Goal: Transaction & Acquisition: Purchase product/service

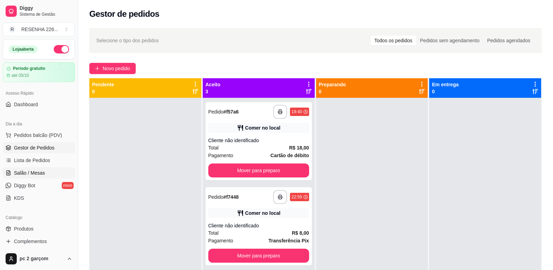
click at [29, 172] on span "Salão / Mesas" at bounding box center [29, 172] width 31 height 7
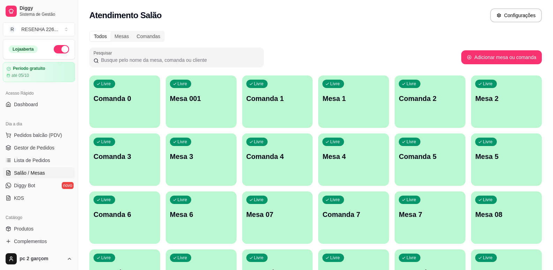
click at [204, 113] on div "Livre Mesa 001" at bounding box center [201, 97] width 71 height 44
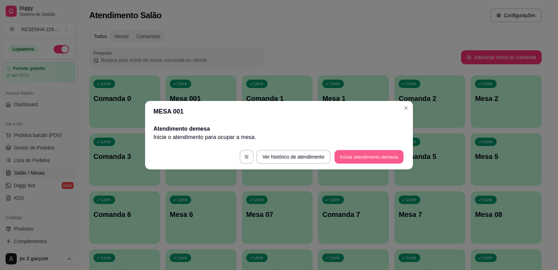
click at [353, 155] on button "Iniciar atendimento de mesa" at bounding box center [369, 157] width 69 height 14
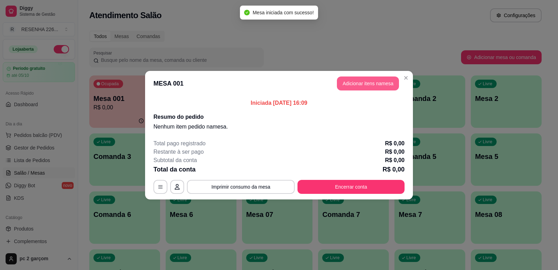
click at [366, 82] on button "Adicionar itens na mesa" at bounding box center [368, 83] width 62 height 14
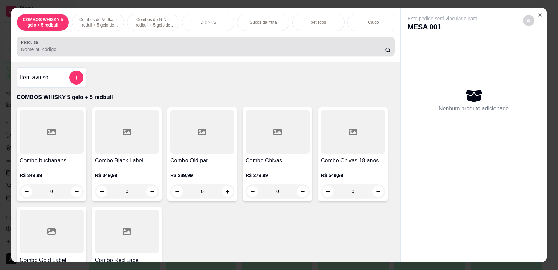
click at [71, 49] on div at bounding box center [206, 46] width 370 height 14
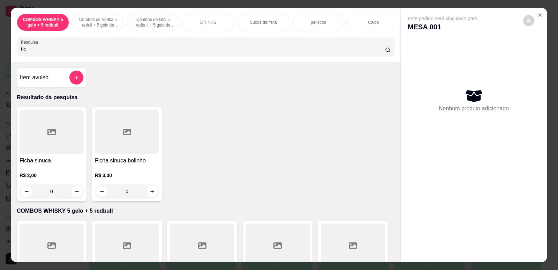
type input "fic"
click at [71, 196] on button "increase-product-quantity" at bounding box center [76, 191] width 11 height 11
click at [72, 195] on button "increase-product-quantity" at bounding box center [76, 191] width 11 height 11
type input "2"
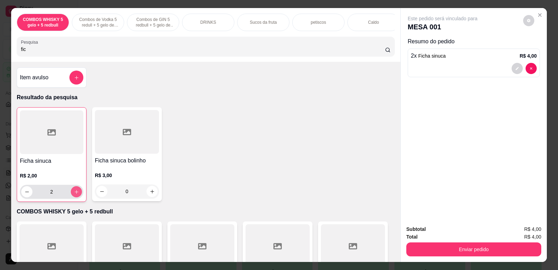
click at [74, 194] on icon "increase-product-quantity" at bounding box center [76, 191] width 5 height 5
type input "3"
click at [76, 194] on icon "increase-product-quantity" at bounding box center [76, 191] width 5 height 5
type input "4"
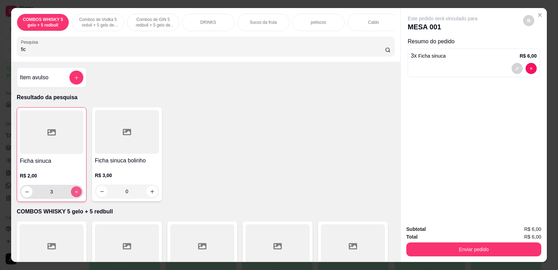
type input "4"
click at [76, 194] on icon "increase-product-quantity" at bounding box center [76, 191] width 5 height 5
type input "6"
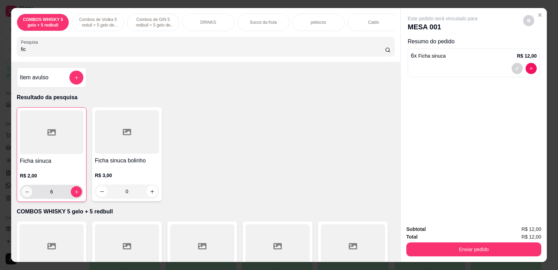
click at [28, 196] on button "decrease-product-quantity" at bounding box center [26, 191] width 11 height 11
type input "5"
click at [79, 51] on input "fic" at bounding box center [203, 49] width 364 height 7
type input "f"
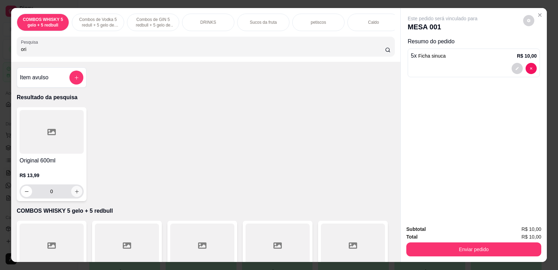
type input "ori"
click at [74, 194] on icon "increase-product-quantity" at bounding box center [76, 191] width 5 height 5
type input "1"
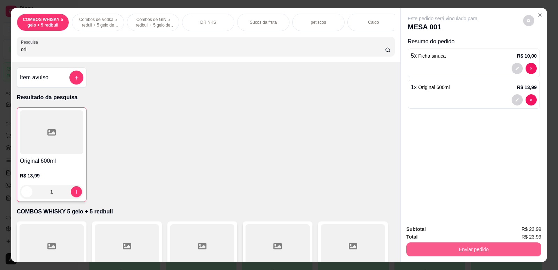
click at [479, 246] on button "Enviar pedido" at bounding box center [474, 249] width 135 height 14
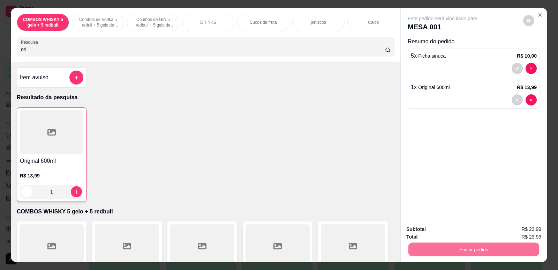
click at [464, 233] on button "Não registrar e enviar pedido" at bounding box center [451, 231] width 73 height 13
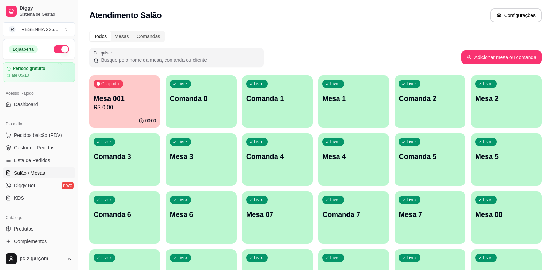
click at [123, 118] on div "00:00" at bounding box center [124, 121] width 71 height 14
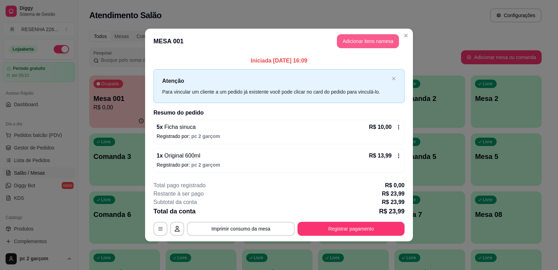
click at [365, 44] on button "Adicionar itens na mesa" at bounding box center [368, 41] width 62 height 14
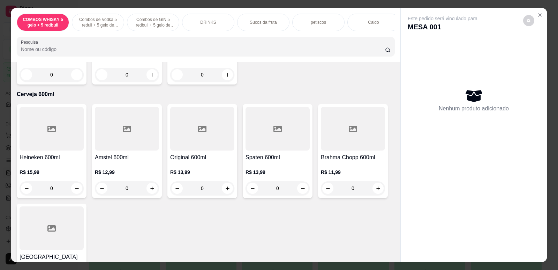
scroll to position [1919, 0]
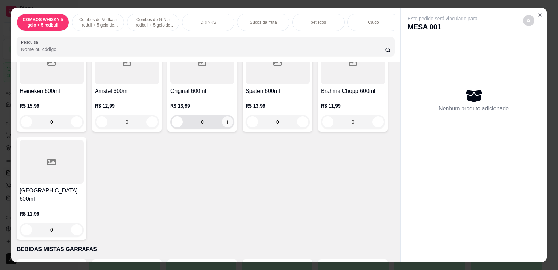
click at [226, 125] on icon "increase-product-quantity" at bounding box center [227, 121] width 5 height 5
type input "1"
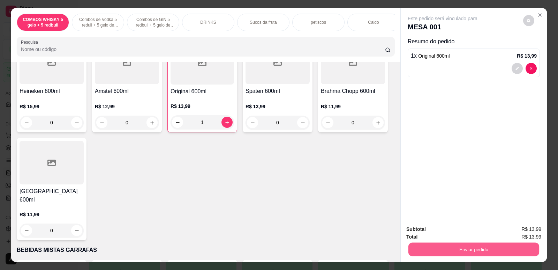
click at [476, 251] on button "Enviar pedido" at bounding box center [474, 249] width 131 height 14
click at [479, 232] on button "Não registrar e enviar pedido" at bounding box center [451, 231] width 73 height 13
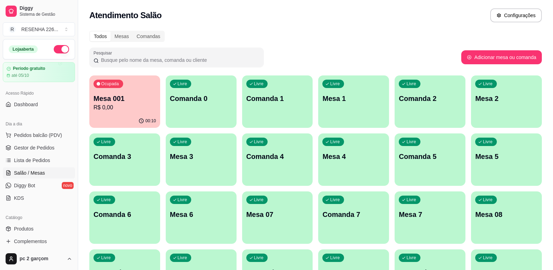
click at [353, 8] on div "Atendimento Salão Configurações" at bounding box center [315, 13] width 475 height 27
click at [211, 116] on div "Livre Comanda 0" at bounding box center [201, 97] width 71 height 44
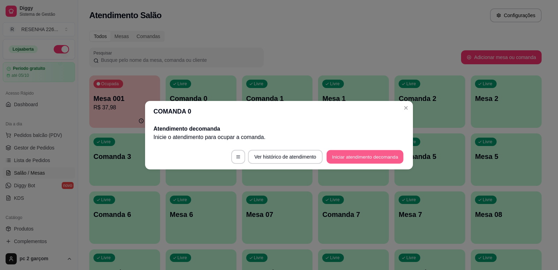
click at [348, 157] on button "Iniciar atendimento de comanda" at bounding box center [365, 157] width 77 height 14
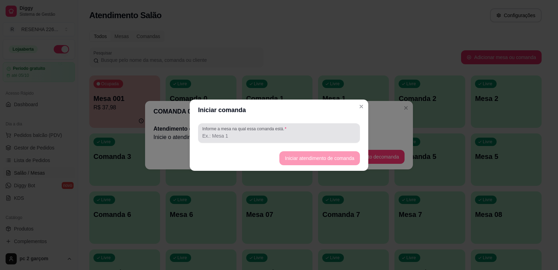
click at [284, 139] on input "Informe a mesa na qual essa comanda está." at bounding box center [279, 135] width 154 height 7
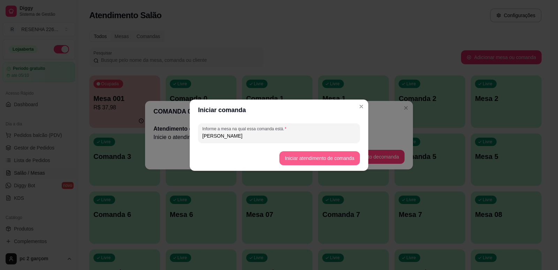
type input "Soares"
click at [316, 161] on button "Iniciar atendimento de comanda" at bounding box center [319, 158] width 81 height 14
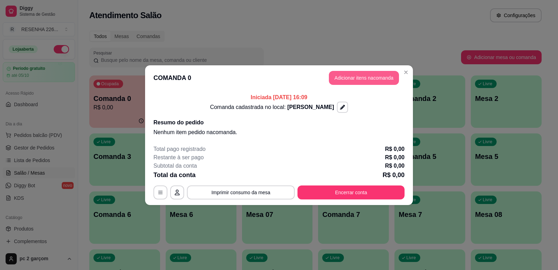
click at [367, 80] on button "Adicionar itens na comanda" at bounding box center [364, 78] width 70 height 14
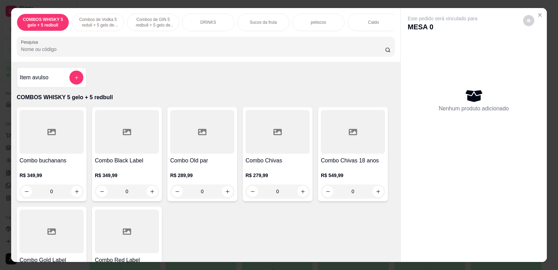
click at [328, 26] on div "petiscos" at bounding box center [318, 22] width 52 height 17
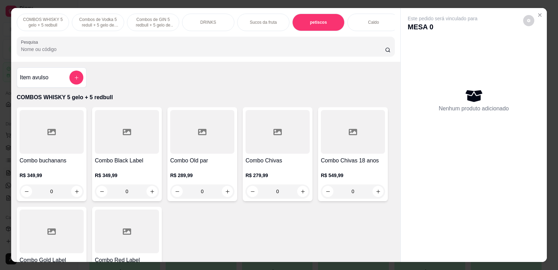
scroll to position [14, 0]
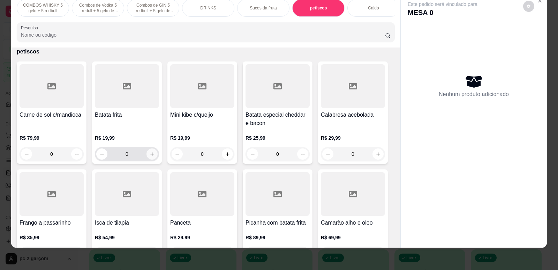
click at [150, 157] on icon "increase-product-quantity" at bounding box center [152, 153] width 5 height 5
type input "1"
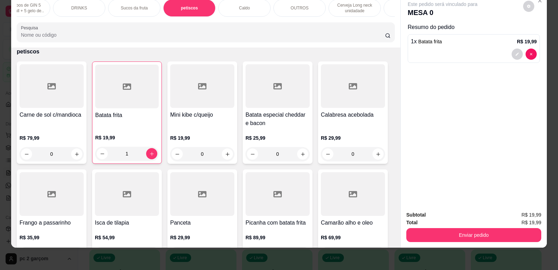
scroll to position [0, 140]
click at [295, 15] on div "OUTROS" at bounding box center [289, 7] width 52 height 17
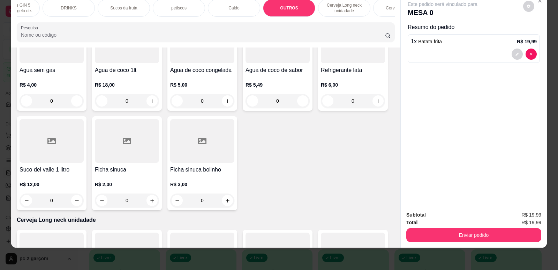
scroll to position [1492, 0]
click at [148, 205] on button "increase-product-quantity" at bounding box center [152, 199] width 11 height 11
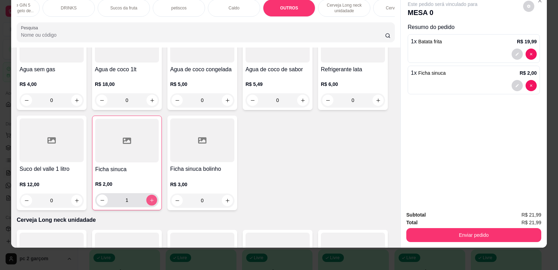
click at [148, 206] on button "increase-product-quantity" at bounding box center [151, 200] width 11 height 11
click at [148, 206] on button "increase-product-quantity" at bounding box center [151, 199] width 11 height 11
click at [148, 206] on button "increase-product-quantity" at bounding box center [151, 200] width 11 height 11
click at [148, 206] on button "increase-product-quantity" at bounding box center [151, 199] width 11 height 11
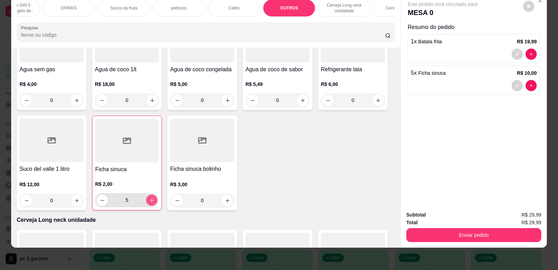
type input "6"
click at [389, 17] on div "COMBOS WHISKY 5 gelo + 5 redbull Combos de Vodka 5 redull + 5 gelo de coco Comb…" at bounding box center [206, 7] width 378 height 17
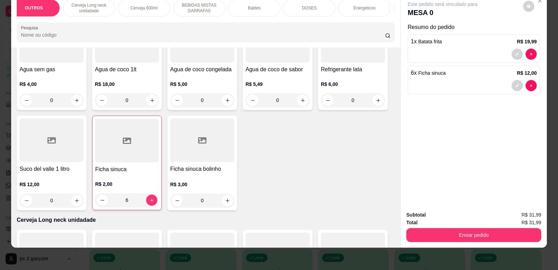
scroll to position [0, 446]
click at [378, 9] on div "narguilé" at bounding box center [369, 7] width 52 height 17
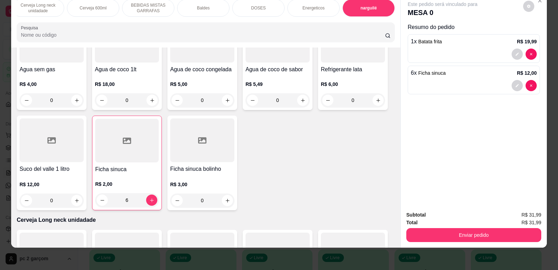
scroll to position [2865, 0]
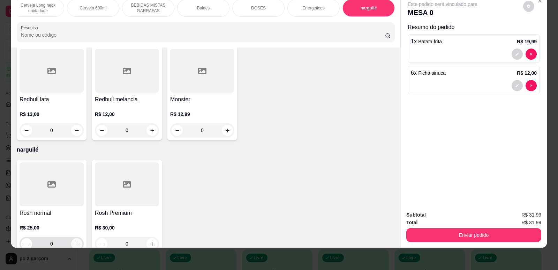
click at [74, 241] on icon "increase-product-quantity" at bounding box center [76, 243] width 5 height 5
type input "1"
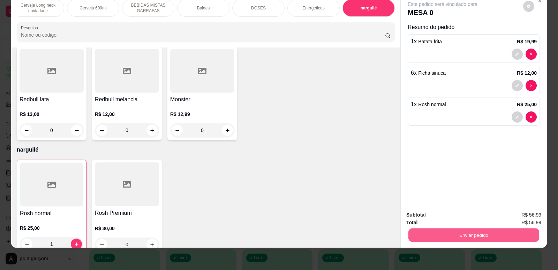
click at [491, 237] on button "Enviar pedido" at bounding box center [474, 235] width 131 height 14
click at [458, 215] on button "Não registrar e enviar pedido" at bounding box center [451, 217] width 70 height 13
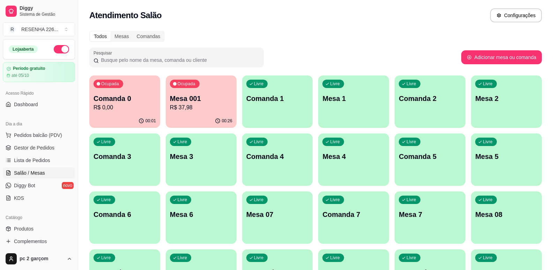
click at [202, 118] on div "00:26" at bounding box center [201, 121] width 71 height 14
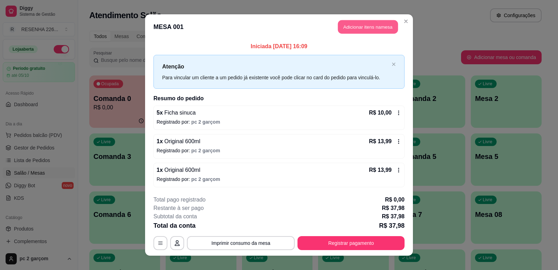
click at [366, 32] on button "Adicionar itens na mesa" at bounding box center [368, 27] width 60 height 14
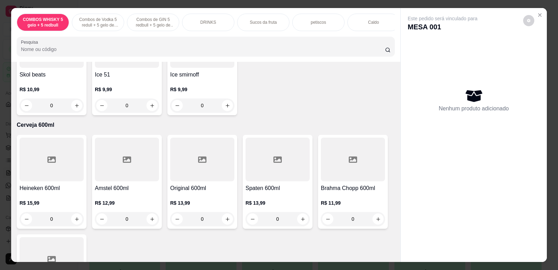
scroll to position [1884, 0]
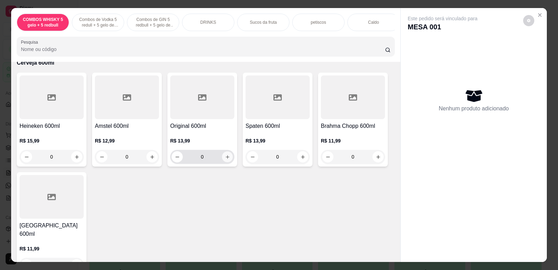
click at [226, 162] on button "increase-product-quantity" at bounding box center [227, 156] width 11 height 11
type input "1"
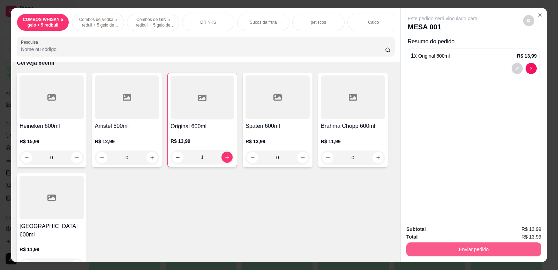
click at [454, 252] on button "Enviar pedido" at bounding box center [474, 249] width 135 height 14
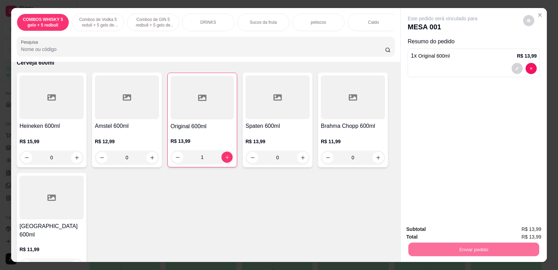
click at [420, 227] on button "Não registrar e enviar pedido" at bounding box center [451, 231] width 70 height 13
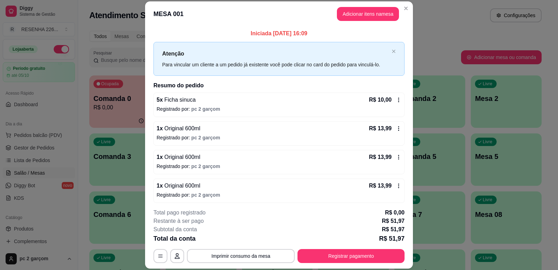
scroll to position [3, 0]
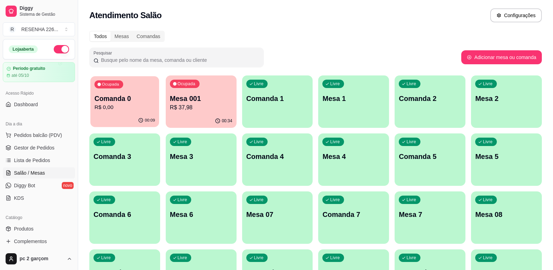
click at [120, 112] on div "Ocupada Comanda 0 R$ 0,00" at bounding box center [124, 95] width 69 height 38
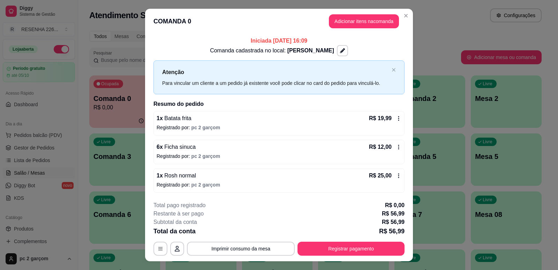
scroll to position [14, 0]
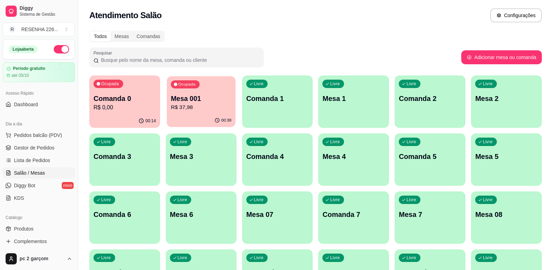
click at [200, 93] on div "Ocupada Mesa 001 R$ 37,98" at bounding box center [201, 95] width 69 height 38
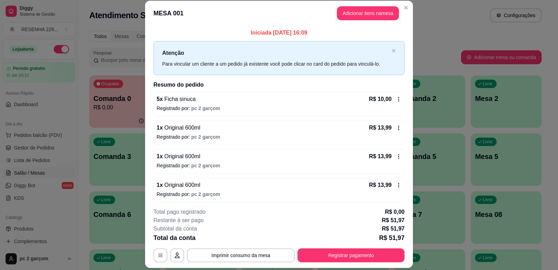
scroll to position [0, 0]
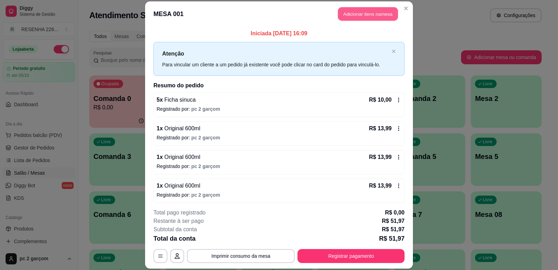
click at [376, 19] on button "Adicionar itens na mesa" at bounding box center [368, 14] width 60 height 14
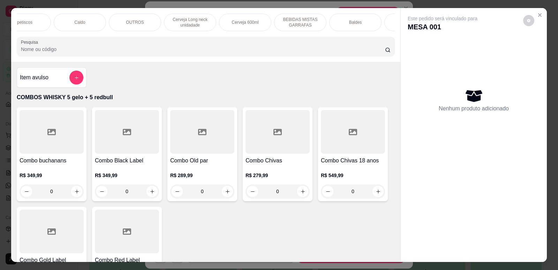
scroll to position [0, 292]
click at [34, 23] on div "petiscos" at bounding box center [26, 22] width 52 height 17
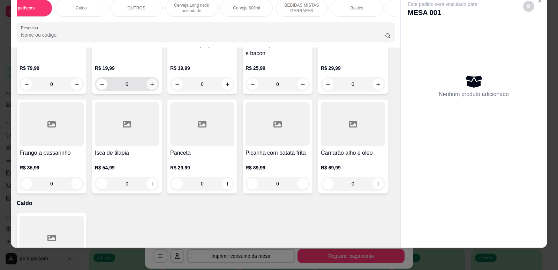
scroll to position [948, 0]
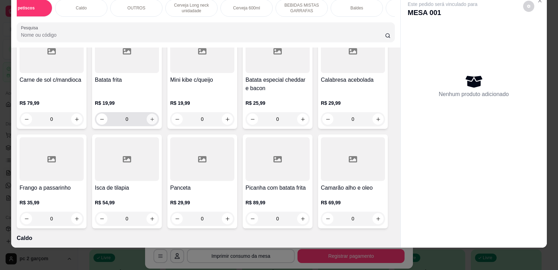
click at [150, 122] on icon "increase-product-quantity" at bounding box center [152, 119] width 5 height 5
type input "1"
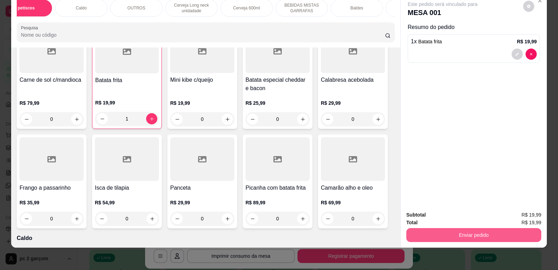
click at [440, 234] on button "Enviar pedido" at bounding box center [474, 235] width 135 height 14
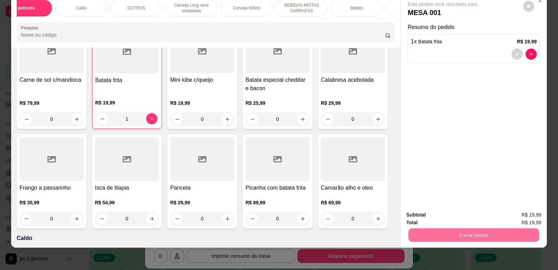
click at [435, 219] on button "Não registrar e enviar pedido" at bounding box center [451, 217] width 73 height 13
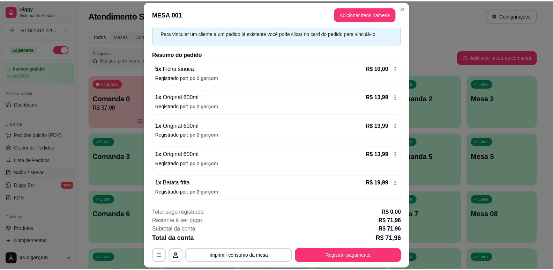
scroll to position [0, 0]
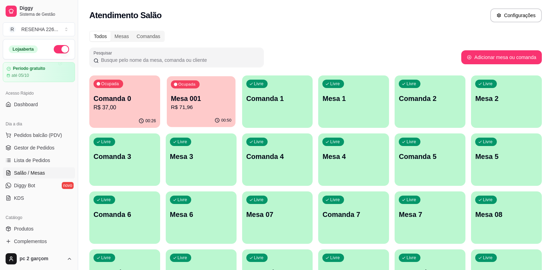
click at [174, 115] on div "00:50" at bounding box center [201, 120] width 69 height 13
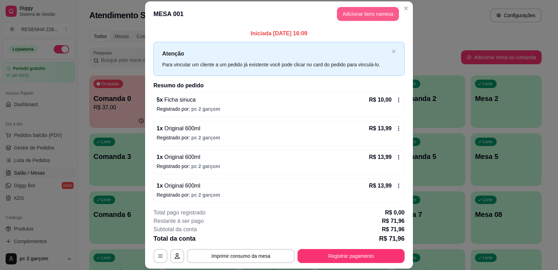
click at [383, 19] on button "Adicionar itens na mesa" at bounding box center [368, 14] width 62 height 14
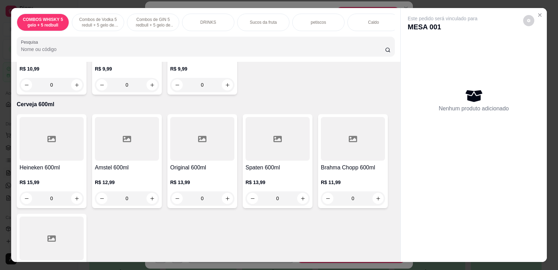
scroll to position [1849, 0]
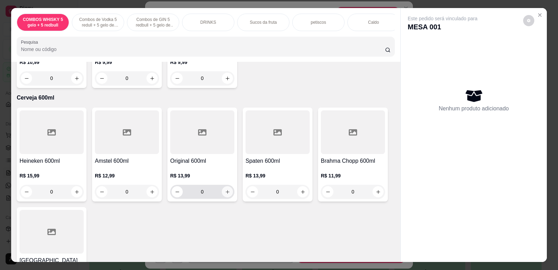
click at [227, 194] on icon "increase-product-quantity" at bounding box center [227, 191] width 5 height 5
type input "1"
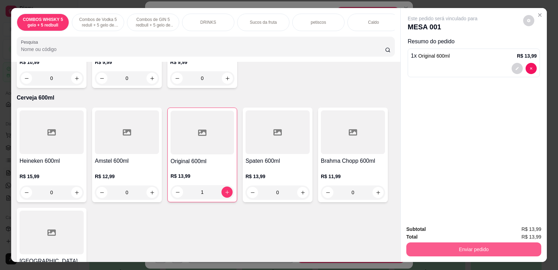
click at [426, 247] on button "Enviar pedido" at bounding box center [474, 249] width 135 height 14
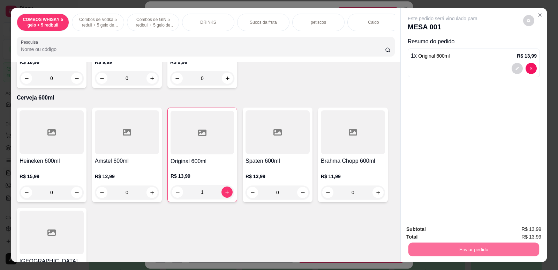
click at [445, 230] on button "Não registrar e enviar pedido" at bounding box center [451, 231] width 73 height 13
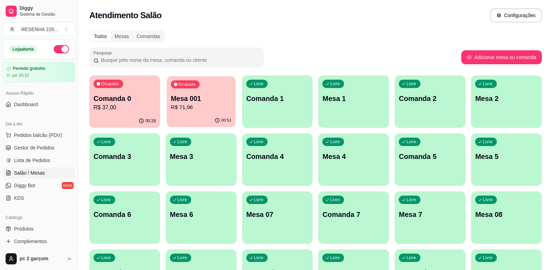
click at [197, 112] on div "Ocupada Mesa 001 R$ 71,96" at bounding box center [201, 95] width 69 height 38
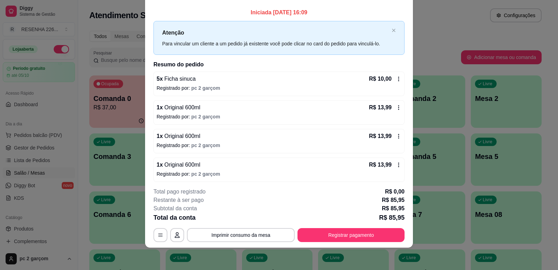
scroll to position [0, 0]
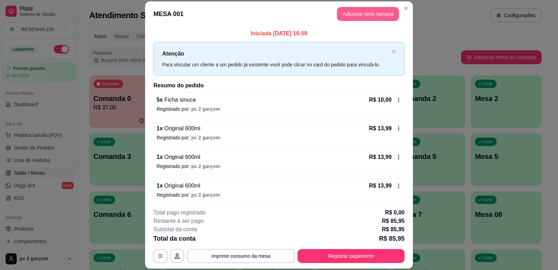
click at [368, 11] on button "Adicionar itens na mesa" at bounding box center [368, 14] width 62 height 14
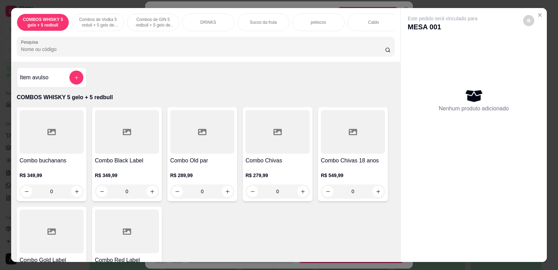
click at [50, 48] on div at bounding box center [206, 46] width 370 height 14
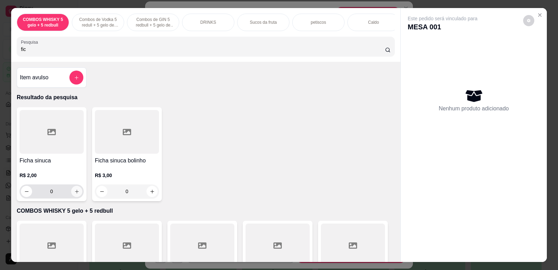
type input "fic"
click at [74, 194] on icon "increase-product-quantity" at bounding box center [76, 191] width 5 height 5
type input "1"
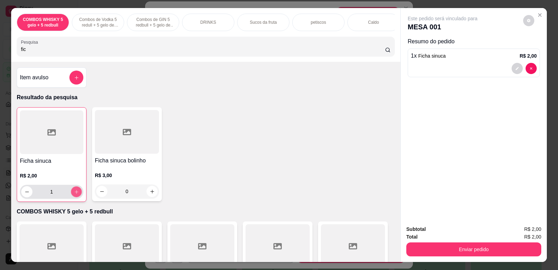
click at [75, 193] on icon "increase-product-quantity" at bounding box center [76, 191] width 3 height 3
type input "2"
click at [75, 193] on icon "increase-product-quantity" at bounding box center [76, 191] width 3 height 3
type input "3"
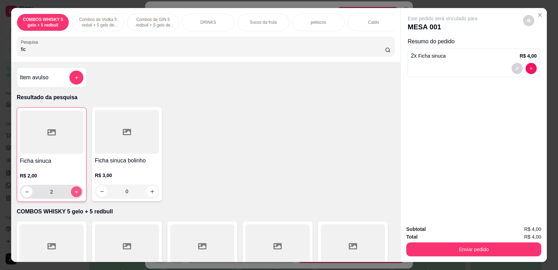
type input "3"
click at [75, 193] on icon "increase-product-quantity" at bounding box center [76, 191] width 3 height 3
type input "4"
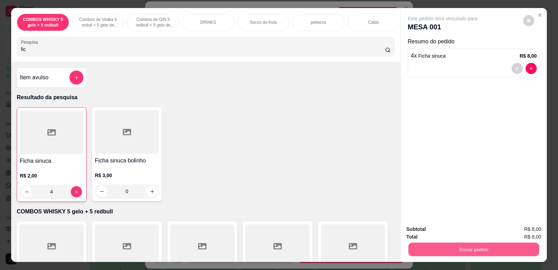
click at [493, 251] on button "Enviar pedido" at bounding box center [474, 249] width 131 height 14
click at [450, 231] on button "Não registrar e enviar pedido" at bounding box center [451, 231] width 73 height 13
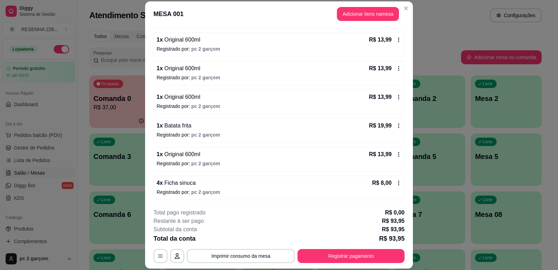
scroll to position [54, 0]
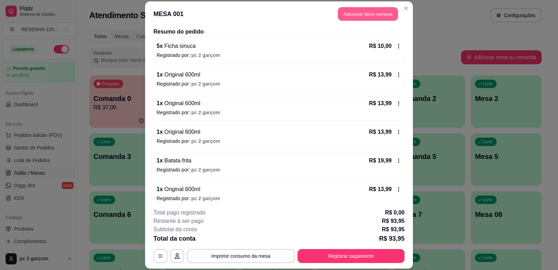
click at [354, 16] on button "Adicionar itens na mesa" at bounding box center [368, 14] width 60 height 14
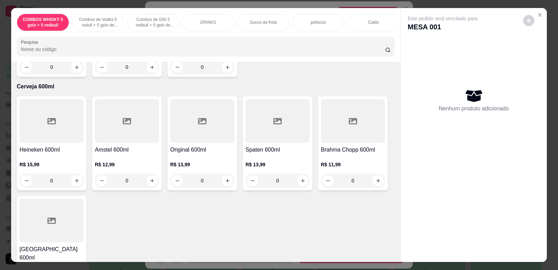
scroll to position [1884, 0]
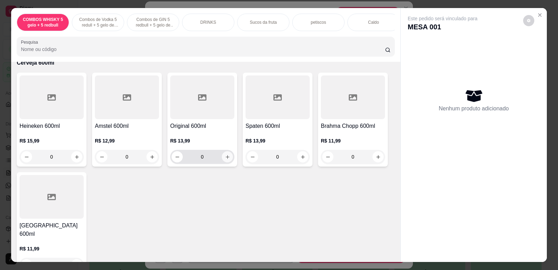
click at [225, 159] on icon "increase-product-quantity" at bounding box center [227, 156] width 5 height 5
type input "1"
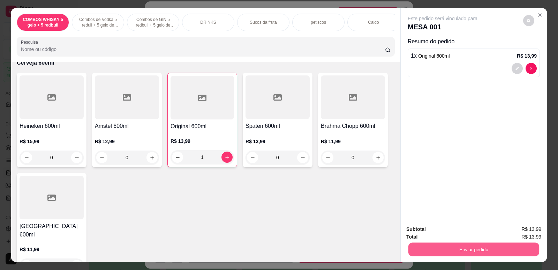
click at [503, 248] on button "Enviar pedido" at bounding box center [474, 249] width 131 height 14
click at [460, 236] on button "Não registrar e enviar pedido" at bounding box center [451, 231] width 70 height 13
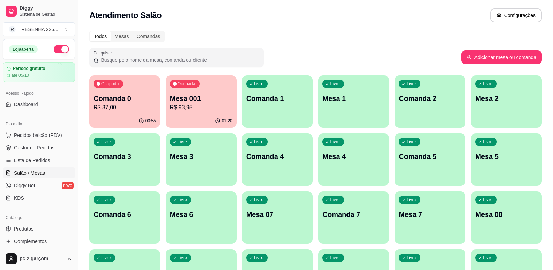
click at [260, 221] on div "Livre Mesa 07" at bounding box center [277, 213] width 71 height 44
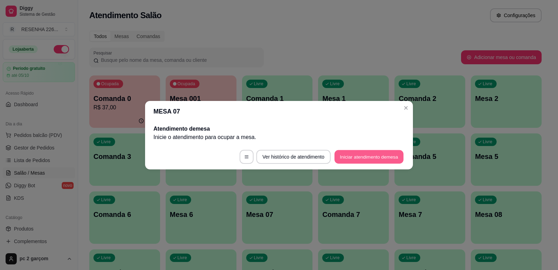
click at [373, 154] on button "Iniciar atendimento de mesa" at bounding box center [369, 157] width 69 height 14
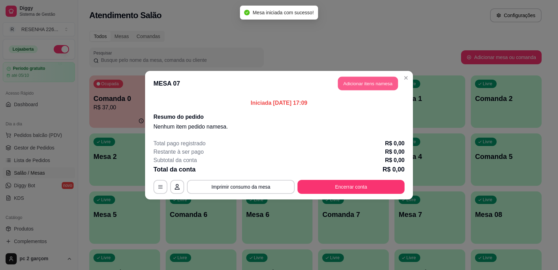
click at [382, 81] on button "Adicionar itens na mesa" at bounding box center [368, 83] width 60 height 14
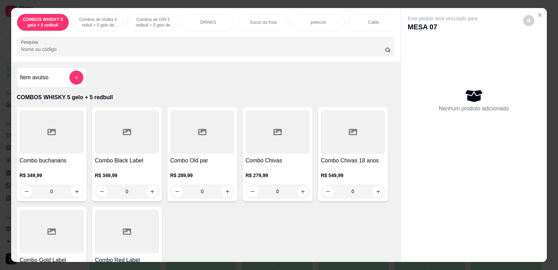
click at [158, 22] on p "Combos de GIN 5 redbull + 5 gelo de coco" at bounding box center [153, 22] width 40 height 11
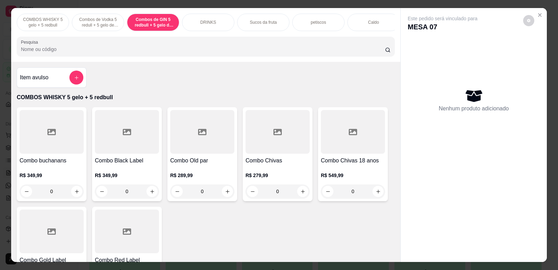
scroll to position [14, 0]
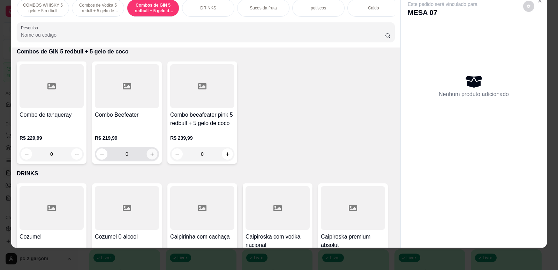
click at [150, 157] on icon "increase-product-quantity" at bounding box center [152, 153] width 5 height 5
type input "1"
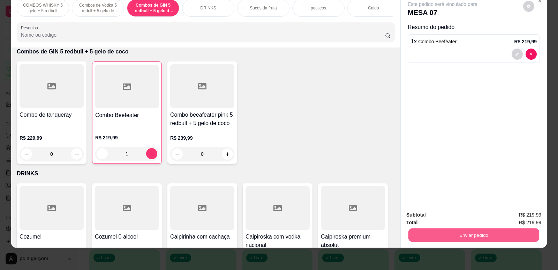
click at [488, 235] on button "Enviar pedido" at bounding box center [474, 235] width 131 height 14
click at [464, 219] on button "Não registrar e enviar pedido" at bounding box center [451, 217] width 73 height 13
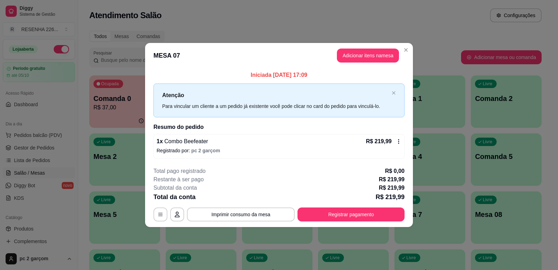
click at [408, 171] on footer "**********" at bounding box center [279, 194] width 268 height 66
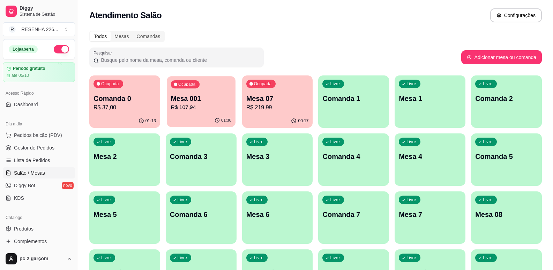
click at [191, 113] on div "Ocupada Mesa 001 R$ 107,94" at bounding box center [201, 95] width 69 height 38
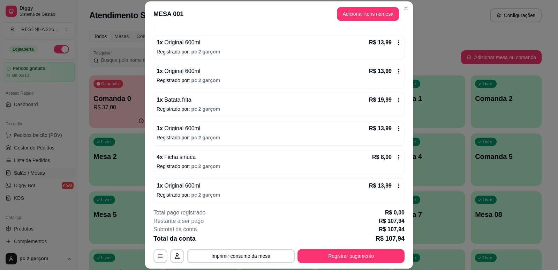
scroll to position [117, 0]
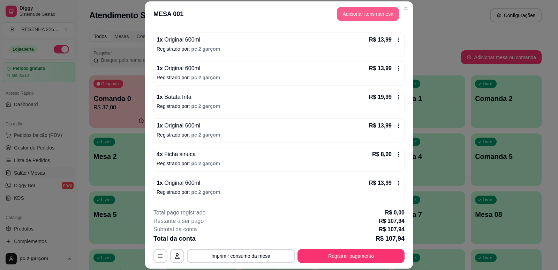
click at [386, 13] on button "Adicionar itens na mesa" at bounding box center [368, 14] width 62 height 14
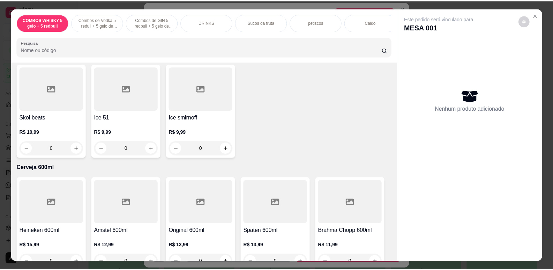
scroll to position [1884, 0]
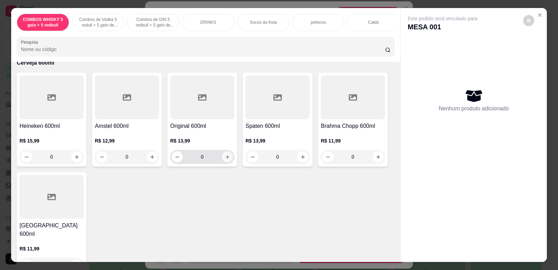
click at [223, 162] on button "increase-product-quantity" at bounding box center [227, 156] width 11 height 11
type input "1"
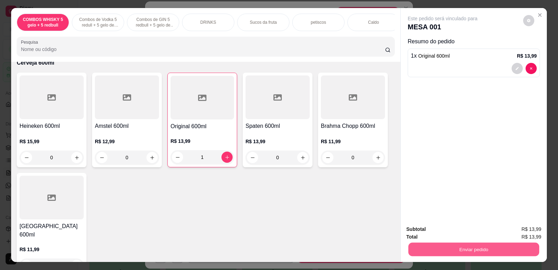
click at [431, 248] on button "Enviar pedido" at bounding box center [474, 249] width 131 height 14
click at [453, 233] on button "Não registrar e enviar pedido" at bounding box center [451, 231] width 73 height 13
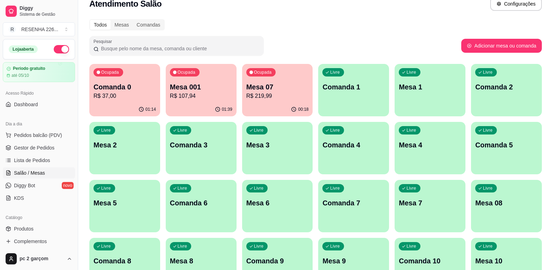
scroll to position [0, 0]
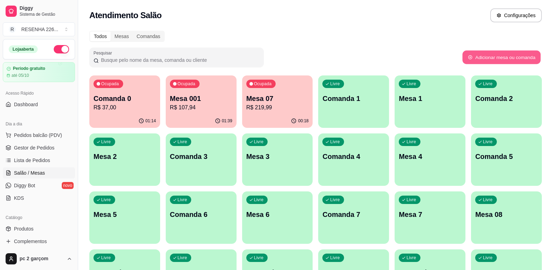
click at [487, 61] on button "Adicionar mesa ou comanda" at bounding box center [501, 58] width 78 height 14
select select "TABLE"
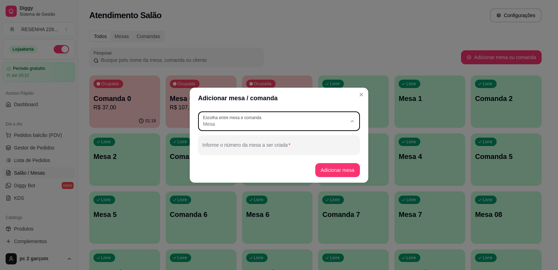
click at [216, 126] on span "Mesa" at bounding box center [275, 123] width 144 height 7
click at [224, 138] on span "Mesa" at bounding box center [276, 140] width 138 height 7
select select
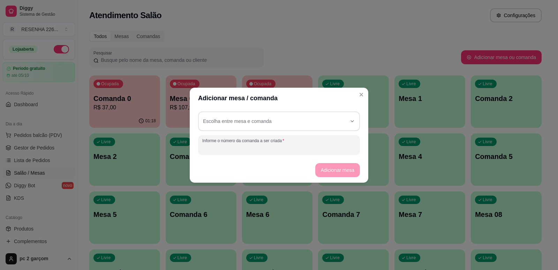
drag, startPoint x: 236, startPoint y: 146, endPoint x: 232, endPoint y: 146, distance: 3.5
click at [235, 146] on input "Informe o número da comanda a ser criada" at bounding box center [279, 147] width 154 height 7
type input "15"
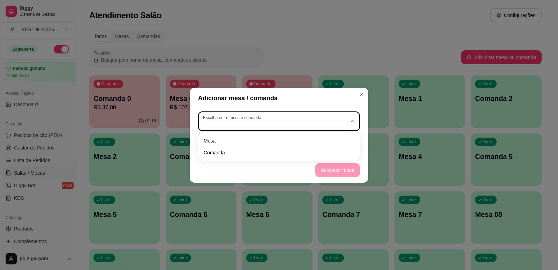
click at [257, 125] on div "button" at bounding box center [275, 121] width 144 height 13
click at [361, 96] on icon "Close" at bounding box center [362, 95] width 6 height 6
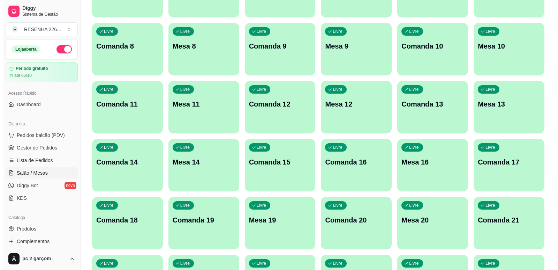
scroll to position [244, 0]
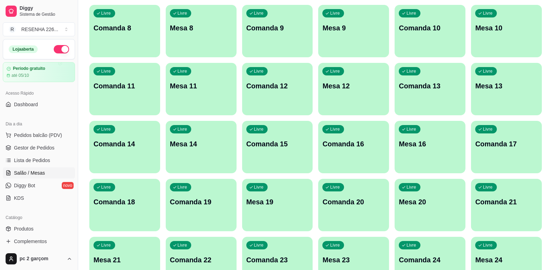
click at [281, 144] on p "Comanda 15" at bounding box center [277, 144] width 62 height 10
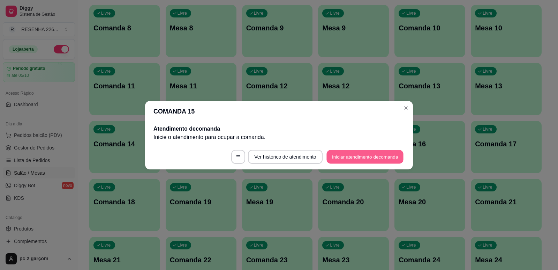
click at [346, 157] on button "Iniciar atendimento de comanda" at bounding box center [365, 157] width 77 height 14
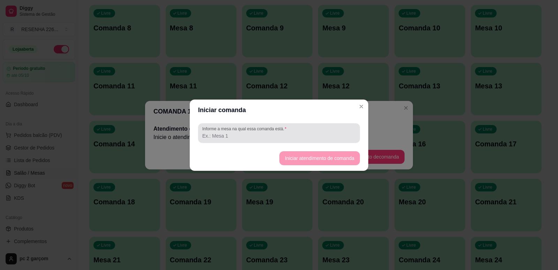
click at [300, 142] on div "Informe a mesa na qual essa comanda está." at bounding box center [279, 133] width 162 height 20
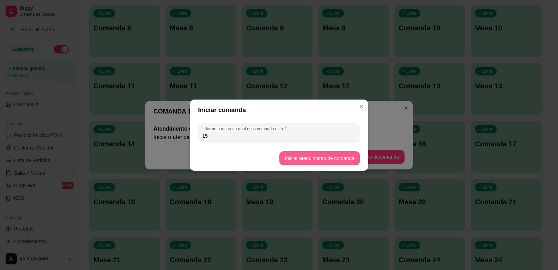
type input "15"
click at [301, 158] on button "Iniciar atendimento de comanda" at bounding box center [320, 158] width 78 height 14
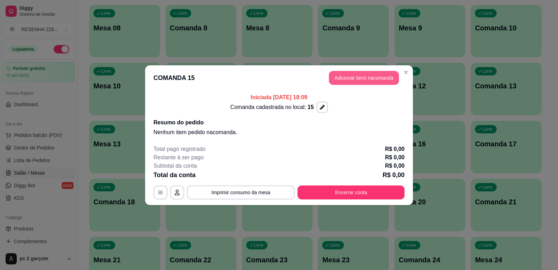
click at [356, 77] on button "Adicionar itens na comanda" at bounding box center [364, 78] width 70 height 14
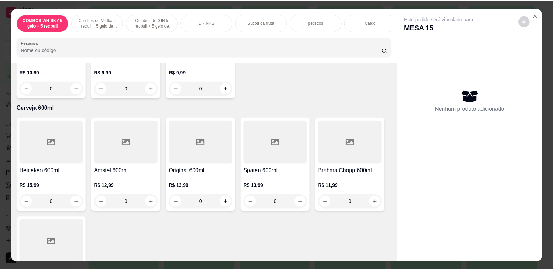
scroll to position [1884, 0]
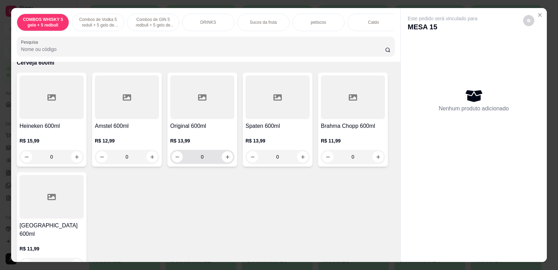
click at [228, 162] on button "increase-product-quantity" at bounding box center [227, 156] width 11 height 11
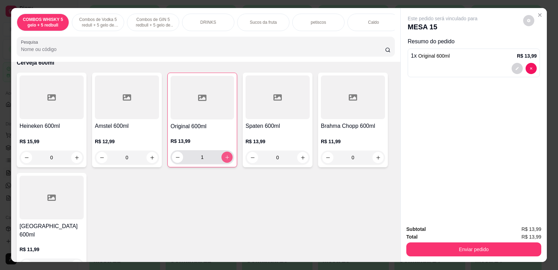
type input "1"
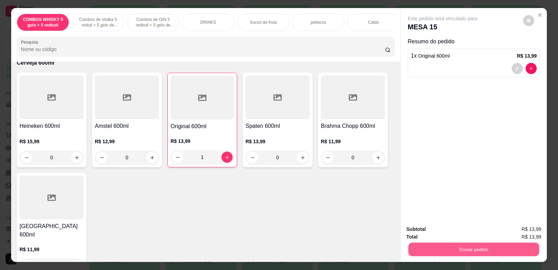
click at [434, 248] on button "Enviar pedido" at bounding box center [474, 249] width 131 height 14
click at [426, 237] on button "Não registrar e enviar pedido" at bounding box center [451, 231] width 70 height 13
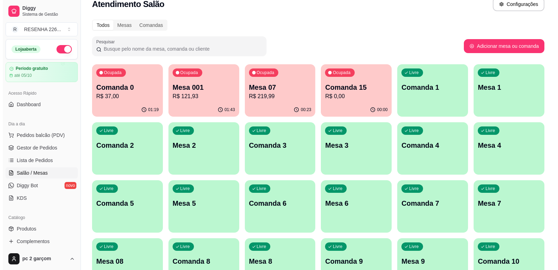
scroll to position [0, 0]
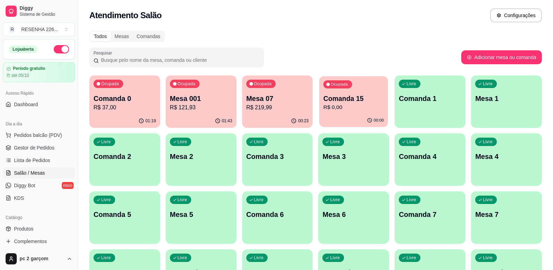
click at [336, 122] on div "00:00" at bounding box center [354, 120] width 69 height 13
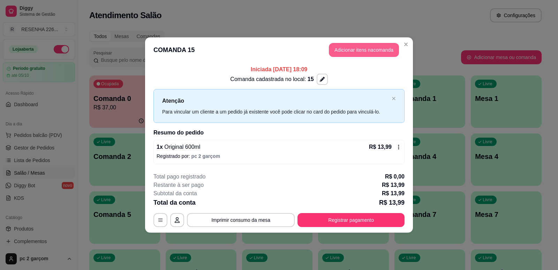
click at [376, 54] on button "Adicionar itens na comanda" at bounding box center [364, 50] width 70 height 14
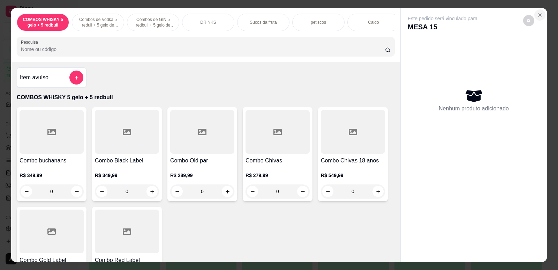
click at [539, 16] on icon "Close" at bounding box center [540, 15] width 3 height 3
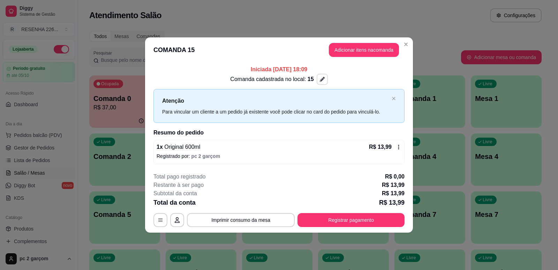
click at [324, 78] on button "button" at bounding box center [322, 79] width 11 height 11
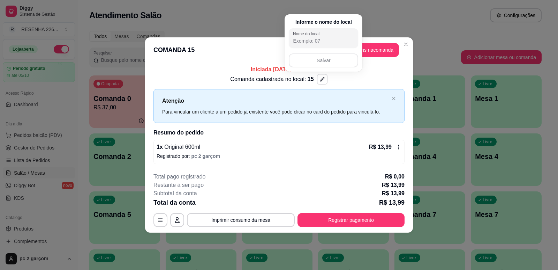
click at [331, 43] on input "Nome do local" at bounding box center [323, 40] width 61 height 7
type input "Wesley"
click at [316, 62] on button "Salvar" at bounding box center [323, 61] width 67 height 14
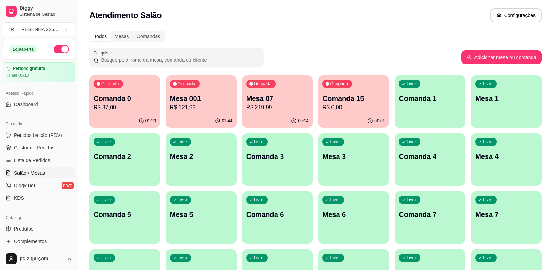
click at [266, 92] on div "Ocupada Mesa 07 R$ 219,99" at bounding box center [277, 94] width 71 height 39
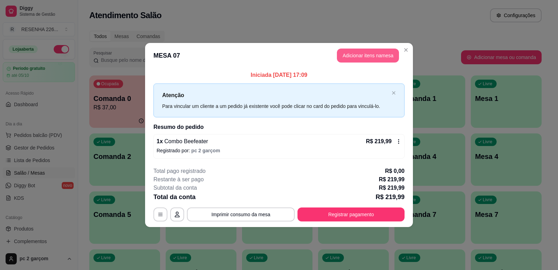
click at [373, 50] on button "Adicionar itens na mesa" at bounding box center [368, 56] width 62 height 14
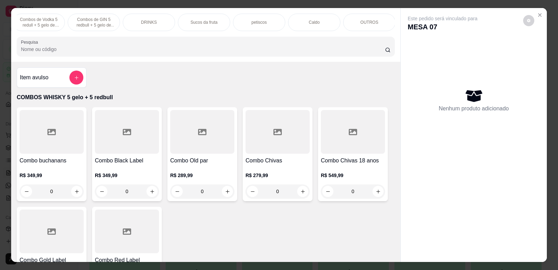
scroll to position [0, 70]
click at [341, 14] on div "COMBOS WHISKY 5 gelo + 5 redbull Combos de Vodka 5 redull + 5 gelo de coco Comb…" at bounding box center [205, 35] width 389 height 54
click at [344, 20] on div "OUTROS" at bounding box center [359, 22] width 52 height 17
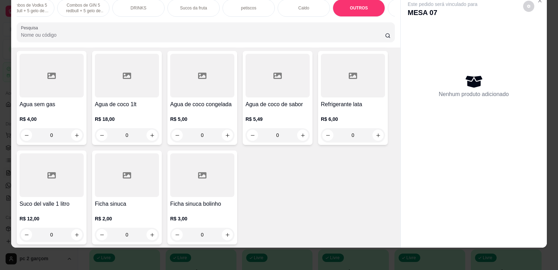
scroll to position [1492, 0]
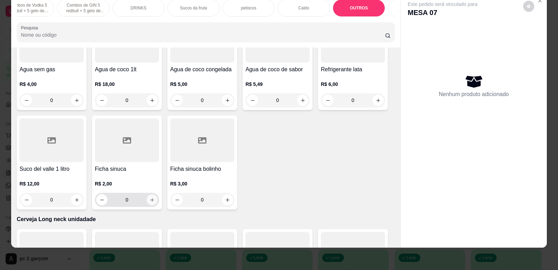
click at [150, 202] on icon "increase-product-quantity" at bounding box center [152, 199] width 5 height 5
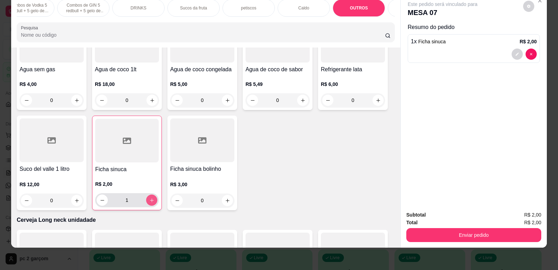
click at [149, 203] on icon "increase-product-quantity" at bounding box center [151, 199] width 5 height 5
type input "3"
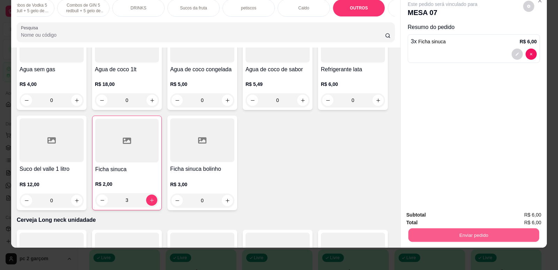
click at [412, 234] on button "Enviar pedido" at bounding box center [474, 235] width 131 height 14
click at [420, 218] on button "Não registrar e enviar pedido" at bounding box center [451, 217] width 70 height 13
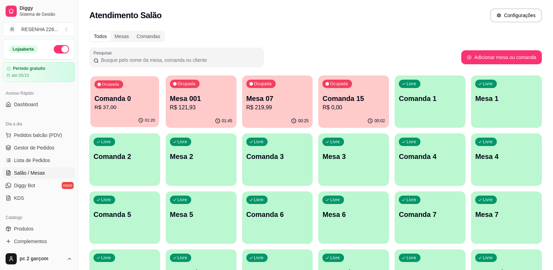
click at [146, 117] on div "01:20" at bounding box center [124, 120] width 69 height 13
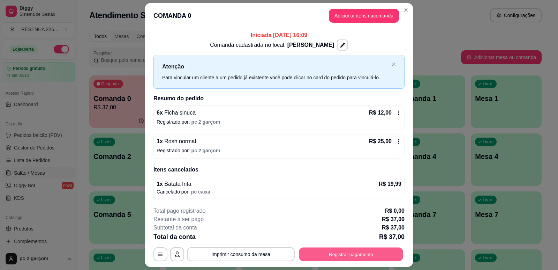
click at [337, 252] on button "Registrar pagamento" at bounding box center [351, 254] width 104 height 14
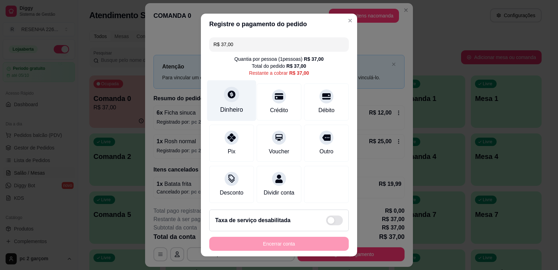
click at [243, 109] on div "Dinheiro" at bounding box center [231, 100] width 49 height 41
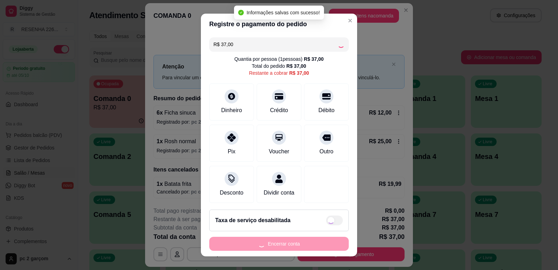
type input "R$ 0,00"
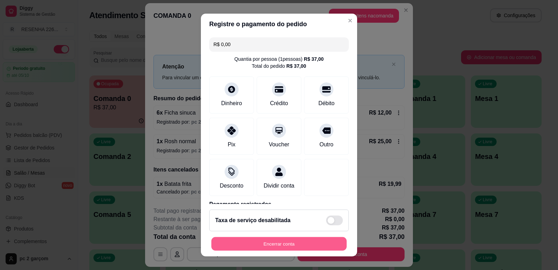
click at [271, 242] on button "Encerrar conta" at bounding box center [278, 244] width 135 height 14
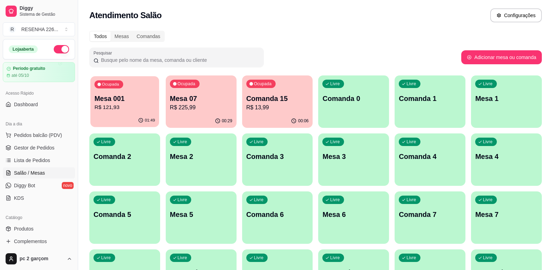
click at [125, 120] on div "01:49" at bounding box center [124, 120] width 69 height 13
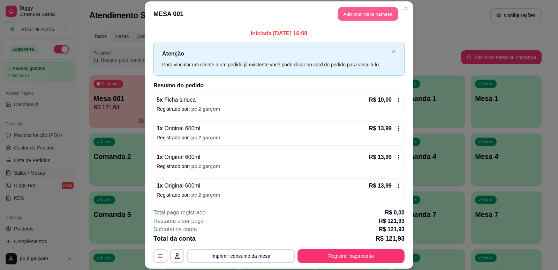
click at [363, 11] on button "Adicionar itens na mesa" at bounding box center [368, 14] width 60 height 14
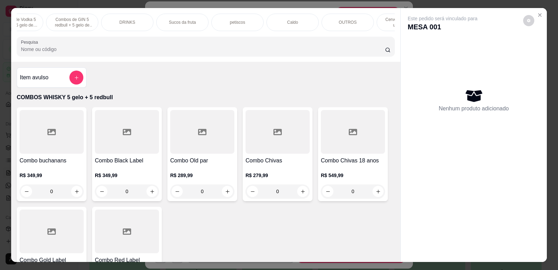
scroll to position [0, 84]
click at [342, 25] on div "OUTROS" at bounding box center [345, 22] width 52 height 17
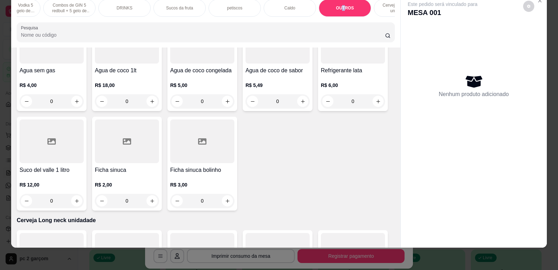
scroll to position [1527, 0]
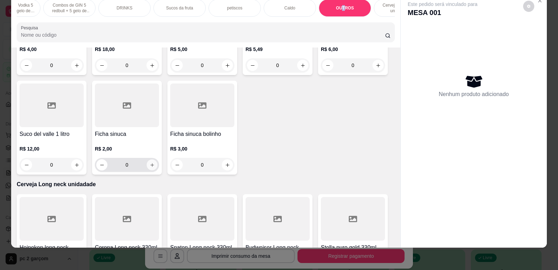
click at [151, 167] on icon "increase-product-quantity" at bounding box center [152, 164] width 5 height 5
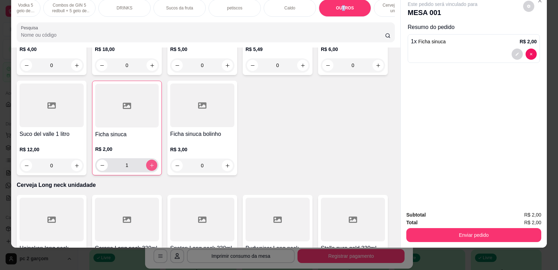
click at [151, 168] on icon "increase-product-quantity" at bounding box center [151, 165] width 5 height 5
type input "5"
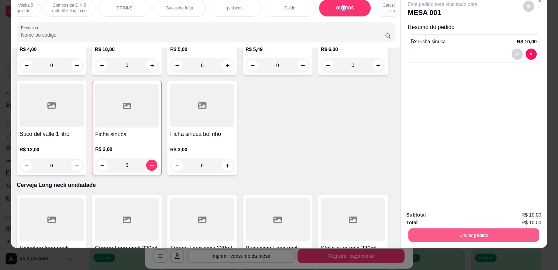
click at [454, 237] on button "Enviar pedido" at bounding box center [474, 235] width 131 height 14
click at [438, 218] on button "Não registrar e enviar pedido" at bounding box center [451, 217] width 73 height 13
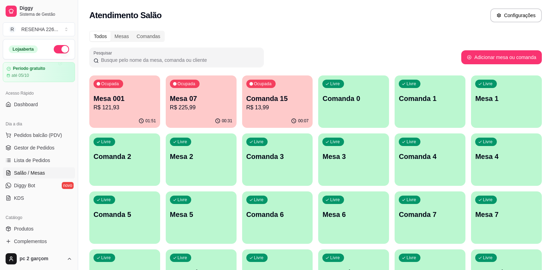
click at [124, 107] on p "R$ 121,93" at bounding box center [125, 107] width 62 height 8
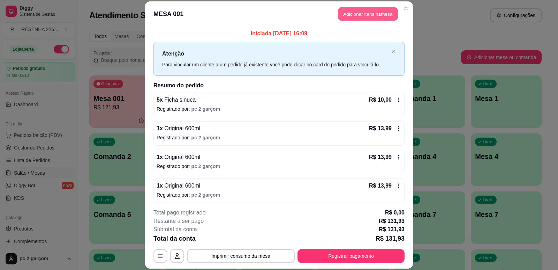
click at [358, 18] on button "Adicionar itens na mesa" at bounding box center [368, 14] width 60 height 14
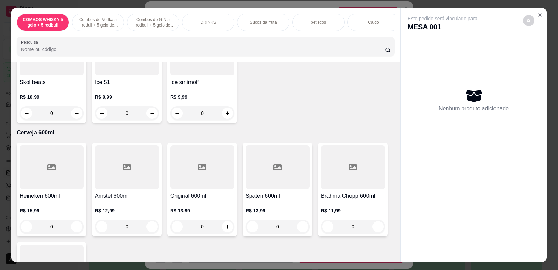
scroll to position [1849, 0]
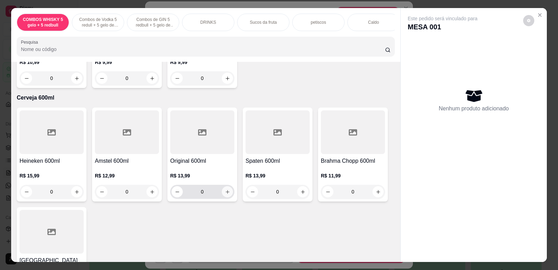
click at [225, 194] on icon "increase-product-quantity" at bounding box center [227, 191] width 5 height 5
type input "1"
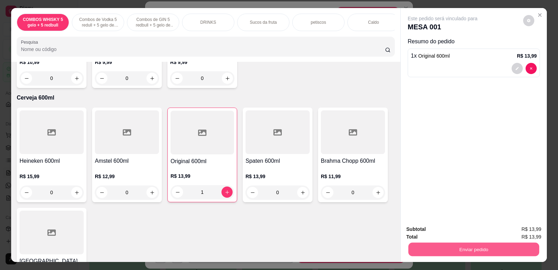
click at [475, 249] on button "Enviar pedido" at bounding box center [474, 249] width 131 height 14
click at [460, 233] on button "Não registrar e enviar pedido" at bounding box center [451, 231] width 70 height 13
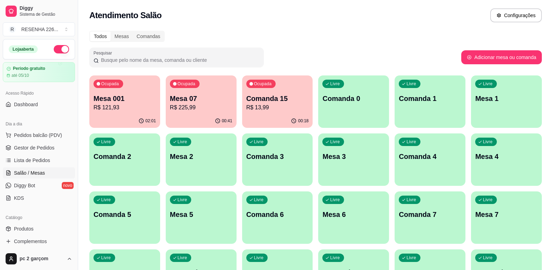
click at [349, 119] on div "Livre Comanda 0" at bounding box center [353, 97] width 71 height 44
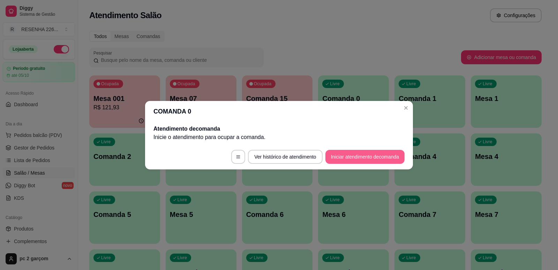
click at [357, 160] on button "Iniciar atendimento de comanda" at bounding box center [365, 157] width 79 height 14
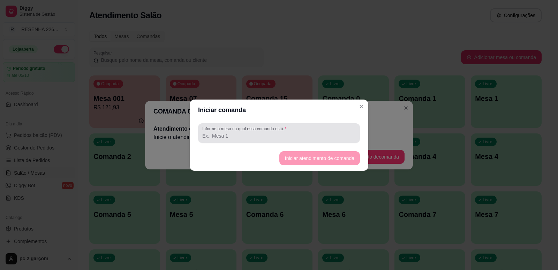
click at [316, 139] on input "Informe a mesa na qual essa comanda está." at bounding box center [279, 135] width 154 height 7
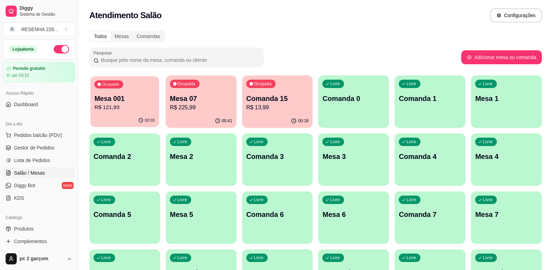
click at [147, 100] on p "Mesa 001" at bounding box center [125, 98] width 60 height 9
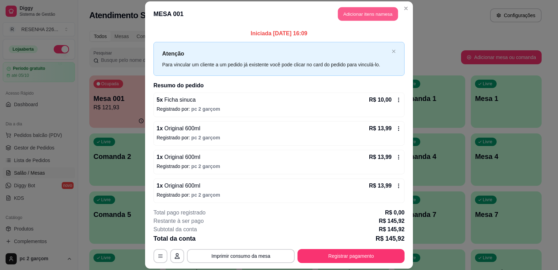
click at [381, 19] on button "Adicionar itens na mesa" at bounding box center [368, 14] width 60 height 14
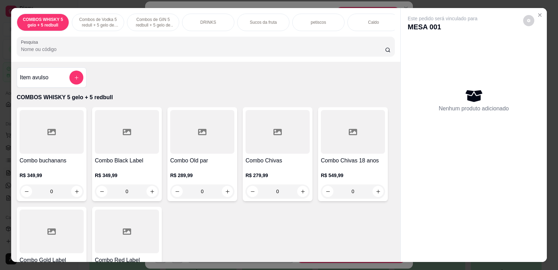
drag, startPoint x: 208, startPoint y: 28, endPoint x: 216, endPoint y: 23, distance: 8.9
click at [216, 23] on div "DRINKS" at bounding box center [208, 22] width 52 height 17
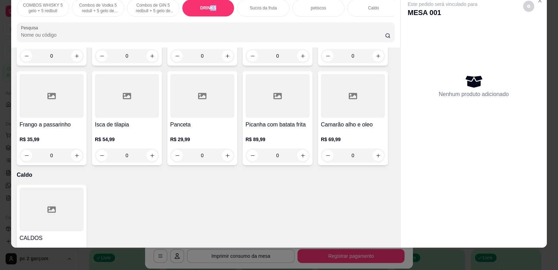
scroll to position [1003, 0]
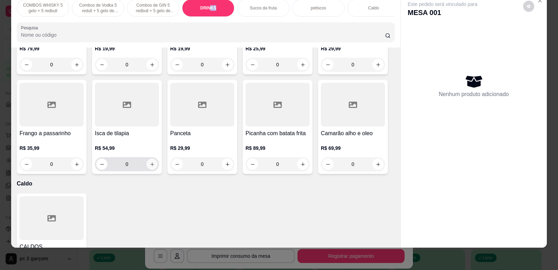
click at [150, 167] on icon "increase-product-quantity" at bounding box center [152, 164] width 5 height 5
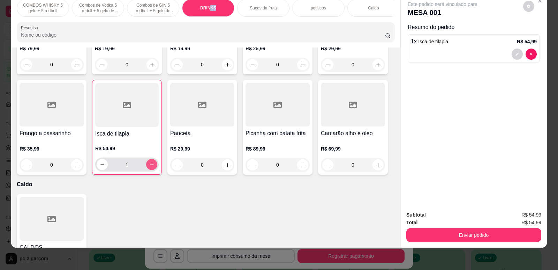
click at [149, 167] on icon "increase-product-quantity" at bounding box center [151, 164] width 5 height 5
click at [97, 170] on button "decrease-product-quantity" at bounding box center [102, 164] width 11 height 11
type input "1"
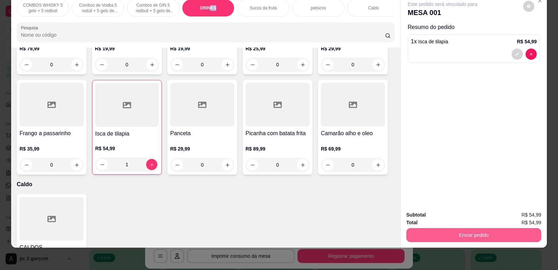
click at [462, 234] on button "Enviar pedido" at bounding box center [474, 235] width 135 height 14
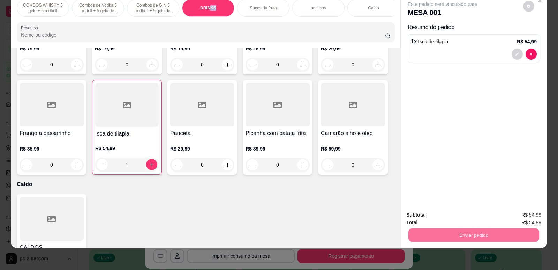
click at [457, 219] on button "Não registrar e enviar pedido" at bounding box center [451, 217] width 70 height 13
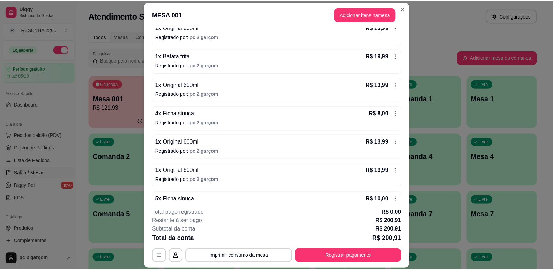
scroll to position [232, 0]
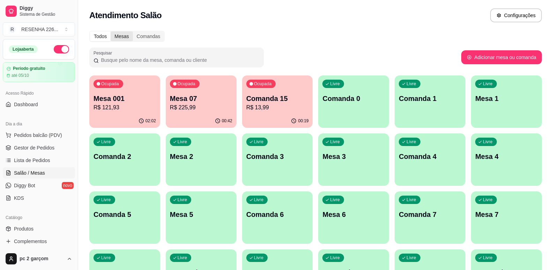
click at [126, 37] on div "Mesas" at bounding box center [122, 36] width 22 height 10
click at [111, 31] on input "Mesas" at bounding box center [111, 31] width 0 height 0
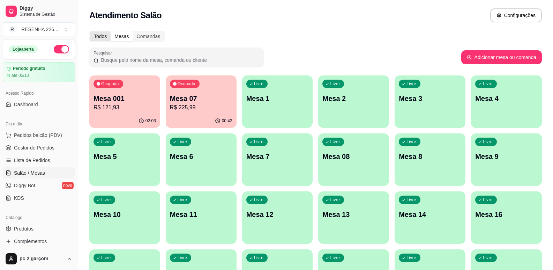
click at [108, 36] on div "Todos" at bounding box center [100, 36] width 21 height 10
click at [90, 31] on input "Todos" at bounding box center [90, 31] width 0 height 0
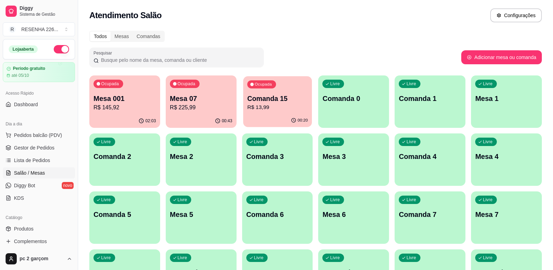
click at [261, 116] on div "00:20" at bounding box center [277, 120] width 69 height 13
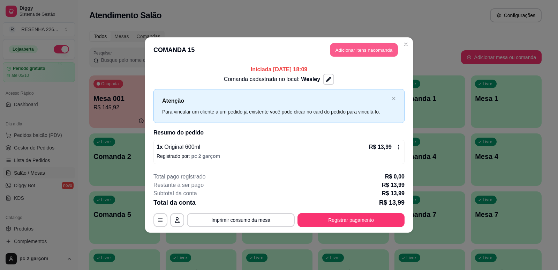
click at [373, 53] on button "Adicionar itens na comanda" at bounding box center [364, 50] width 68 height 14
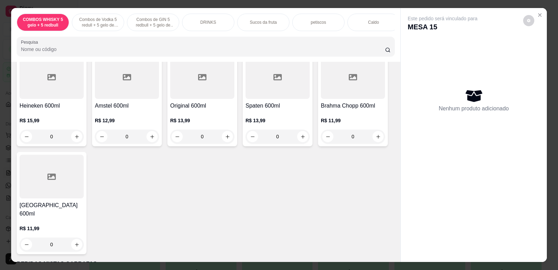
scroll to position [1919, 0]
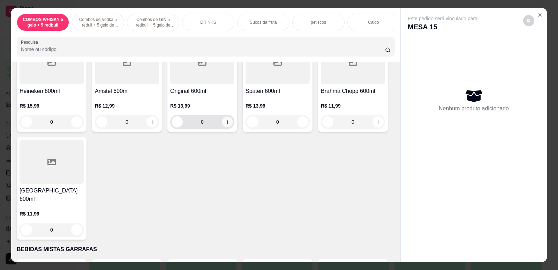
click at [225, 125] on icon "increase-product-quantity" at bounding box center [227, 121] width 5 height 5
type input "1"
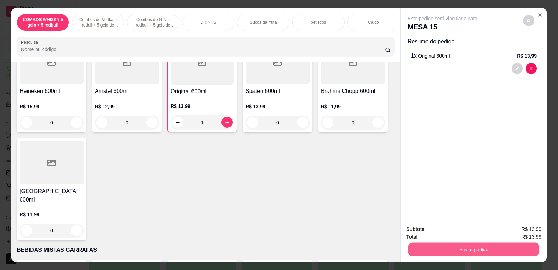
click at [472, 247] on button "Enviar pedido" at bounding box center [474, 249] width 131 height 14
click at [465, 231] on button "Não registrar e enviar pedido" at bounding box center [451, 231] width 70 height 13
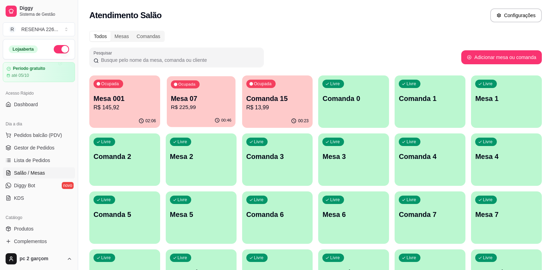
click at [189, 110] on p "R$ 225,99" at bounding box center [201, 107] width 60 height 8
click at [142, 93] on div "Ocupada Mesa 001 R$ 145,92" at bounding box center [124, 95] width 69 height 38
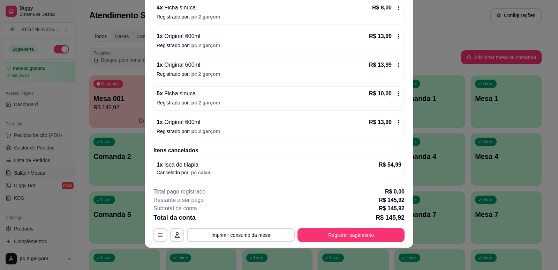
scroll to position [0, 0]
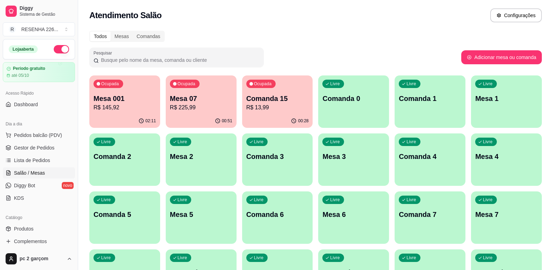
click at [222, 91] on div "Ocupada Mesa 07 R$ 225,99" at bounding box center [201, 94] width 71 height 39
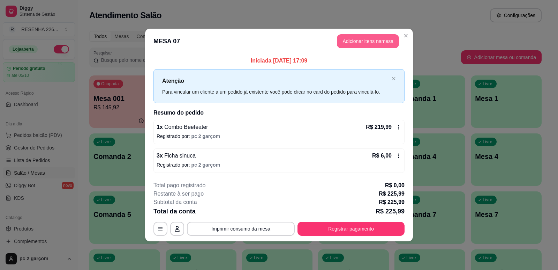
click at [375, 39] on button "Adicionar itens na mesa" at bounding box center [368, 41] width 62 height 14
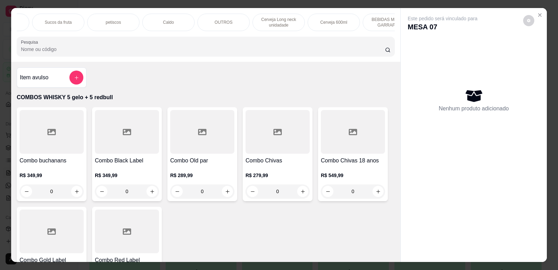
scroll to position [0, 195]
click at [209, 23] on div "OUTROS" at bounding box center [234, 22] width 52 height 17
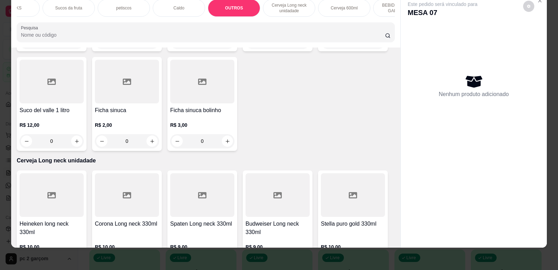
scroll to position [1562, 0]
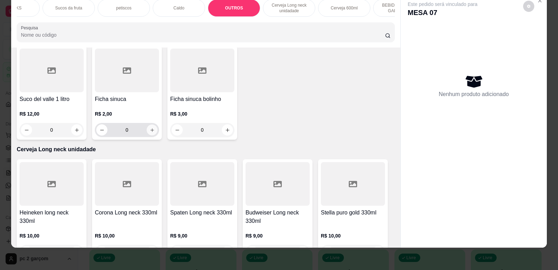
click at [151, 133] on icon "increase-product-quantity" at bounding box center [152, 129] width 5 height 5
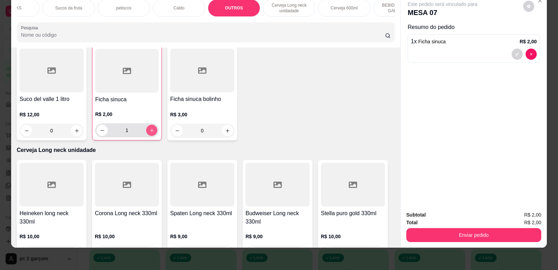
click at [151, 133] on icon "increase-product-quantity" at bounding box center [151, 130] width 5 height 5
type input "3"
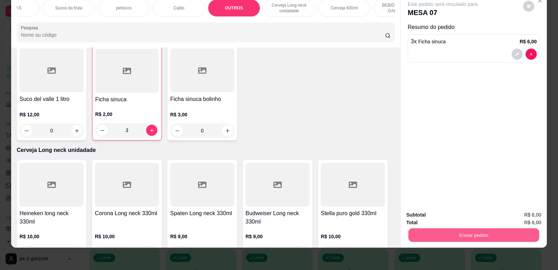
click at [424, 237] on button "Enviar pedido" at bounding box center [474, 235] width 131 height 14
click at [432, 218] on button "Não registrar e enviar pedido" at bounding box center [451, 217] width 70 height 13
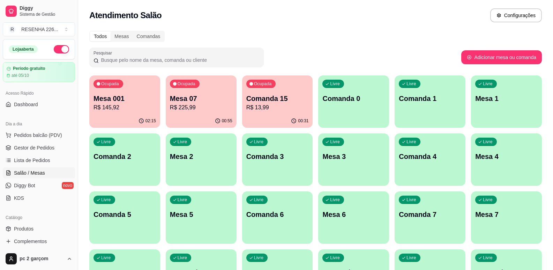
drag, startPoint x: 353, startPoint y: 60, endPoint x: 433, endPoint y: 115, distance: 97.1
click at [367, 127] on button "Livre Comanda 0" at bounding box center [353, 101] width 71 height 52
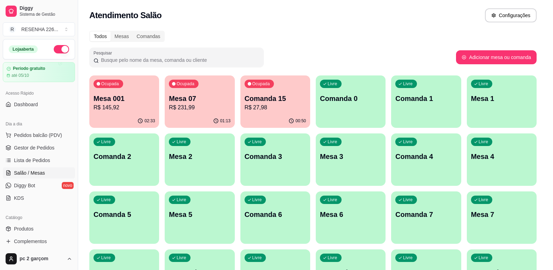
click at [366, 120] on header "COMANDA 0" at bounding box center [277, 120] width 274 height 21
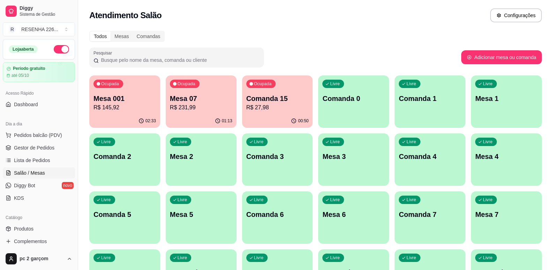
click at [196, 117] on div "01:13" at bounding box center [201, 121] width 71 height 14
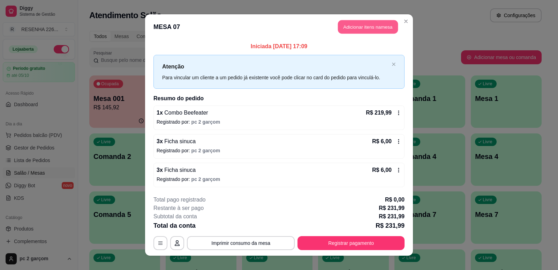
click at [365, 30] on button "Adicionar itens na mesa" at bounding box center [368, 27] width 60 height 14
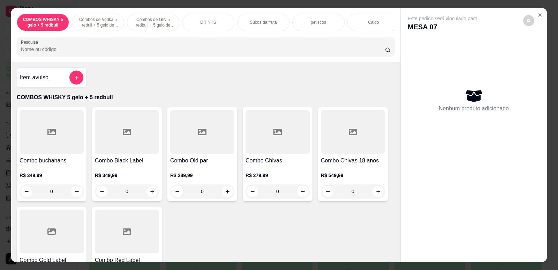
click at [316, 26] on div "petiscos" at bounding box center [318, 22] width 52 height 17
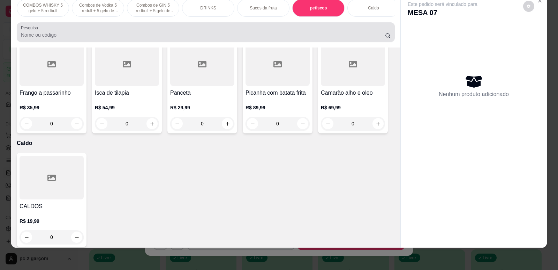
scroll to position [1053, 0]
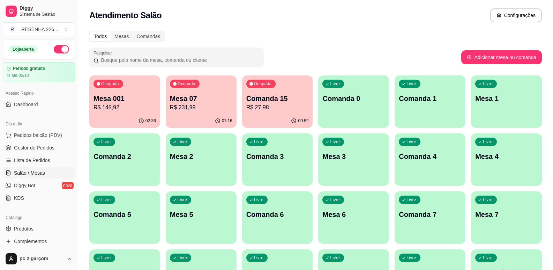
click at [196, 113] on div "Ocupada Mesa 07 R$ 231,99" at bounding box center [201, 94] width 71 height 39
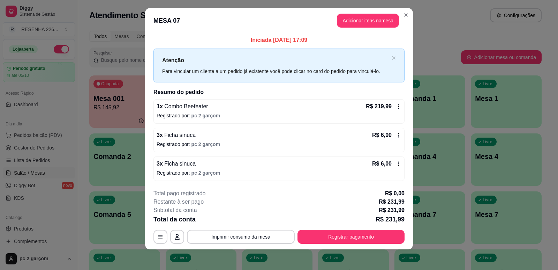
scroll to position [8, 0]
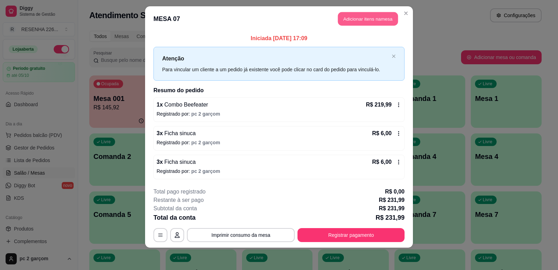
click at [375, 18] on button "Adicionar itens na mesa" at bounding box center [368, 19] width 60 height 14
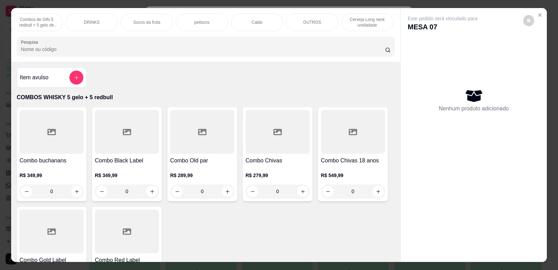
scroll to position [0, 113]
click at [210, 27] on div "petiscos" at bounding box center [205, 22] width 52 height 17
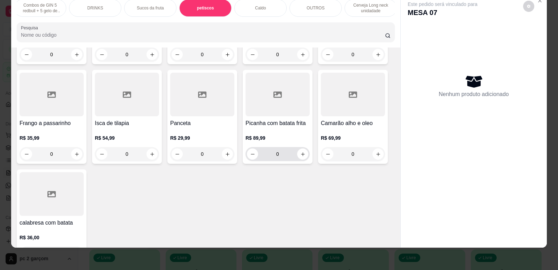
scroll to position [1018, 0]
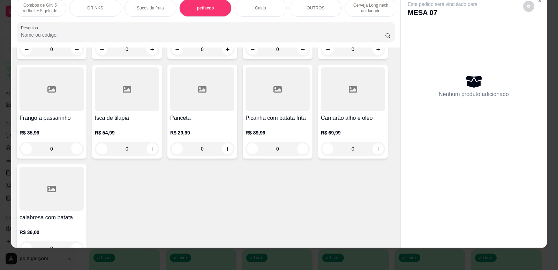
click at [44, 222] on h4 "calabresa com batata" at bounding box center [52, 217] width 64 height 8
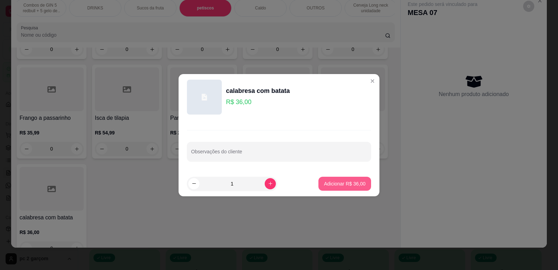
click at [324, 182] on p "Adicionar R$ 36,00" at bounding box center [345, 183] width 42 height 7
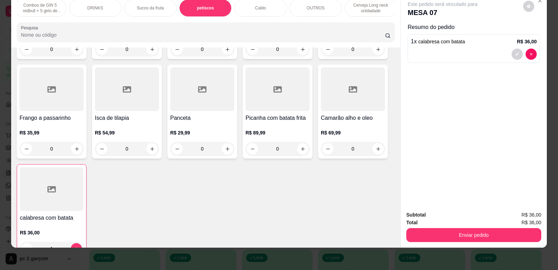
type input "1"
click at [463, 242] on div "Subtotal R$ 36,00 Total R$ 36,00 Enviar pedido" at bounding box center [474, 226] width 146 height 42
click at [465, 234] on button "Enviar pedido" at bounding box center [474, 235] width 135 height 14
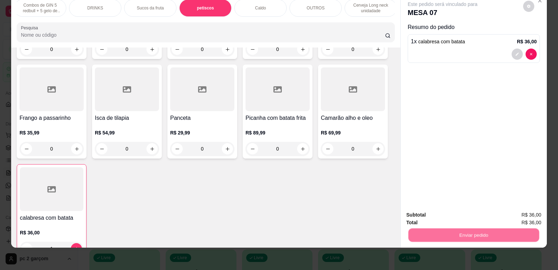
click at [463, 220] on button "Não registrar e enviar pedido" at bounding box center [451, 217] width 73 height 13
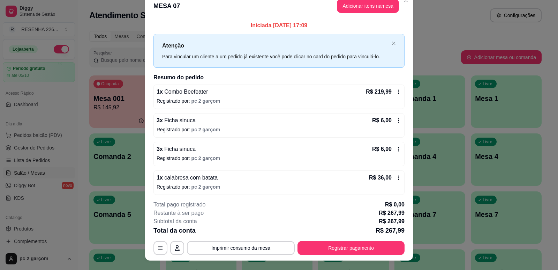
scroll to position [0, 0]
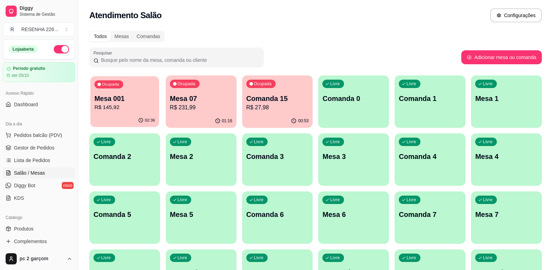
click at [133, 107] on p "R$ 145,92" at bounding box center [125, 107] width 60 height 8
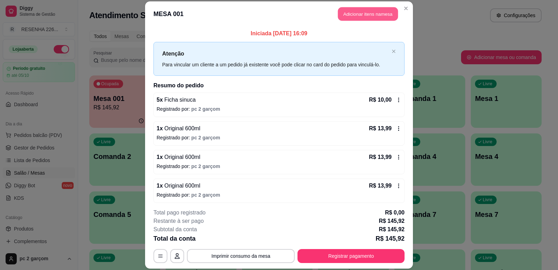
click at [361, 15] on button "Adicionar itens na mesa" at bounding box center [368, 14] width 60 height 14
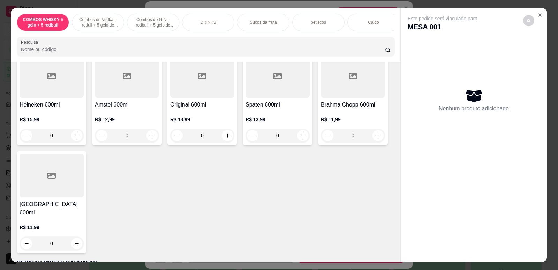
scroll to position [2024, 0]
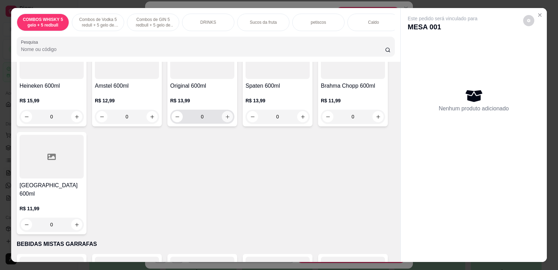
click at [228, 122] on button "increase-product-quantity" at bounding box center [227, 116] width 11 height 11
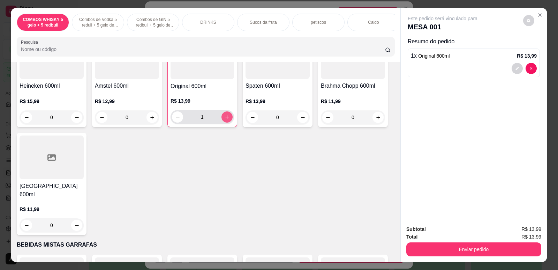
type input "1"
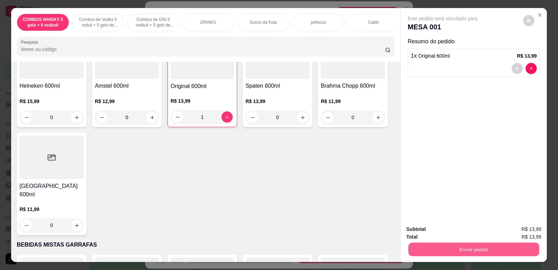
click at [427, 252] on button "Enviar pedido" at bounding box center [474, 249] width 131 height 14
click at [430, 234] on button "Não registrar e enviar pedido" at bounding box center [451, 231] width 73 height 13
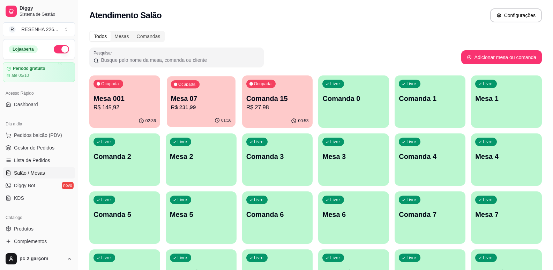
click at [197, 118] on div "01:16" at bounding box center [201, 120] width 69 height 13
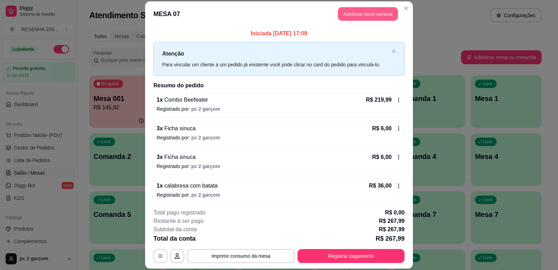
click at [342, 14] on button "Adicionar itens na mesa" at bounding box center [368, 14] width 60 height 14
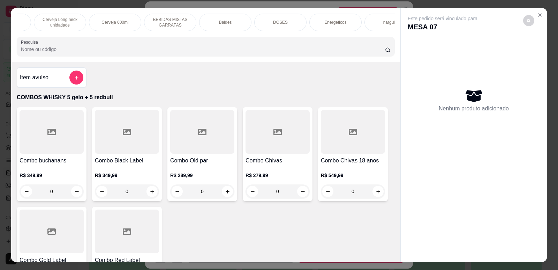
scroll to position [0, 446]
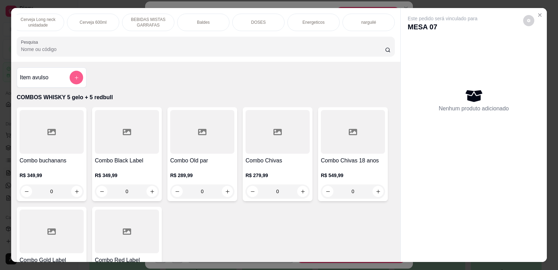
click at [75, 79] on icon "add-separate-item" at bounding box center [76, 77] width 3 height 3
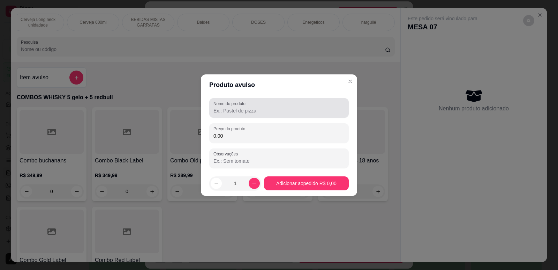
click at [243, 109] on input "Nome do produto" at bounding box center [279, 110] width 131 height 7
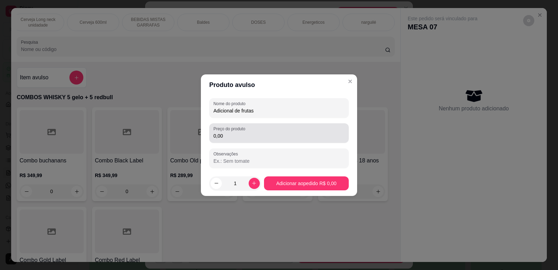
type input "Adicional de frutas"
click at [213, 134] on div "Preço do produto 0,00" at bounding box center [279, 133] width 140 height 20
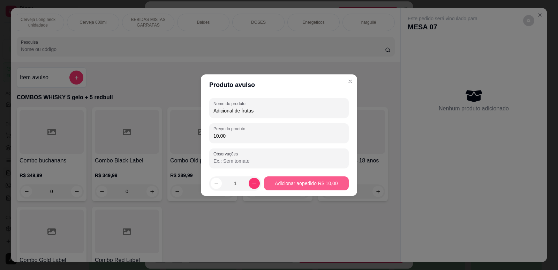
type input "10,00"
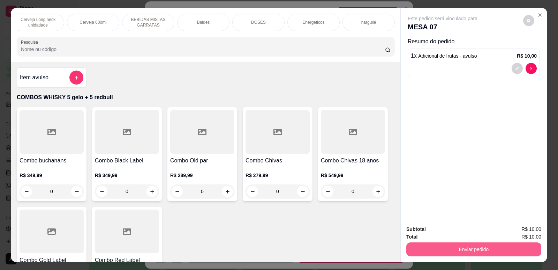
click at [455, 246] on button "Enviar pedido" at bounding box center [474, 249] width 135 height 14
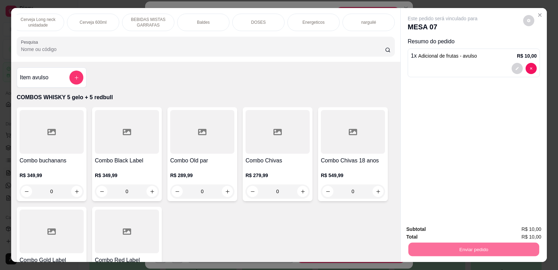
click at [472, 231] on button "Não registrar e enviar pedido" at bounding box center [451, 231] width 73 height 13
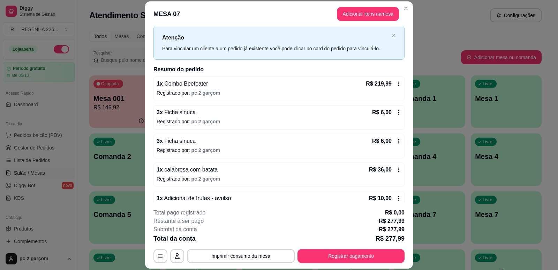
scroll to position [31, 0]
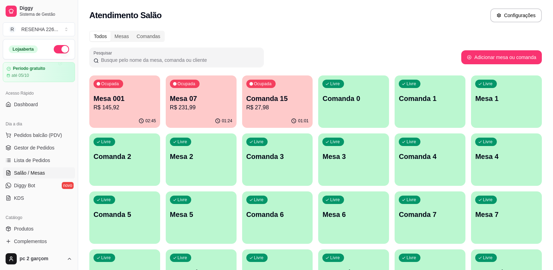
click at [279, 117] on div "01:01" at bounding box center [277, 121] width 71 height 14
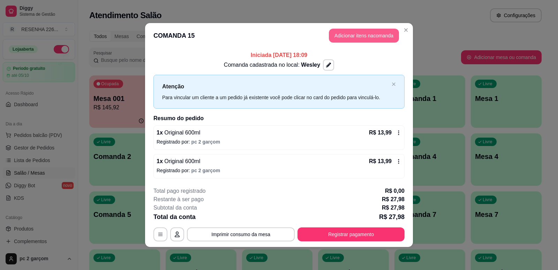
click at [376, 36] on button "Adicionar itens na comanda" at bounding box center [364, 36] width 70 height 14
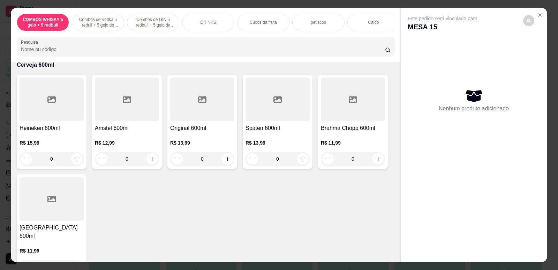
scroll to position [1989, 0]
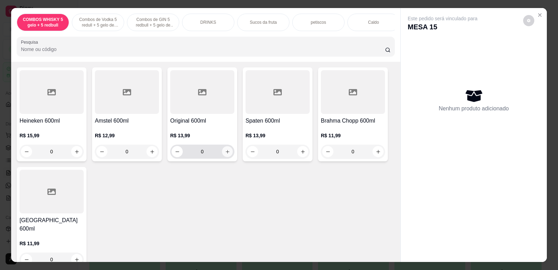
click at [224, 157] on button "increase-product-quantity" at bounding box center [227, 151] width 11 height 11
type input "1"
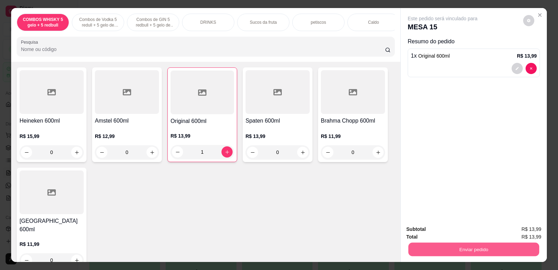
click at [468, 251] on button "Enviar pedido" at bounding box center [474, 249] width 131 height 14
click at [466, 231] on button "Não registrar e enviar pedido" at bounding box center [451, 231] width 73 height 13
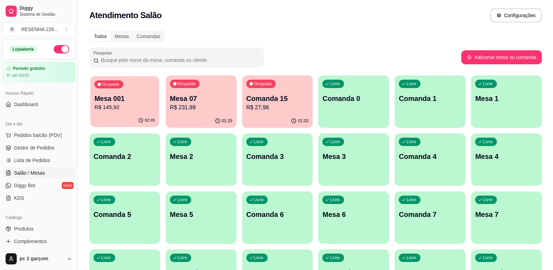
click at [137, 97] on p "Mesa 001" at bounding box center [125, 98] width 60 height 9
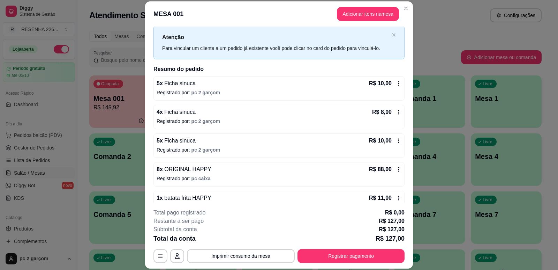
scroll to position [0, 0]
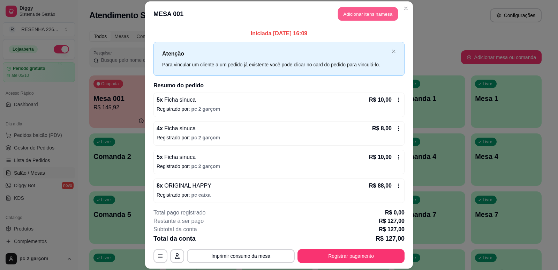
click at [359, 12] on button "Adicionar itens na mesa" at bounding box center [368, 14] width 60 height 14
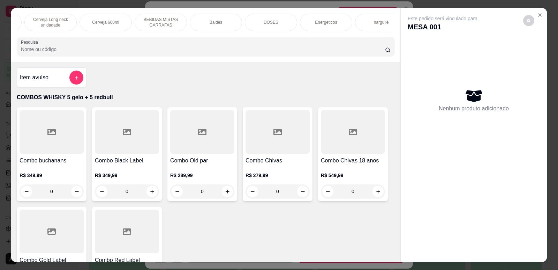
scroll to position [0, 446]
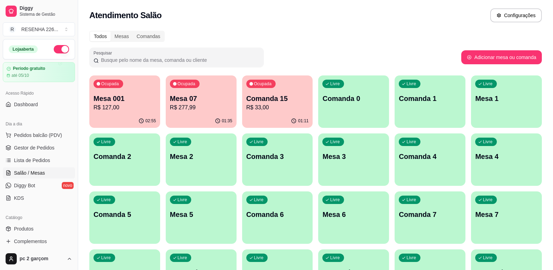
click at [130, 101] on p "Mesa 001" at bounding box center [125, 99] width 62 height 10
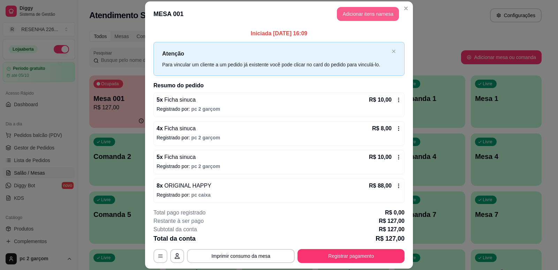
click at [367, 12] on button "Adicionar itens na mesa" at bounding box center [368, 14] width 62 height 14
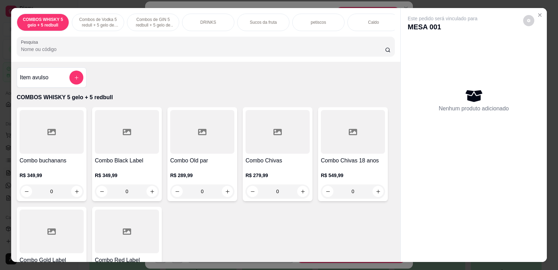
scroll to position [0, 501]
click at [377, 26] on div "HAPPY HOUR" at bounding box center [369, 22] width 52 height 17
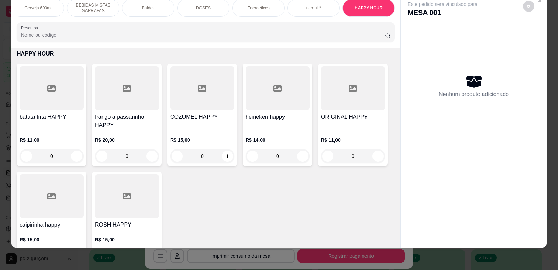
scroll to position [3185, 0]
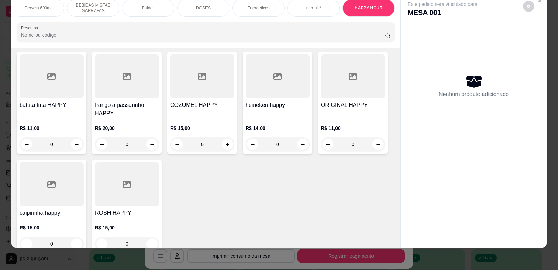
click at [0, 172] on div "COMBOS WHISKY 5 gelo + 5 redbull Combos de Vodka 5 redull + 5 gelo de coco Comb…" at bounding box center [279, 135] width 558 height 270
click at [167, 260] on div "COMBOS WHISKY 5 gelo + 5 redbull Combos de Vodka 5 redull + 5 gelo de coco Comb…" at bounding box center [279, 135] width 558 height 270
click at [539, 1] on icon "Close" at bounding box center [540, 0] width 3 height 3
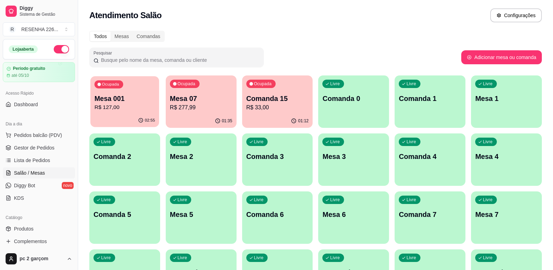
click at [101, 119] on div "02:55" at bounding box center [124, 120] width 69 height 13
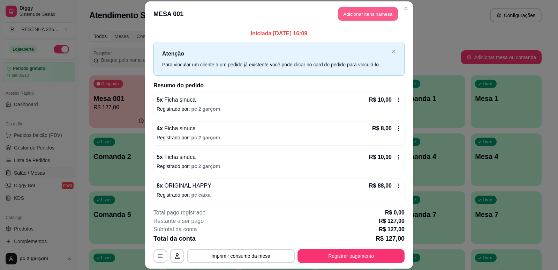
click at [359, 17] on button "Adicionar itens na mesa" at bounding box center [368, 14] width 60 height 14
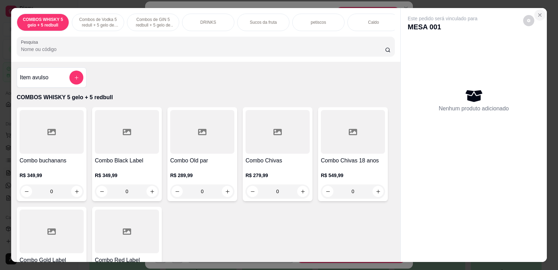
click at [538, 12] on icon "Close" at bounding box center [540, 15] width 6 height 6
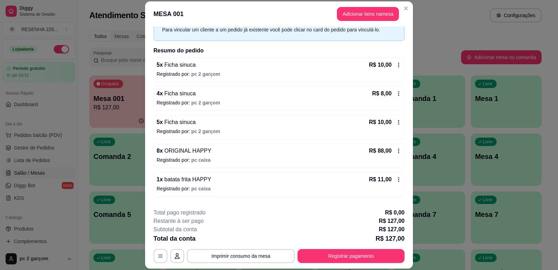
scroll to position [70, 0]
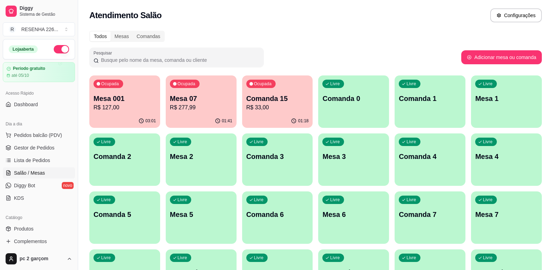
click at [120, 108] on p "R$ 127,00" at bounding box center [125, 107] width 62 height 8
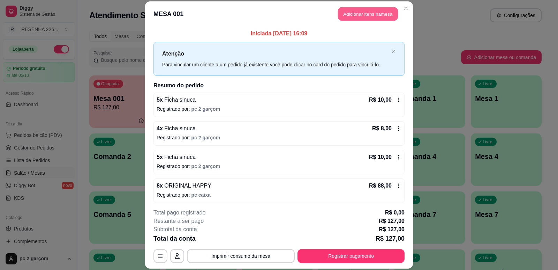
click at [357, 12] on button "Adicionar itens na mesa" at bounding box center [368, 14] width 60 height 14
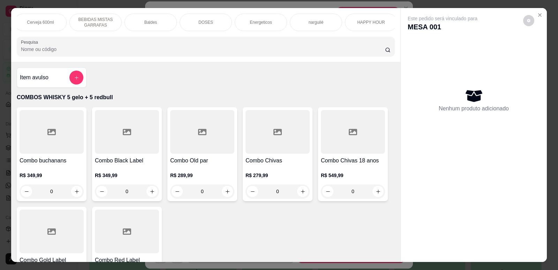
scroll to position [0, 501]
click at [367, 26] on div "HAPPY HOUR" at bounding box center [369, 22] width 52 height 17
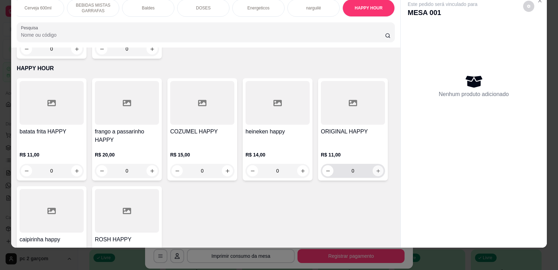
click at [375, 165] on button "increase-product-quantity" at bounding box center [378, 170] width 11 height 11
type input "1"
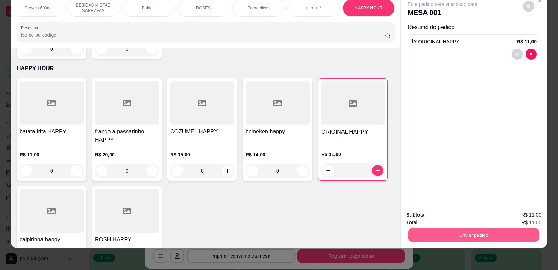
click at [442, 239] on button "Enviar pedido" at bounding box center [474, 235] width 131 height 14
click at [441, 218] on button "Não registrar e enviar pedido" at bounding box center [451, 217] width 73 height 13
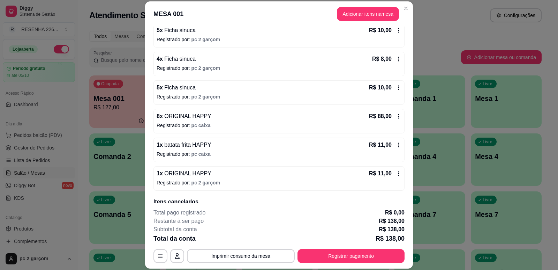
scroll to position [70, 0]
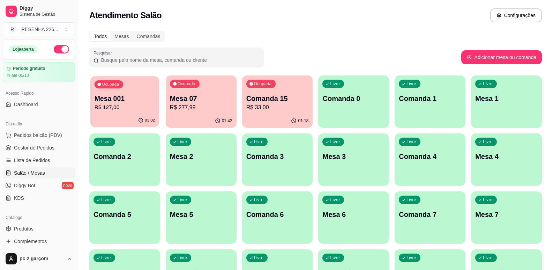
click at [137, 98] on p "Mesa 001" at bounding box center [125, 98] width 60 height 9
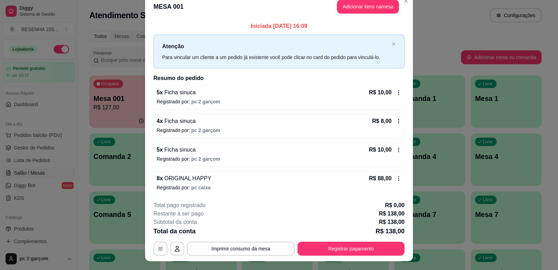
scroll to position [0, 0]
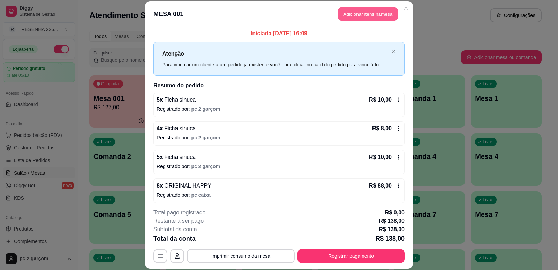
click at [374, 18] on button "Adicionar itens na mesa" at bounding box center [368, 14] width 60 height 14
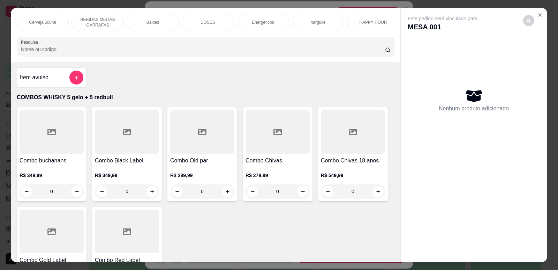
scroll to position [0, 501]
click at [370, 23] on p "HAPPY HOUR" at bounding box center [369, 23] width 28 height 6
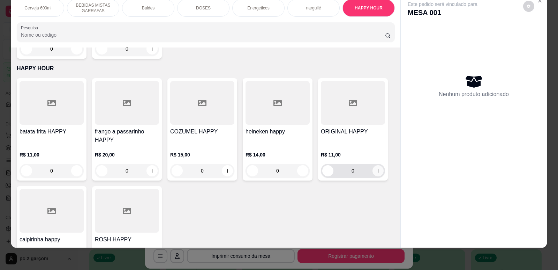
click at [376, 168] on icon "increase-product-quantity" at bounding box center [378, 170] width 5 height 5
type input "1"
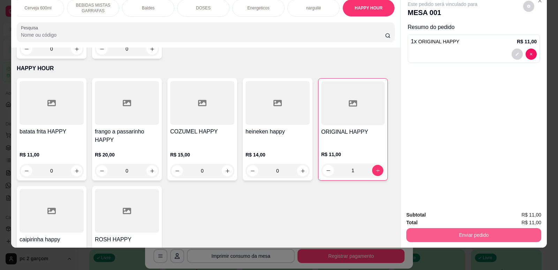
click at [452, 233] on button "Enviar pedido" at bounding box center [474, 235] width 135 height 14
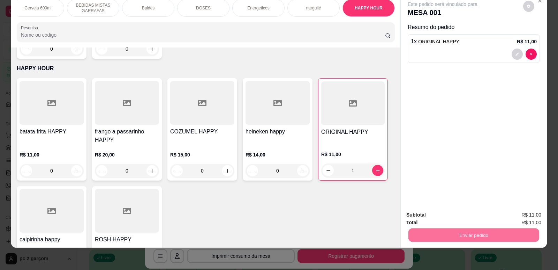
click at [425, 221] on button "Não registrar e enviar pedido" at bounding box center [451, 217] width 70 height 13
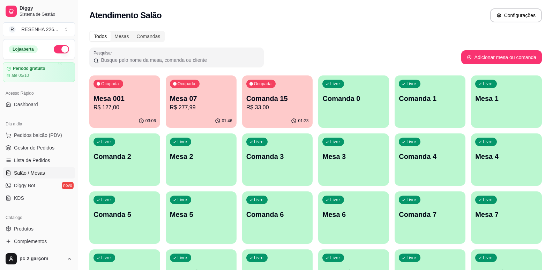
click at [284, 98] on p "Comanda 15" at bounding box center [277, 99] width 62 height 10
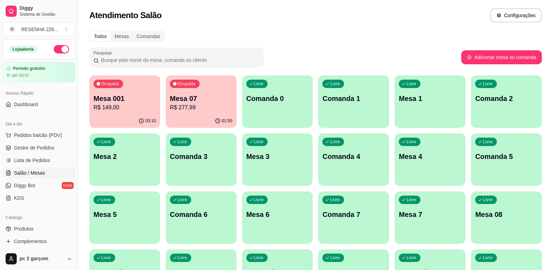
click at [267, 99] on p "Comanda 0" at bounding box center [277, 99] width 62 height 10
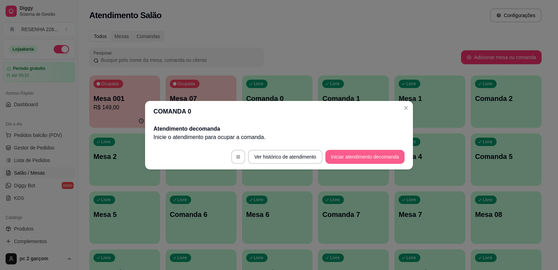
click at [347, 156] on button "Iniciar atendimento de comanda" at bounding box center [365, 157] width 79 height 14
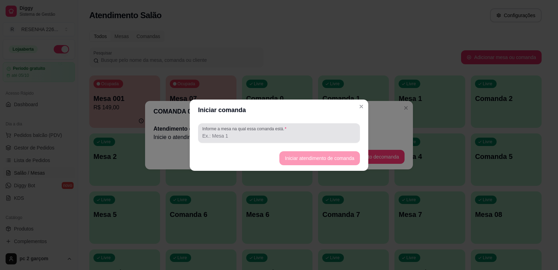
click at [250, 140] on div "Informe a mesa na qual essa comanda está." at bounding box center [279, 133] width 162 height 20
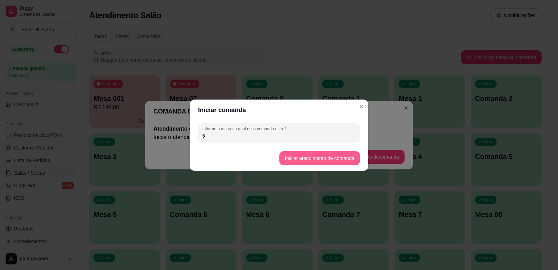
type input "5"
click at [332, 161] on button "Iniciar atendimento de comanda" at bounding box center [320, 158] width 78 height 14
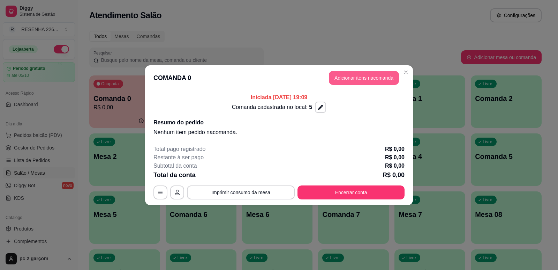
click at [347, 80] on button "Adicionar itens na comanda" at bounding box center [364, 78] width 70 height 14
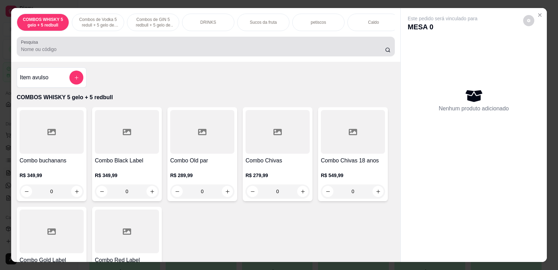
click at [388, 53] on icon at bounding box center [388, 50] width 6 height 6
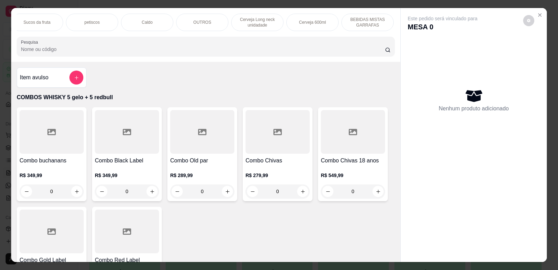
scroll to position [0, 248]
click at [280, 20] on p "Cerveja 600ml" at bounding box center [290, 23] width 27 height 6
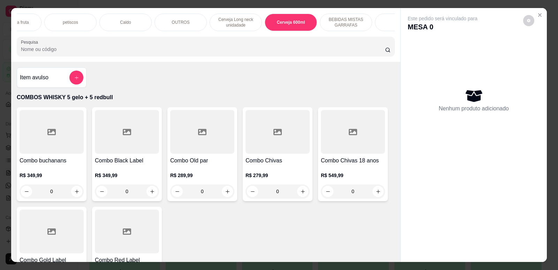
scroll to position [14, 0]
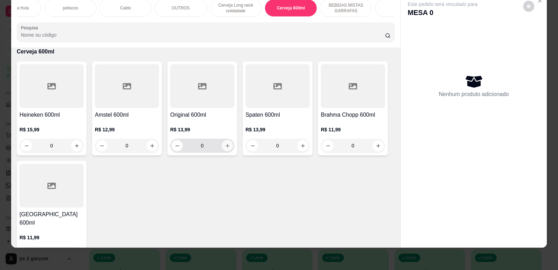
click at [227, 151] on button "increase-product-quantity" at bounding box center [227, 145] width 11 height 11
type input "1"
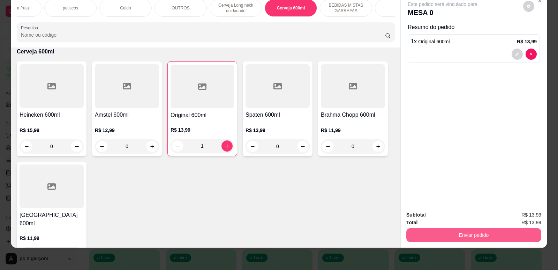
click at [495, 238] on button "Enviar pedido" at bounding box center [474, 235] width 135 height 14
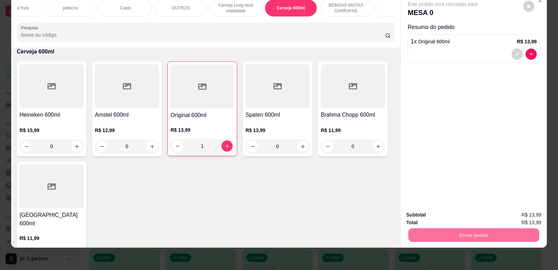
click at [447, 219] on button "Não registrar e enviar pedido" at bounding box center [451, 217] width 73 height 13
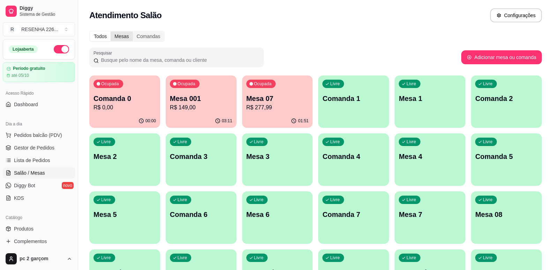
click at [126, 38] on div "Mesas" at bounding box center [122, 36] width 22 height 10
click at [111, 31] on input "Mesas" at bounding box center [111, 31] width 0 height 0
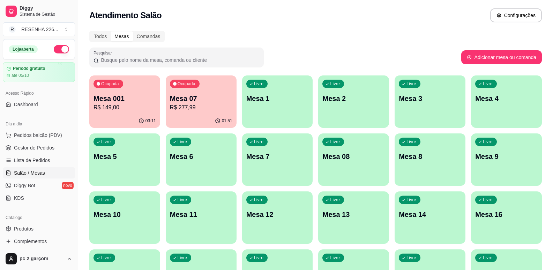
click at [126, 38] on div "Mesas" at bounding box center [122, 36] width 22 height 10
click at [111, 31] on input "Mesas" at bounding box center [111, 31] width 0 height 0
click at [126, 38] on div "Mesas" at bounding box center [122, 36] width 22 height 10
click at [111, 31] on input "Mesas" at bounding box center [111, 31] width 0 height 0
click at [126, 38] on div "Mesas" at bounding box center [122, 36] width 22 height 10
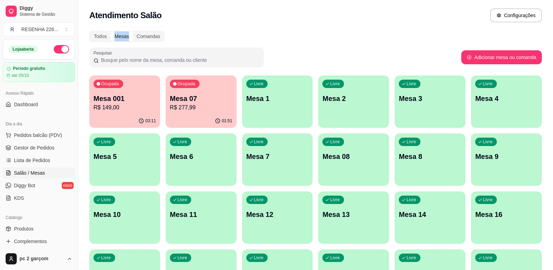
click at [111, 31] on input "Mesas" at bounding box center [111, 31] width 0 height 0
click at [126, 38] on div "Mesas" at bounding box center [122, 36] width 22 height 10
click at [111, 31] on input "Mesas" at bounding box center [111, 31] width 0 height 0
click at [126, 38] on div "Mesas" at bounding box center [122, 36] width 22 height 10
click at [111, 31] on input "Mesas" at bounding box center [111, 31] width 0 height 0
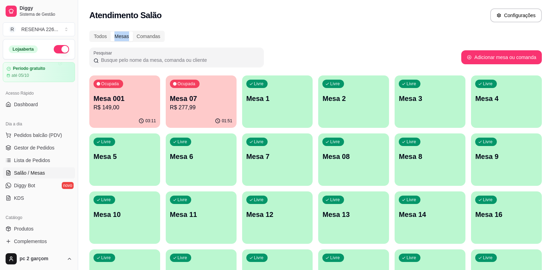
click at [132, 171] on div "Livre Mesa 5" at bounding box center [124, 155] width 71 height 44
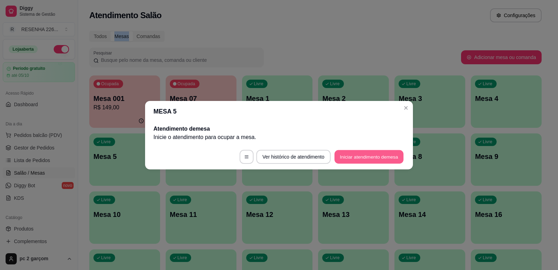
click at [346, 156] on button "Iniciar atendimento de mesa" at bounding box center [369, 157] width 69 height 14
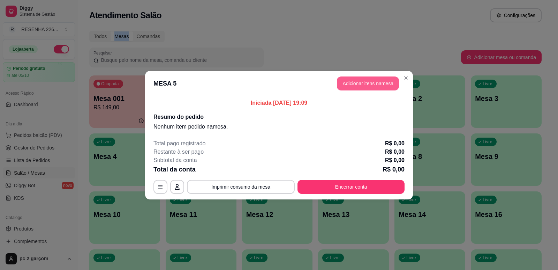
click at [368, 88] on button "Adicionar itens na mesa" at bounding box center [368, 83] width 62 height 14
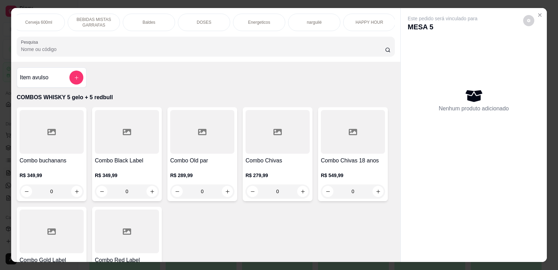
scroll to position [0, 501]
click at [373, 21] on p "HAPPY HOUR" at bounding box center [369, 23] width 28 height 6
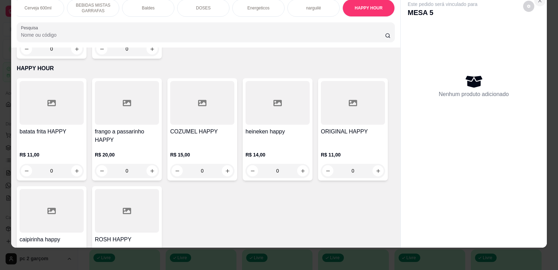
click at [537, 4] on button "Close" at bounding box center [540, 0] width 11 height 11
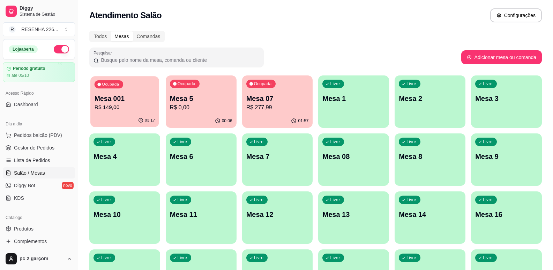
click at [128, 112] on div "Ocupada Mesa 001 R$ 149,00" at bounding box center [124, 95] width 69 height 38
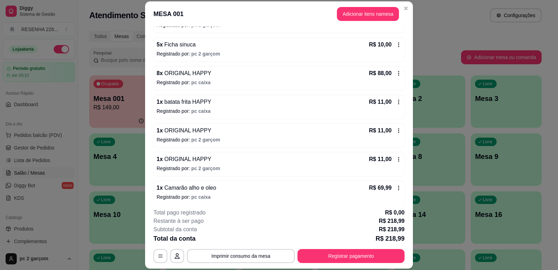
scroll to position [70, 0]
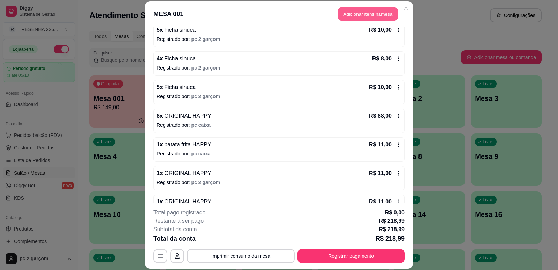
click at [378, 16] on button "Adicionar itens na mesa" at bounding box center [368, 14] width 60 height 14
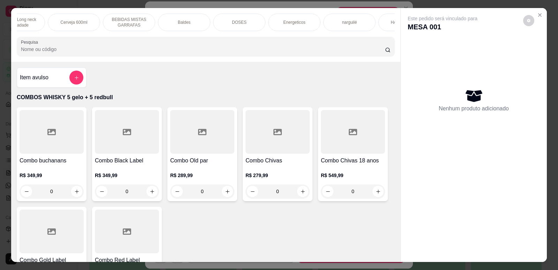
scroll to position [0, 501]
drag, startPoint x: 381, startPoint y: 27, endPoint x: 382, endPoint y: 34, distance: 7.4
click at [381, 27] on div "HAPPY HOUR" at bounding box center [369, 22] width 52 height 17
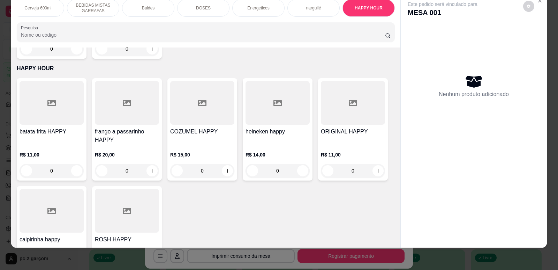
scroll to position [3185, 0]
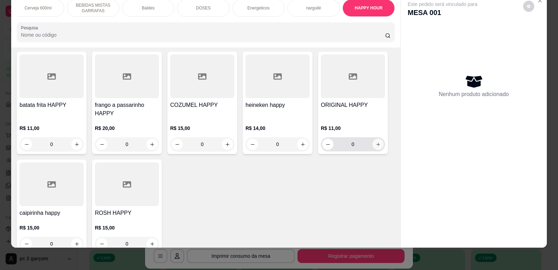
click at [377, 142] on icon "increase-product-quantity" at bounding box center [378, 144] width 5 height 5
type input "1"
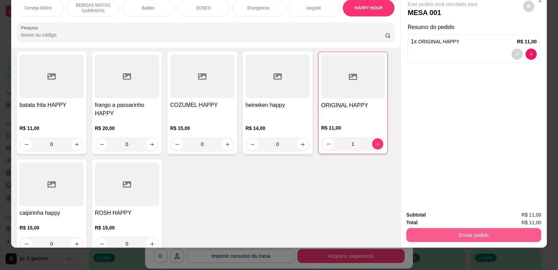
click at [449, 232] on button "Enviar pedido" at bounding box center [474, 235] width 135 height 14
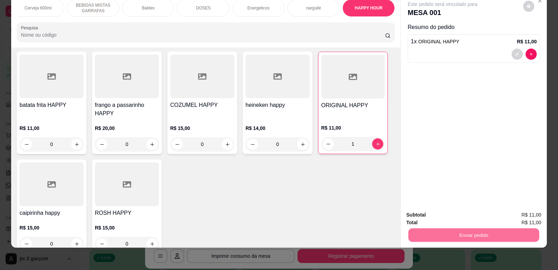
click at [440, 220] on button "Não registrar e enviar pedido" at bounding box center [451, 217] width 70 height 13
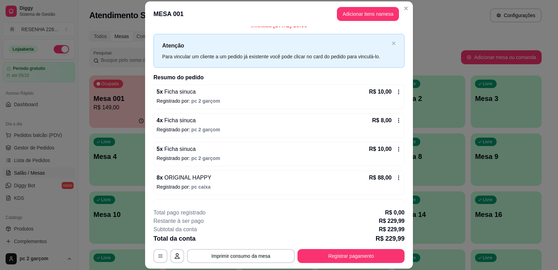
scroll to position [0, 0]
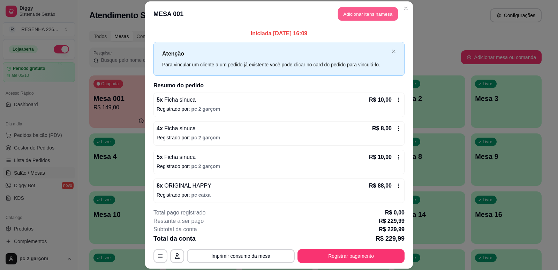
click at [377, 18] on button "Adicionar itens na mesa" at bounding box center [368, 14] width 60 height 14
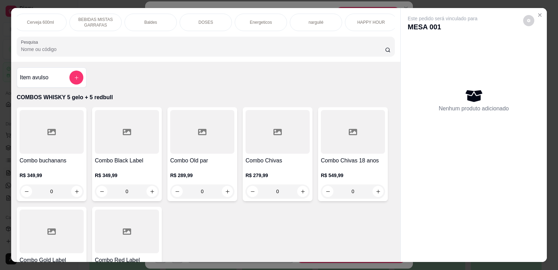
scroll to position [0, 501]
click at [378, 26] on div "HAPPY HOUR" at bounding box center [369, 22] width 52 height 17
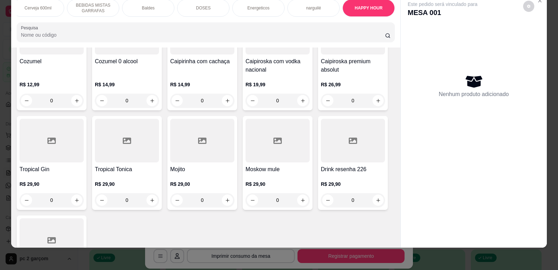
scroll to position [568, 0]
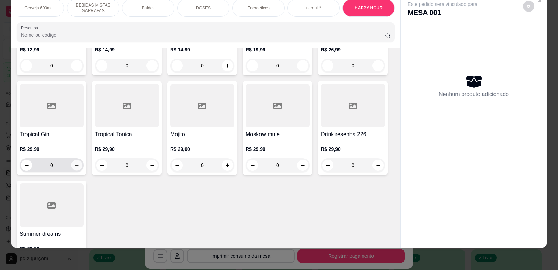
click at [74, 168] on icon "increase-product-quantity" at bounding box center [76, 165] width 5 height 5
type input "1"
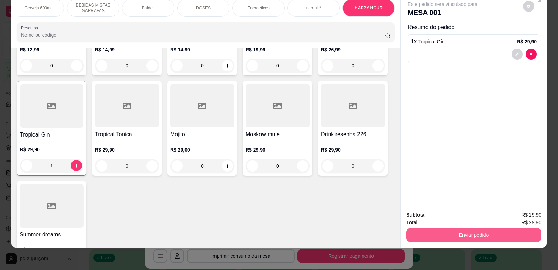
click at [457, 235] on button "Enviar pedido" at bounding box center [474, 235] width 135 height 14
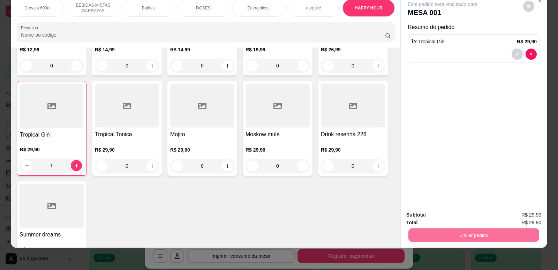
click at [453, 217] on button "Não registrar e enviar pedido" at bounding box center [451, 217] width 70 height 13
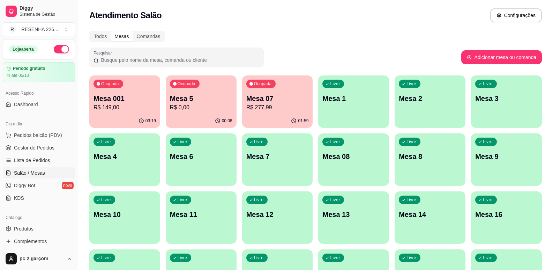
click at [204, 150] on div "Livre Mesa 6" at bounding box center [201, 155] width 71 height 44
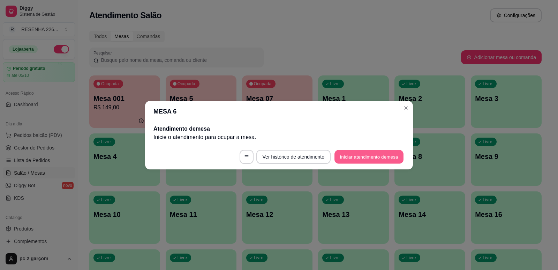
click at [356, 154] on button "Iniciar atendimento de mesa" at bounding box center [369, 157] width 69 height 14
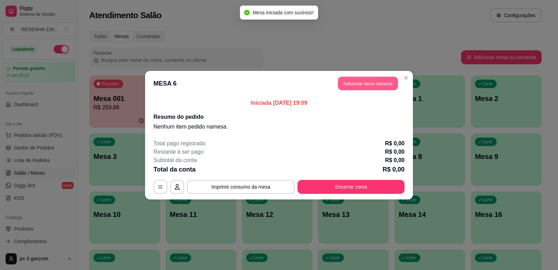
click at [373, 83] on button "Adicionar itens na mesa" at bounding box center [368, 83] width 60 height 14
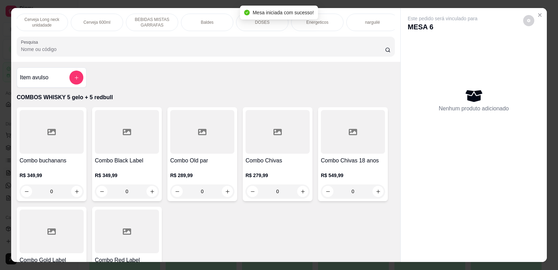
scroll to position [0, 501]
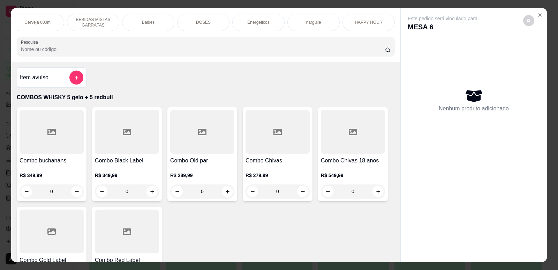
click at [382, 27] on div "HAPPY HOUR" at bounding box center [369, 22] width 52 height 17
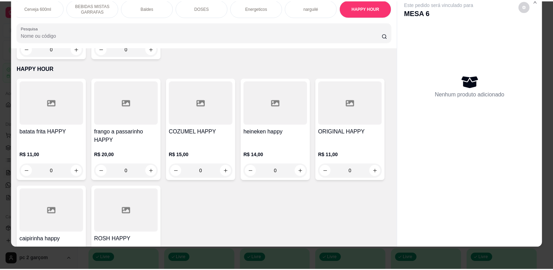
scroll to position [3185, 0]
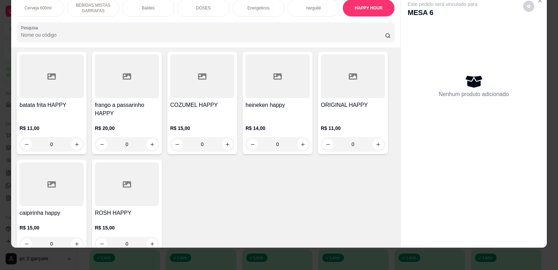
click at [146, 173] on div at bounding box center [127, 184] width 64 height 44
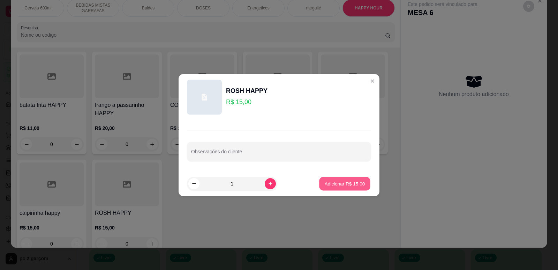
click at [341, 177] on button "Adicionar R$ 15,00" at bounding box center [344, 184] width 51 height 14
type input "1"
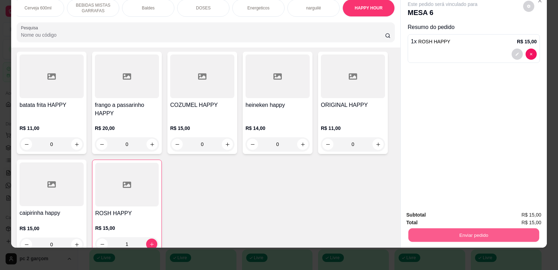
click at [463, 232] on button "Enviar pedido" at bounding box center [474, 235] width 131 height 14
click at [455, 215] on button "Não registrar e enviar pedido" at bounding box center [451, 217] width 73 height 13
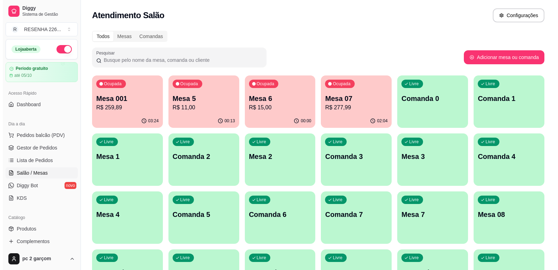
scroll to position [174, 0]
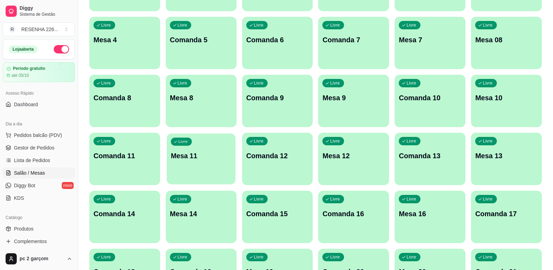
click at [182, 161] on div "Livre Mesa 11" at bounding box center [201, 154] width 69 height 43
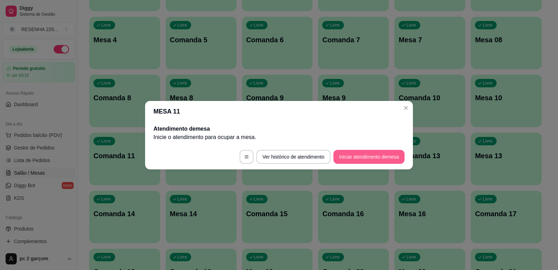
click at [364, 157] on button "Iniciar atendimento de mesa" at bounding box center [369, 157] width 71 height 14
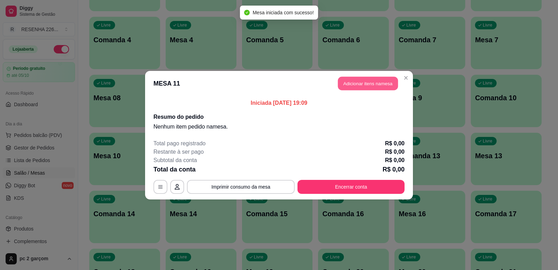
click at [381, 88] on button "Adicionar itens na mesa" at bounding box center [368, 83] width 60 height 14
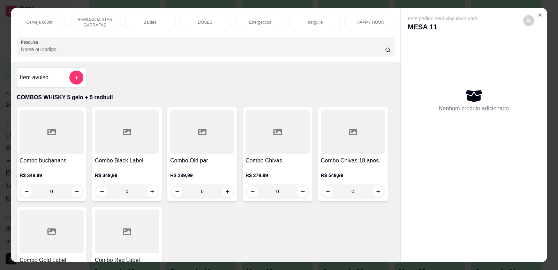
scroll to position [0, 501]
click at [374, 23] on p "HAPPY HOUR" at bounding box center [369, 23] width 28 height 6
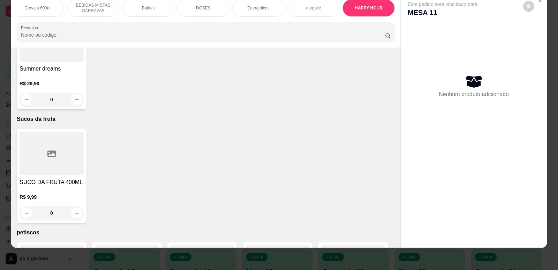
scroll to position [768, 0]
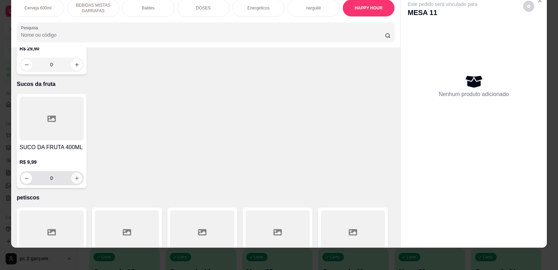
click at [76, 181] on icon "increase-product-quantity" at bounding box center [76, 178] width 5 height 5
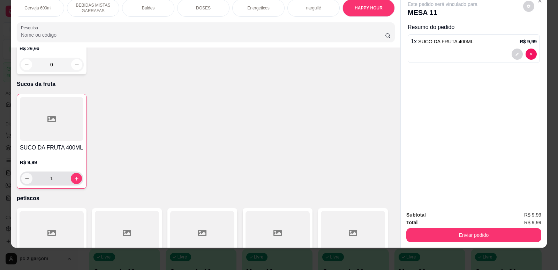
click at [24, 181] on icon "decrease-product-quantity" at bounding box center [26, 178] width 5 height 5
type input "0"
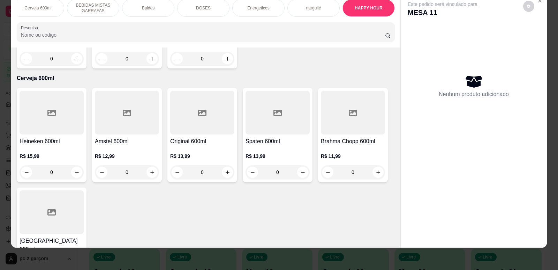
scroll to position [1989, 0]
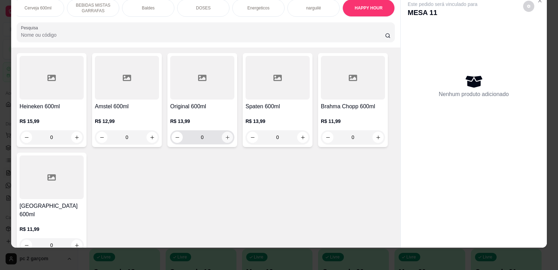
click at [225, 140] on icon "increase-product-quantity" at bounding box center [227, 137] width 5 height 5
type input "1"
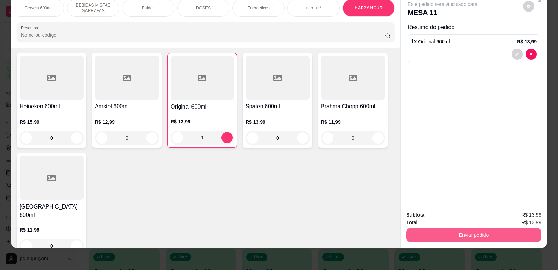
click at [441, 237] on button "Enviar pedido" at bounding box center [474, 235] width 135 height 14
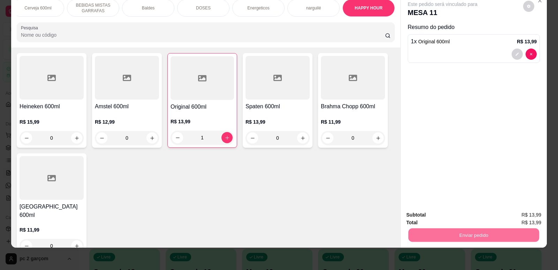
click at [447, 217] on button "Não registrar e enviar pedido" at bounding box center [451, 217] width 70 height 13
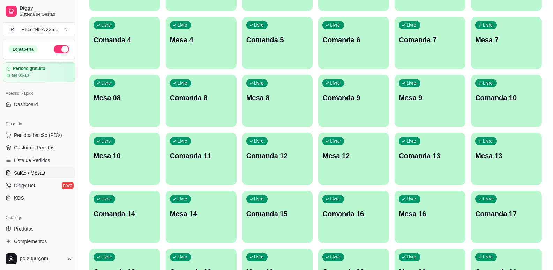
click at [207, 216] on p "Mesa 14" at bounding box center [201, 214] width 62 height 10
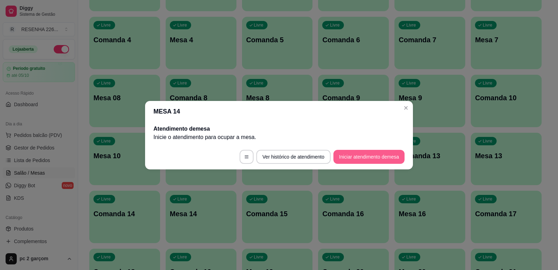
click at [345, 155] on button "Iniciar atendimento de mesa" at bounding box center [369, 157] width 71 height 14
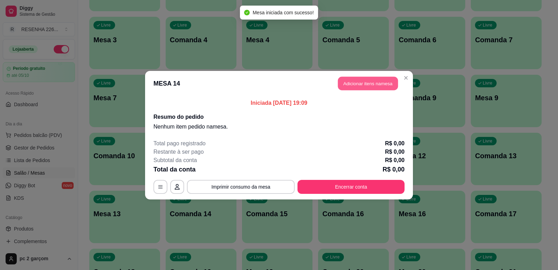
click at [373, 87] on button "Adicionar itens na mesa" at bounding box center [368, 83] width 60 height 14
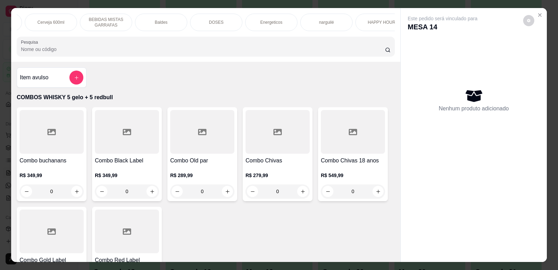
scroll to position [0, 501]
click at [372, 17] on div "HAPPY HOUR" at bounding box center [369, 22] width 52 height 17
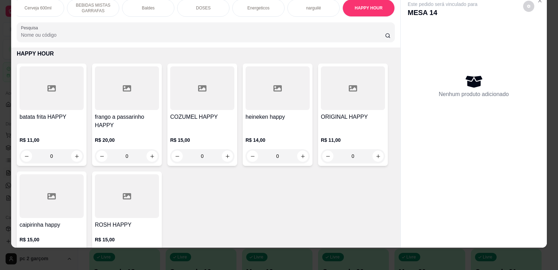
scroll to position [3185, 0]
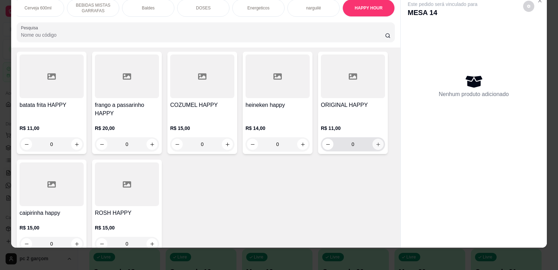
click at [376, 142] on icon "increase-product-quantity" at bounding box center [378, 144] width 5 height 5
type input "1"
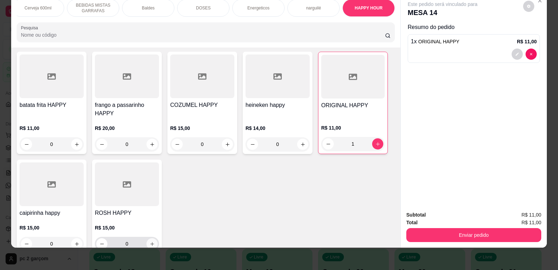
click at [151, 241] on icon "increase-product-quantity" at bounding box center [152, 243] width 5 height 5
type input "1"
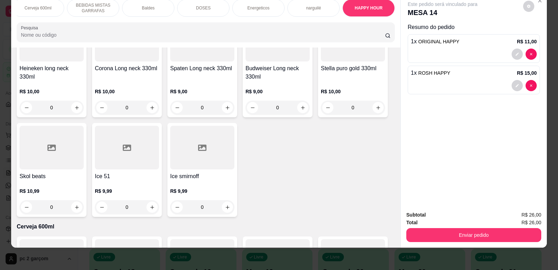
scroll to position [1790, 0]
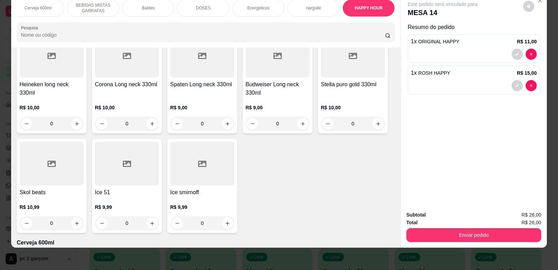
drag, startPoint x: 229, startPoint y: 141, endPoint x: 284, endPoint y: 180, distance: 67.1
click at [283, 180] on div "Heineken long neck 330ml R$ 10,00 0 Corona Long neck 330ml R$ 10,00 0 Spaten Lo…" at bounding box center [206, 132] width 378 height 202
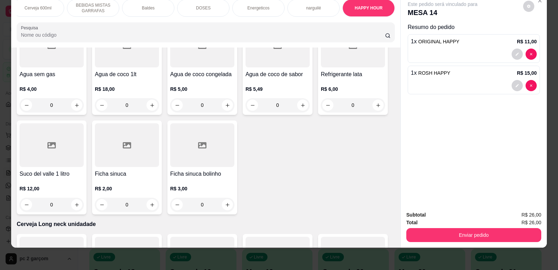
scroll to position [1580, 0]
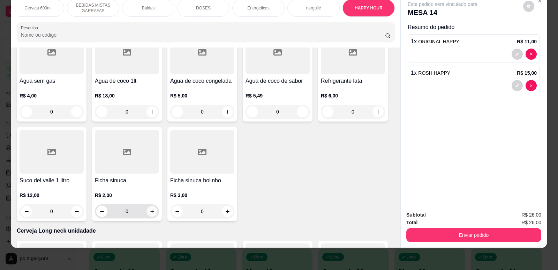
click at [151, 214] on icon "increase-product-quantity" at bounding box center [152, 211] width 5 height 5
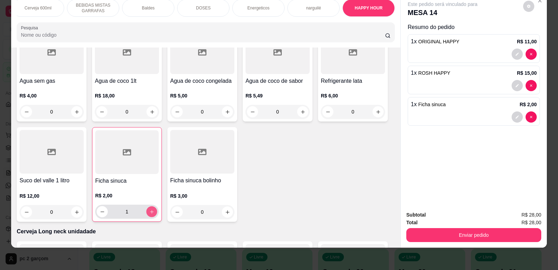
click at [151, 213] on icon "increase-product-quantity" at bounding box center [151, 211] width 3 height 3
click at [151, 214] on icon "increase-product-quantity" at bounding box center [152, 212] width 4 height 4
type input "4"
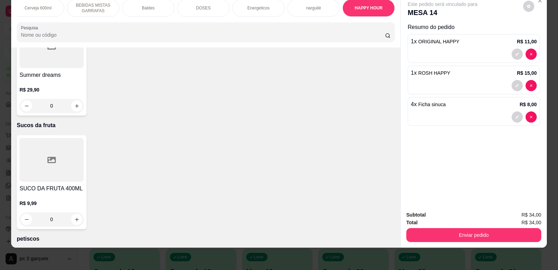
scroll to position [743, 0]
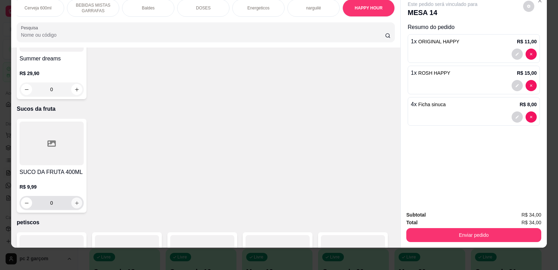
click at [75, 206] on icon "increase-product-quantity" at bounding box center [76, 202] width 5 height 5
type input "1"
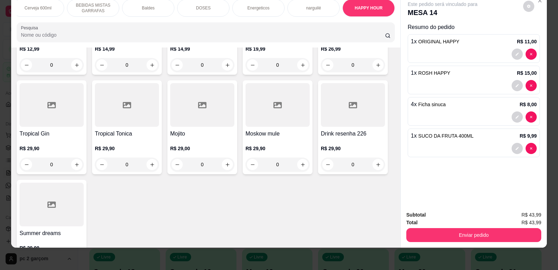
scroll to position [534, 0]
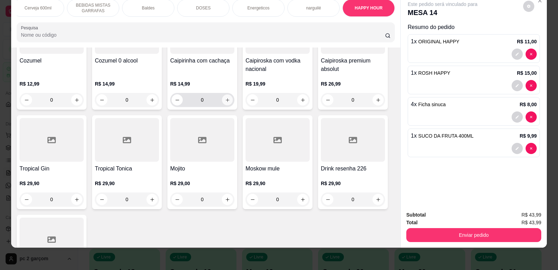
click at [225, 103] on icon "increase-product-quantity" at bounding box center [227, 99] width 5 height 5
click at [225, 102] on icon "increase-product-quantity" at bounding box center [227, 100] width 4 height 4
click at [225, 101] on icon "increase-product-quantity" at bounding box center [226, 99] width 3 height 3
type input "4"
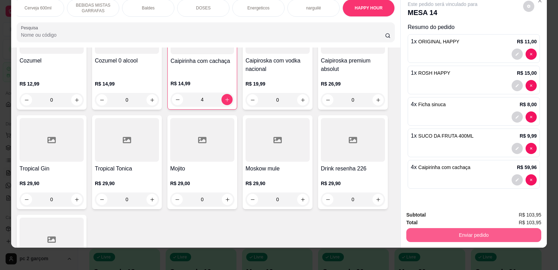
click at [432, 237] on button "Enviar pedido" at bounding box center [474, 235] width 135 height 14
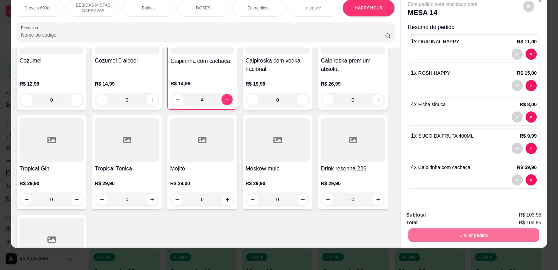
click at [446, 218] on button "Não registrar e enviar pedido" at bounding box center [451, 217] width 73 height 13
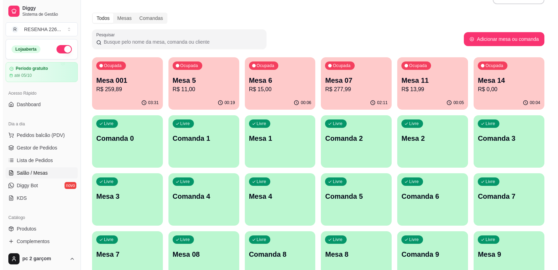
scroll to position [0, 0]
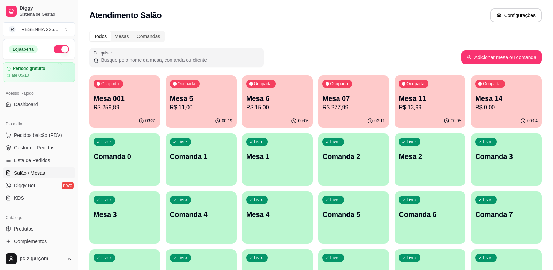
click at [484, 102] on p "Mesa 14" at bounding box center [506, 99] width 62 height 10
click at [439, 103] on div "Mesa 11 R$ 13,99" at bounding box center [430, 103] width 62 height 18
click at [365, 109] on p "R$ 277,99" at bounding box center [353, 107] width 60 height 8
click at [200, 108] on p "R$ 11,00" at bounding box center [201, 107] width 62 height 8
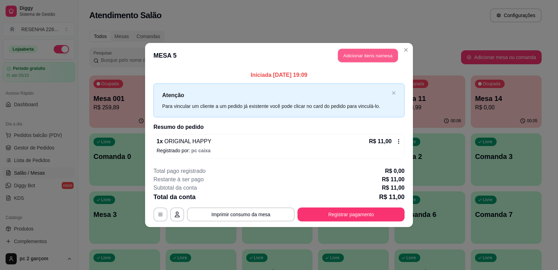
click at [371, 56] on button "Adicionar itens na mesa" at bounding box center [368, 56] width 60 height 14
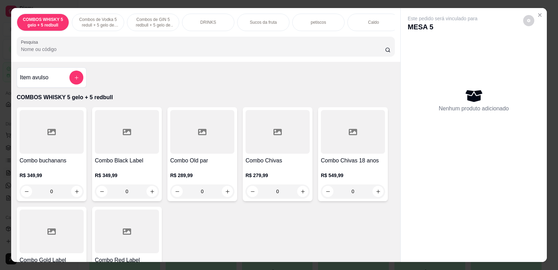
click at [160, 31] on div "Combos de GIN 5 redbull + 5 gelo de coco" at bounding box center [153, 22] width 52 height 17
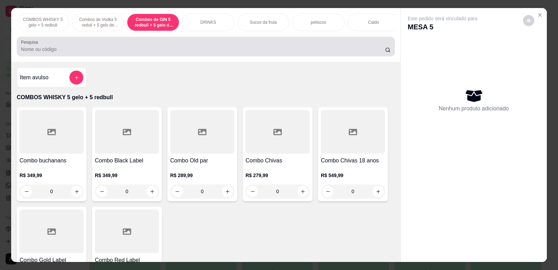
scroll to position [14, 0]
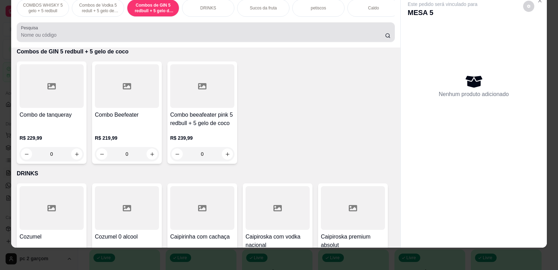
click at [161, 32] on div at bounding box center [206, 32] width 370 height 14
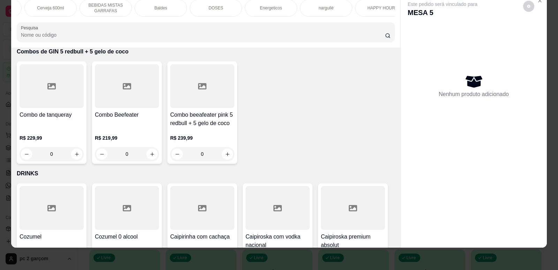
scroll to position [0, 501]
click at [361, 6] on p "HAPPY HOUR" at bounding box center [369, 8] width 28 height 6
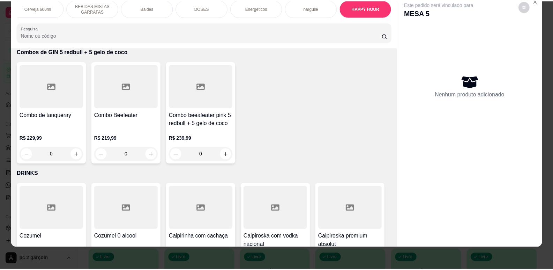
scroll to position [3158, 0]
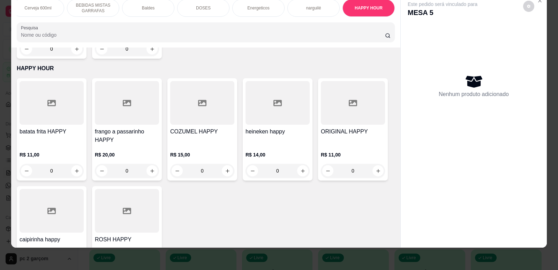
click at [349, 144] on div "R$ 11,00 0" at bounding box center [353, 160] width 64 height 33
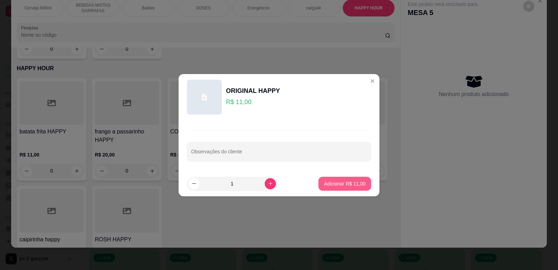
click at [344, 183] on p "Adicionar R$ 11,00" at bounding box center [345, 183] width 42 height 7
type input "1"
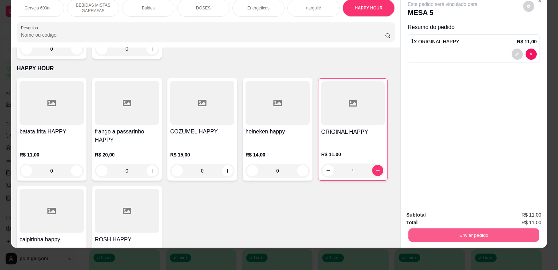
click at [458, 236] on button "Enviar pedido" at bounding box center [474, 235] width 131 height 14
click at [474, 232] on button "Enviar pedido" at bounding box center [474, 235] width 131 height 14
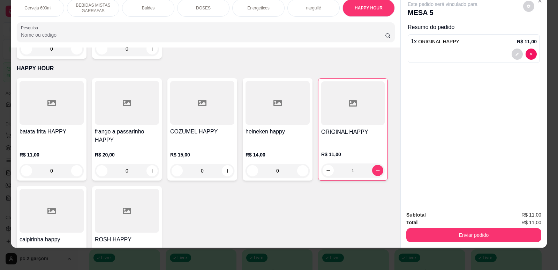
click at [462, 222] on div "Total R$ 11,00" at bounding box center [474, 222] width 135 height 8
click at [460, 233] on button "Enviar pedido" at bounding box center [474, 235] width 135 height 14
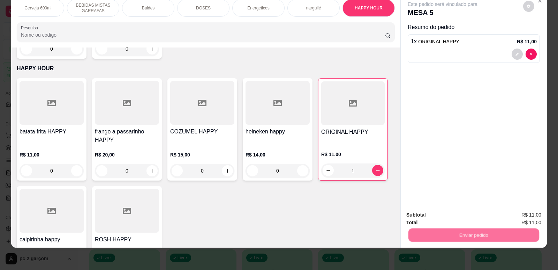
click at [454, 220] on button "Não registrar e enviar pedido" at bounding box center [451, 217] width 73 height 13
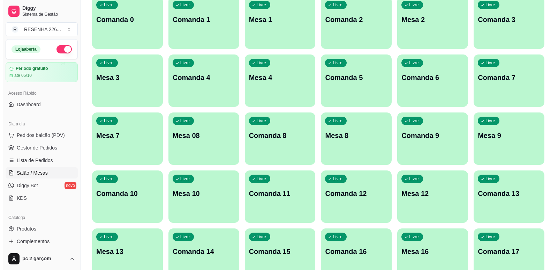
scroll to position [140, 0]
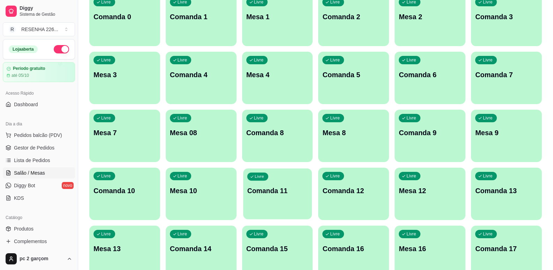
click at [276, 196] on div "Livre Comanda 11" at bounding box center [277, 189] width 69 height 43
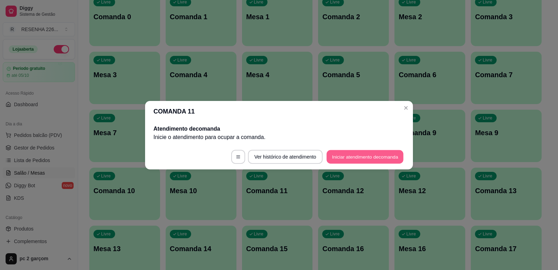
click at [337, 160] on button "Iniciar atendimento de comanda" at bounding box center [365, 157] width 77 height 14
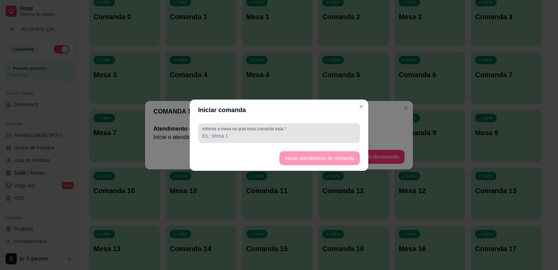
click at [269, 132] on input "Informe a mesa na qual essa comanda está." at bounding box center [279, 135] width 154 height 7
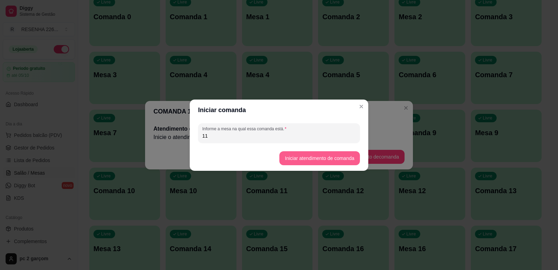
type input "11"
click at [303, 161] on button "Iniciar atendimento de comanda" at bounding box center [319, 158] width 81 height 14
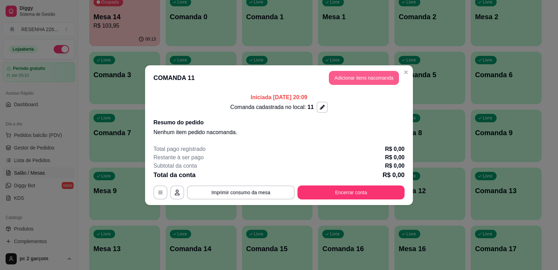
click at [361, 81] on button "Adicionar itens na comanda" at bounding box center [364, 78] width 70 height 14
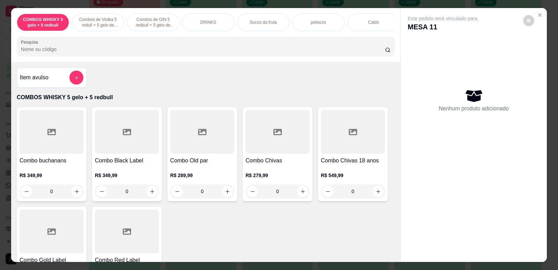
click at [390, 37] on div "COMBOS WHISKY 5 gelo + 5 redbull Combos de Vodka 5 redull + 5 gelo de coco Comb…" at bounding box center [205, 35] width 389 height 54
click at [378, 27] on div "HAPPY HOUR" at bounding box center [369, 22] width 52 height 17
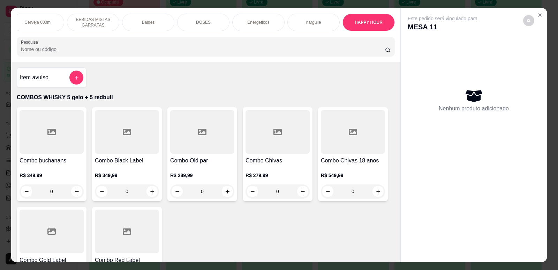
scroll to position [14, 0]
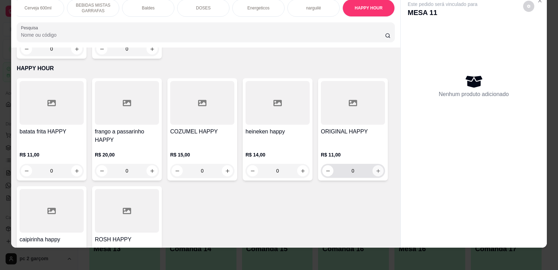
click at [376, 168] on icon "increase-product-quantity" at bounding box center [378, 170] width 5 height 5
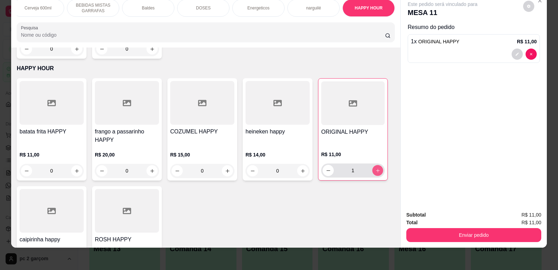
click at [375, 168] on icon "increase-product-quantity" at bounding box center [377, 170] width 5 height 5
type input "2"
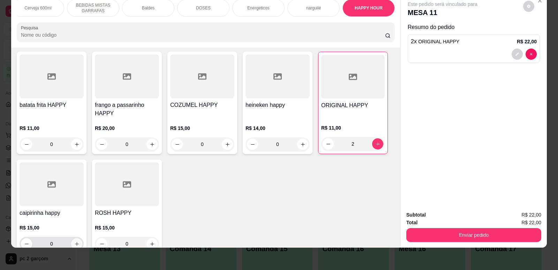
click at [74, 241] on icon "increase-product-quantity" at bounding box center [76, 243] width 5 height 5
type input "2"
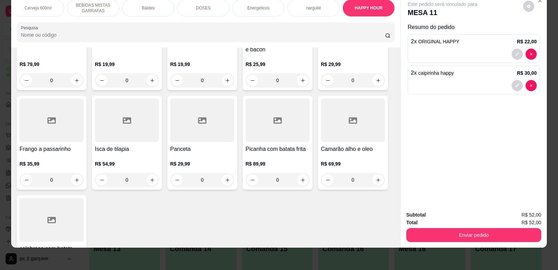
scroll to position [952, 0]
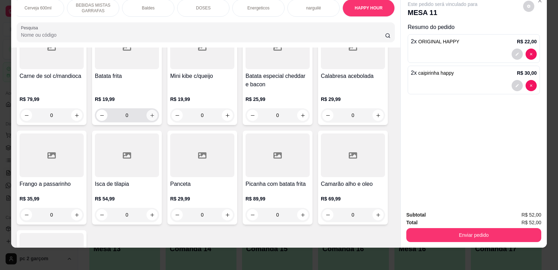
click at [147, 121] on button "increase-product-quantity" at bounding box center [152, 115] width 11 height 11
type input "1"
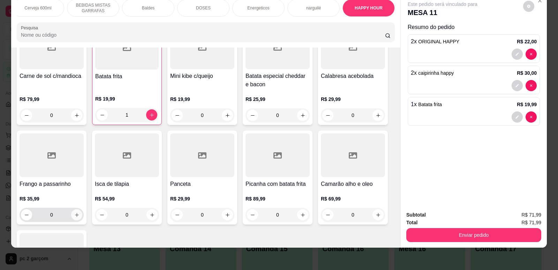
click at [74, 217] on icon "increase-product-quantity" at bounding box center [76, 214] width 5 height 5
type input "1"
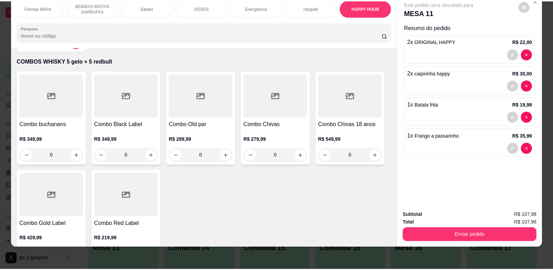
scroll to position [0, 0]
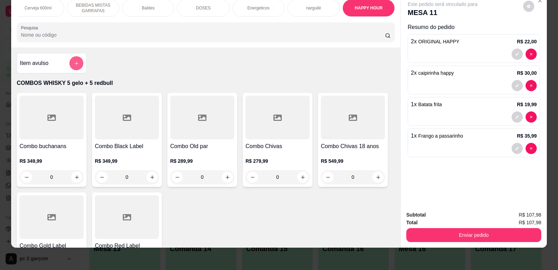
click at [70, 64] on button "add-separate-item" at bounding box center [76, 63] width 14 height 14
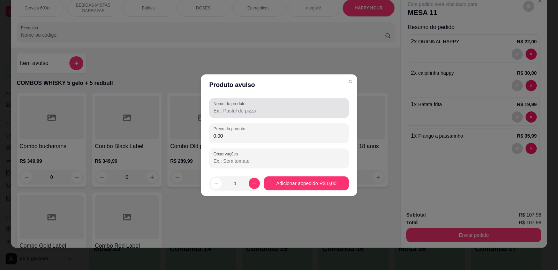
click at [217, 109] on input "Nome do produto" at bounding box center [279, 110] width 131 height 7
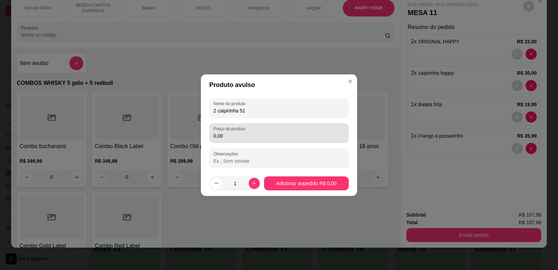
click at [217, 135] on input "0,00" at bounding box center [279, 135] width 131 height 7
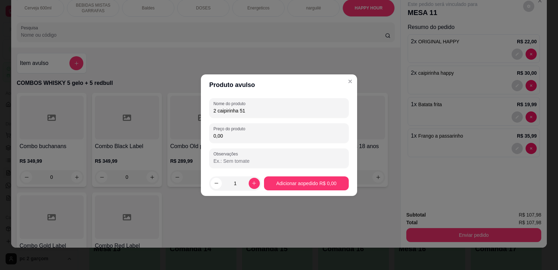
click at [217, 109] on input "2 caipirinha 51" at bounding box center [279, 110] width 131 height 7
type input "caipirinha 51"
click at [253, 183] on icon "increase-product-quantity" at bounding box center [254, 182] width 5 height 5
type input "2"
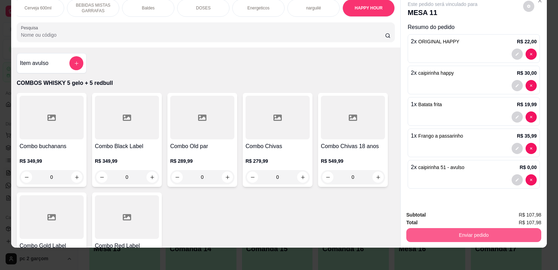
click at [487, 232] on button "Enviar pedido" at bounding box center [474, 235] width 135 height 14
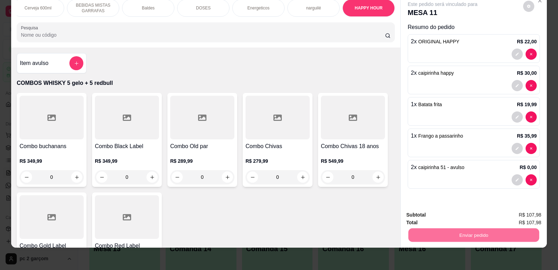
click at [478, 217] on button "Não registrar e enviar pedido" at bounding box center [451, 217] width 70 height 13
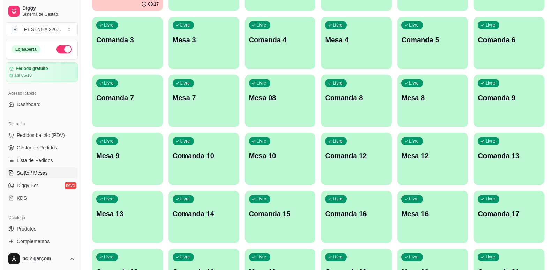
scroll to position [209, 0]
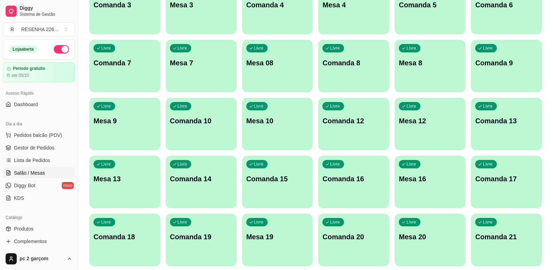
click at [120, 253] on div "Livre Comanda 18" at bounding box center [124, 236] width 71 height 44
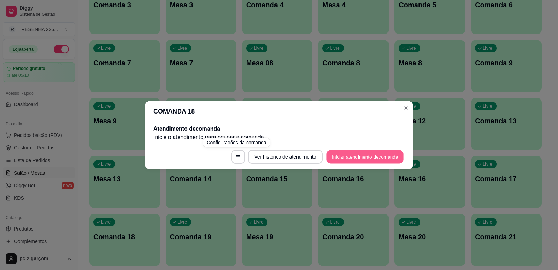
click at [344, 158] on button "Iniciar atendimento de comanda" at bounding box center [365, 157] width 77 height 14
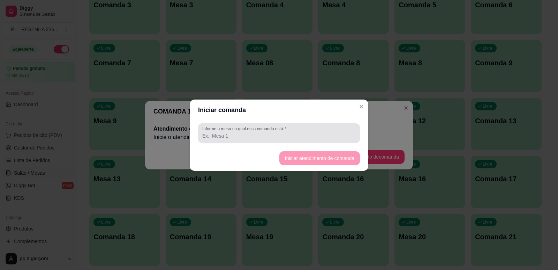
click at [337, 137] on input "Informe a mesa na qual essa comanda está." at bounding box center [279, 135] width 154 height 7
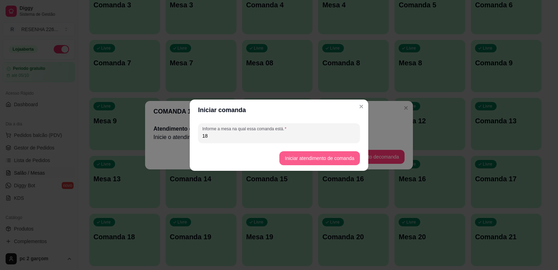
type input "18"
click at [345, 159] on button "Iniciar atendimento de comanda" at bounding box center [319, 158] width 81 height 14
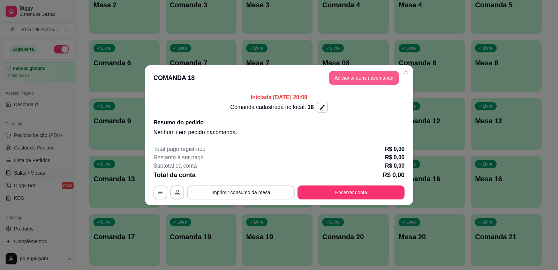
click at [371, 76] on button "Adicionar itens na comanda" at bounding box center [364, 78] width 70 height 14
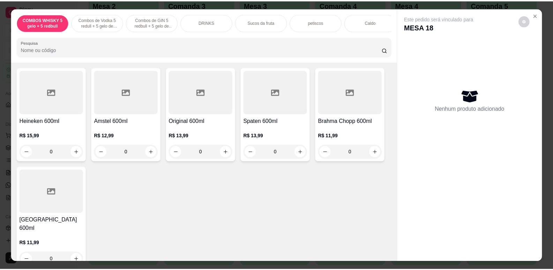
scroll to position [2024, 0]
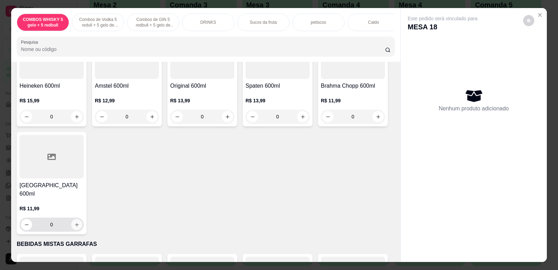
click at [74, 222] on icon "increase-product-quantity" at bounding box center [76, 224] width 5 height 5
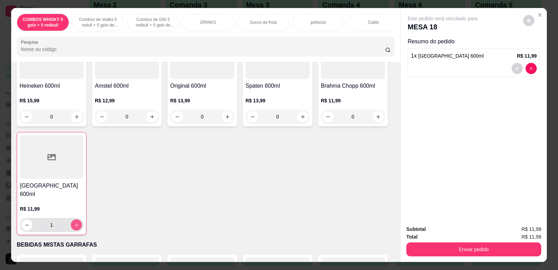
type input "1"
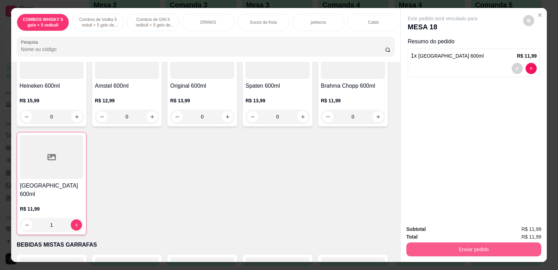
click at [432, 251] on button "Enviar pedido" at bounding box center [474, 249] width 135 height 14
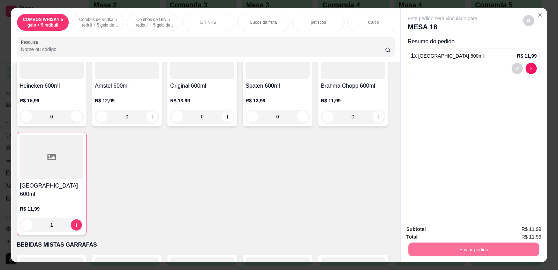
click at [454, 231] on button "Não registrar e enviar pedido" at bounding box center [451, 231] width 70 height 13
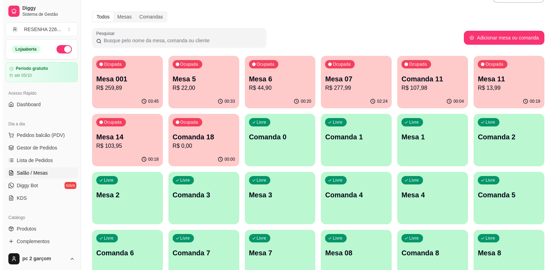
scroll to position [0, 0]
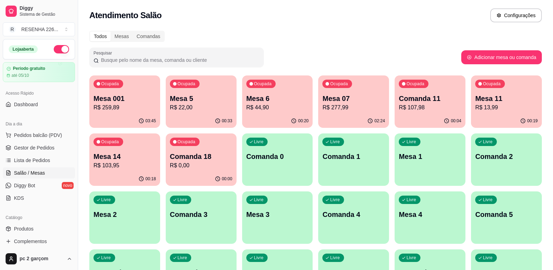
click at [207, 167] on p "R$ 0,00" at bounding box center [201, 165] width 62 height 8
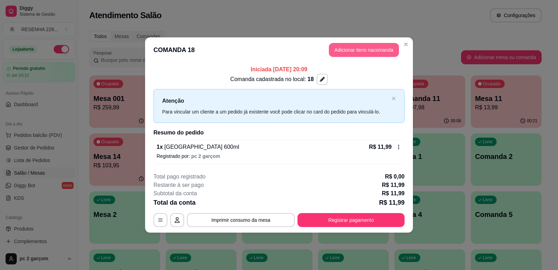
click at [377, 51] on button "Adicionar itens na comanda" at bounding box center [364, 50] width 70 height 14
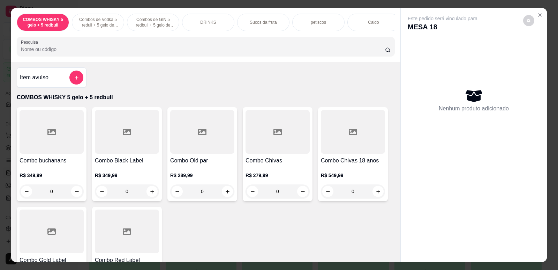
click at [389, 37] on div "COMBOS WHISKY 5 gelo + 5 redbull Combos de Vodka 5 redull + 5 gelo de coco Comb…" at bounding box center [205, 35] width 389 height 54
click at [379, 27] on div "HAPPY HOUR" at bounding box center [369, 22] width 52 height 17
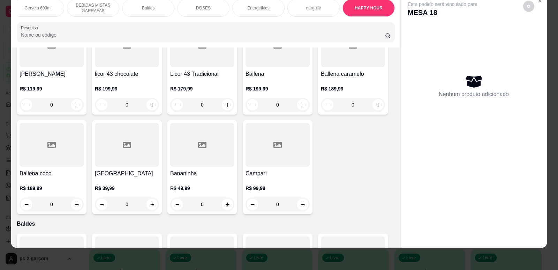
scroll to position [2068, 0]
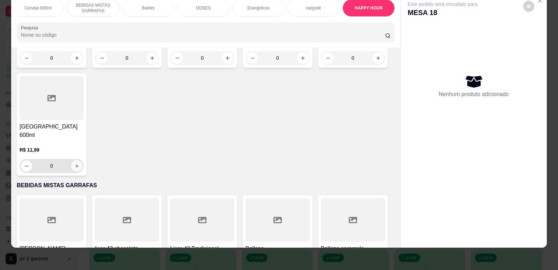
click at [79, 161] on button "increase-product-quantity" at bounding box center [76, 165] width 11 height 11
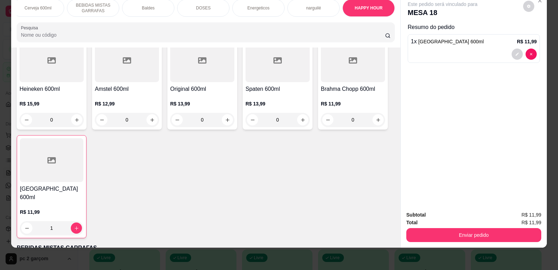
scroll to position [1998, 0]
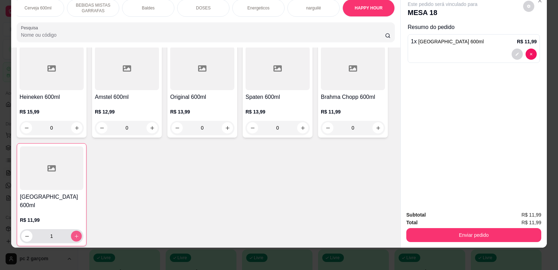
click at [75, 233] on icon "increase-product-quantity" at bounding box center [76, 235] width 5 height 5
click at [24, 233] on icon "decrease-product-quantity" at bounding box center [26, 235] width 5 height 5
type input "0"
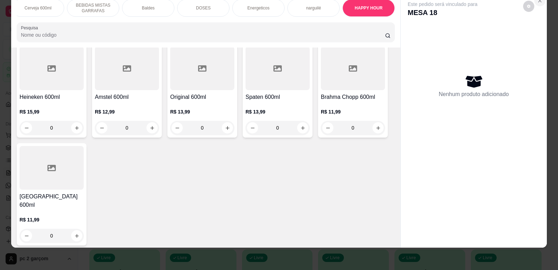
click at [537, 2] on icon "Close" at bounding box center [540, 1] width 6 height 6
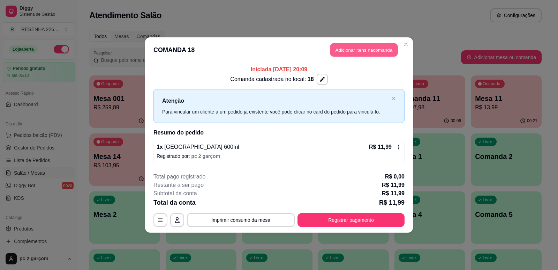
click at [365, 53] on button "Adicionar itens na comanda" at bounding box center [364, 50] width 68 height 14
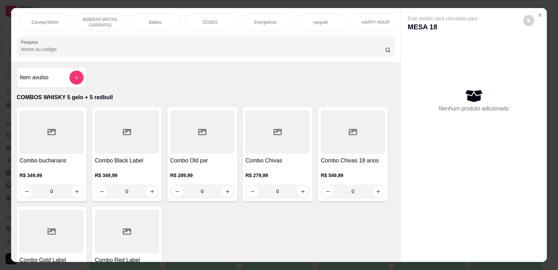
scroll to position [0, 501]
click at [378, 24] on p "HAPPY HOUR" at bounding box center [369, 23] width 28 height 6
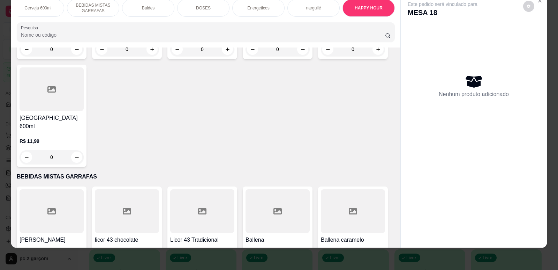
scroll to position [2067, 0]
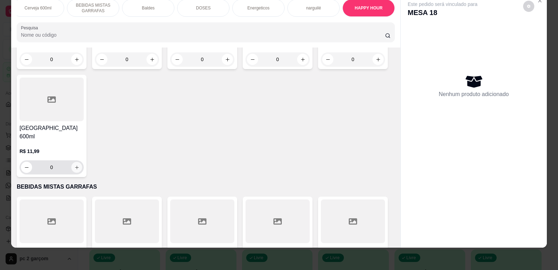
click at [71, 163] on button "increase-product-quantity" at bounding box center [76, 167] width 11 height 11
type input "1"
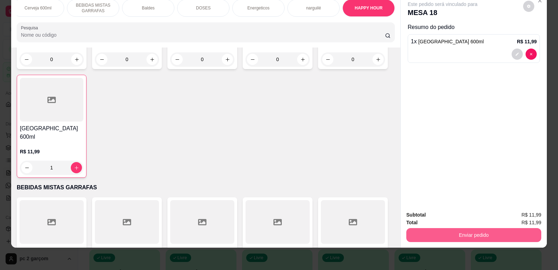
click at [443, 232] on button "Enviar pedido" at bounding box center [474, 235] width 135 height 14
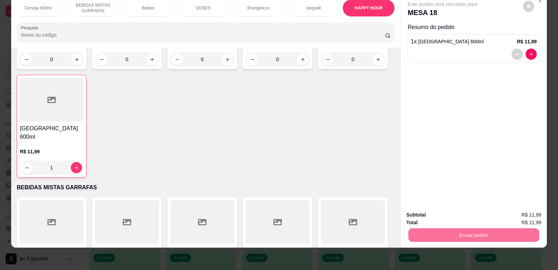
click at [441, 219] on button "Não registrar e enviar pedido" at bounding box center [451, 217] width 73 height 13
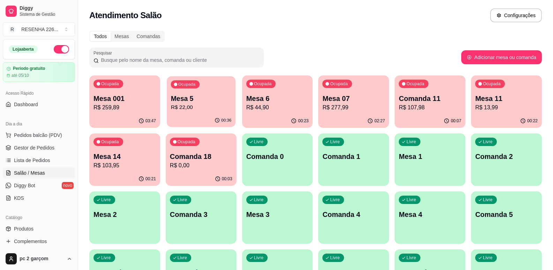
click at [211, 101] on p "Mesa 5" at bounding box center [201, 98] width 60 height 9
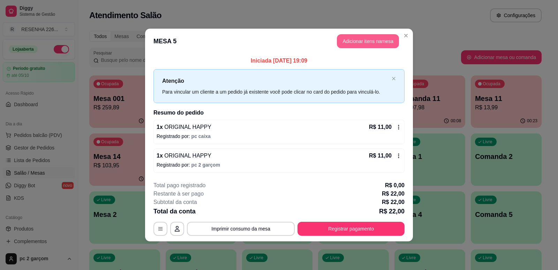
click at [361, 44] on button "Adicionar itens na mesa" at bounding box center [368, 41] width 62 height 14
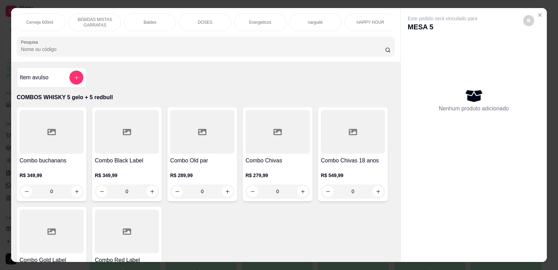
scroll to position [0, 501]
click at [377, 27] on div "HAPPY HOUR" at bounding box center [369, 22] width 52 height 17
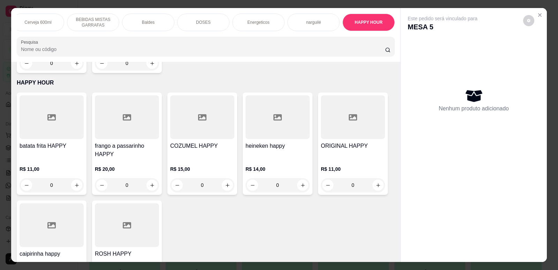
scroll to position [14, 0]
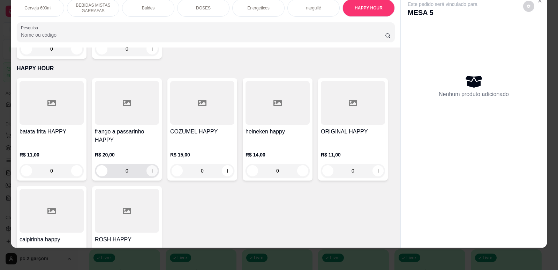
click at [152, 165] on button "increase-product-quantity" at bounding box center [152, 170] width 11 height 11
type input "1"
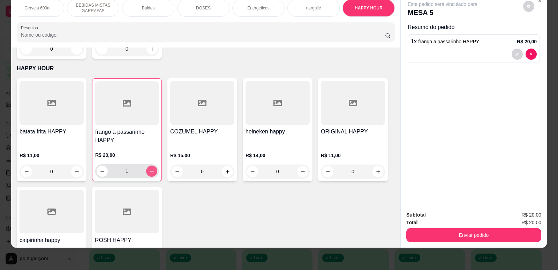
scroll to position [3185, 0]
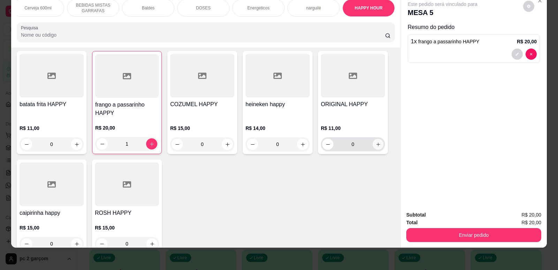
click at [377, 142] on icon "increase-product-quantity" at bounding box center [378, 144] width 5 height 5
type input "1"
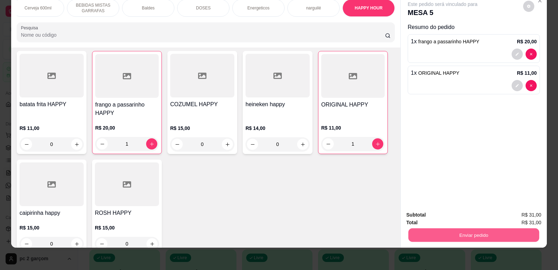
click at [416, 238] on button "Enviar pedido" at bounding box center [474, 235] width 131 height 14
click at [429, 215] on button "Não registrar e enviar pedido" at bounding box center [451, 217] width 70 height 13
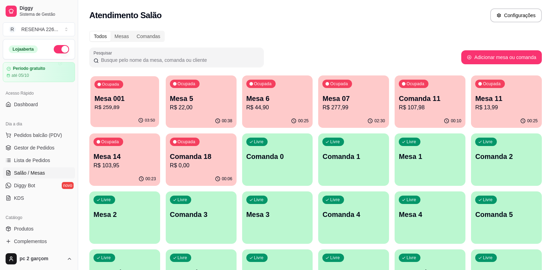
click at [139, 108] on p "R$ 259,89" at bounding box center [125, 107] width 60 height 8
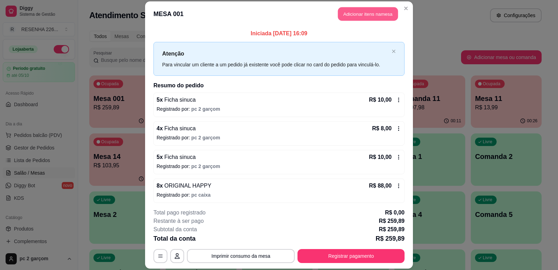
click at [389, 14] on button "Adicionar itens na mesa" at bounding box center [368, 14] width 60 height 14
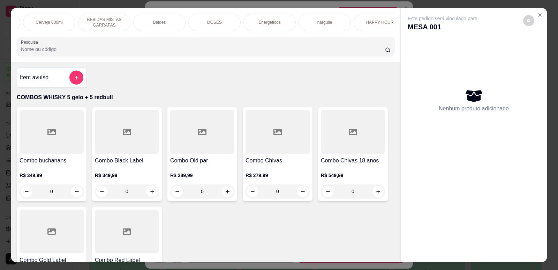
scroll to position [0, 501]
click at [377, 23] on p "HAPPY HOUR" at bounding box center [369, 23] width 28 height 6
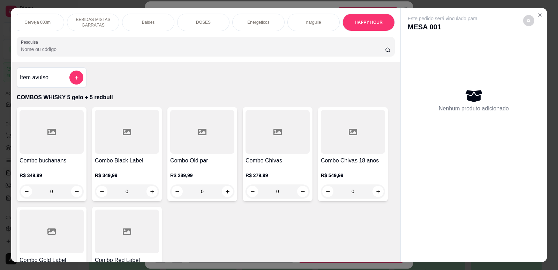
scroll to position [14, 0]
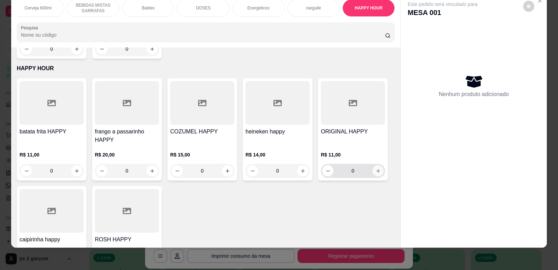
click at [376, 169] on icon "increase-product-quantity" at bounding box center [378, 171] width 4 height 4
type input "1"
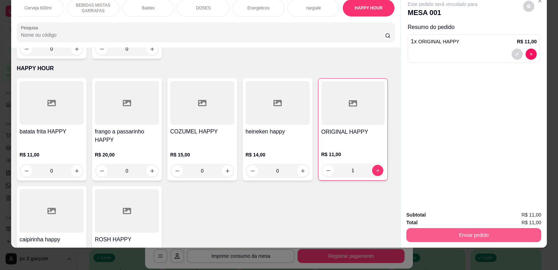
click at [418, 239] on button "Enviar pedido" at bounding box center [474, 235] width 135 height 14
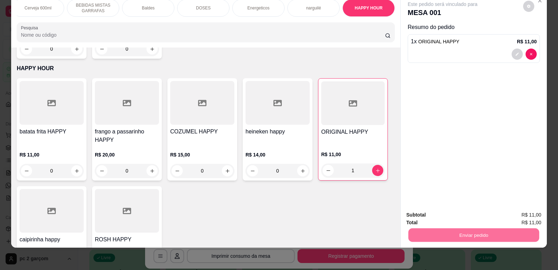
click at [424, 216] on button "Não registrar e enviar pedido" at bounding box center [451, 217] width 70 height 13
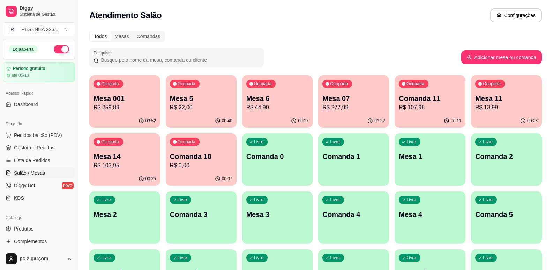
click at [490, 109] on p "R$ 13,99" at bounding box center [506, 107] width 62 height 8
click at [417, 113] on div "Ocupada Comanda 11 R$ 107,98" at bounding box center [430, 95] width 69 height 38
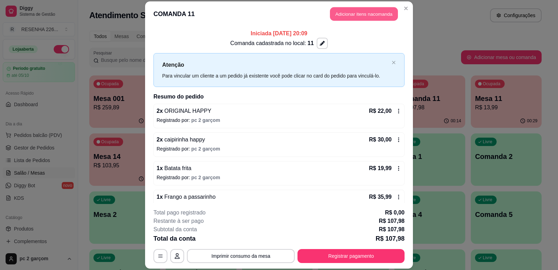
click at [359, 16] on button "Adicionar itens na comanda" at bounding box center [364, 14] width 68 height 14
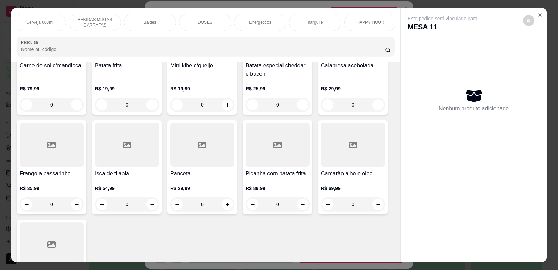
scroll to position [0, 501]
click at [383, 26] on div "HAPPY HOUR" at bounding box center [369, 22] width 52 height 17
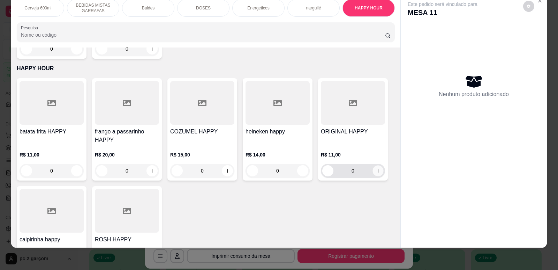
click at [377, 168] on icon "increase-product-quantity" at bounding box center [378, 170] width 5 height 5
type input "1"
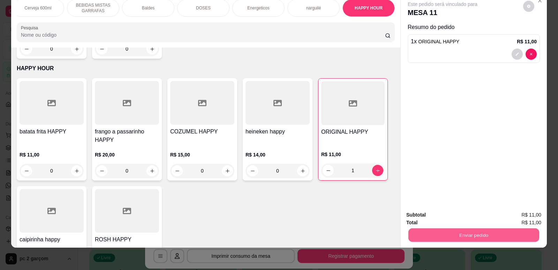
click at [424, 241] on button "Enviar pedido" at bounding box center [474, 235] width 131 height 14
click at [429, 218] on button "Não registrar e enviar pedido" at bounding box center [451, 217] width 70 height 13
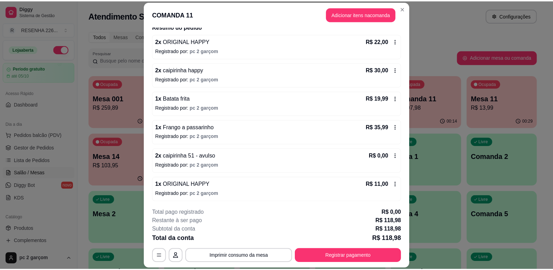
scroll to position [71, 0]
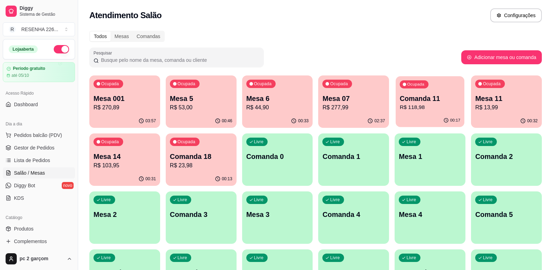
click at [426, 115] on div "00:17" at bounding box center [430, 120] width 69 height 13
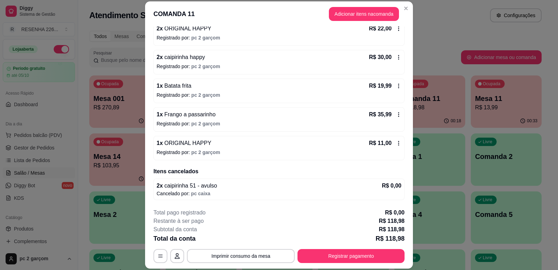
scroll to position [47, 0]
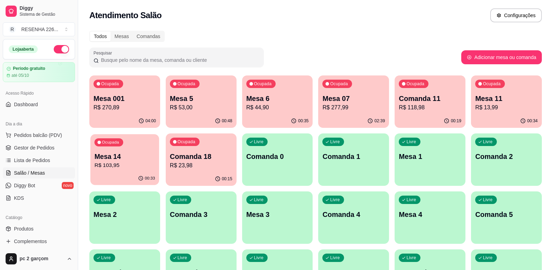
click at [144, 159] on p "Mesa 14" at bounding box center [125, 156] width 60 height 9
click at [532, 96] on p "Mesa 11" at bounding box center [506, 98] width 60 height 9
click at [200, 97] on p "Mesa 5" at bounding box center [201, 99] width 62 height 10
click at [189, 165] on p "R$ 23,98" at bounding box center [201, 165] width 60 height 8
click at [193, 167] on p "R$ 23,98" at bounding box center [201, 165] width 60 height 8
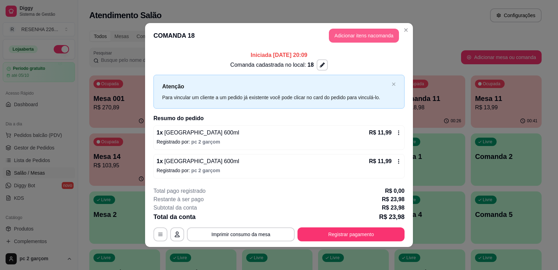
click at [363, 30] on button "Adicionar itens na comanda" at bounding box center [364, 36] width 70 height 14
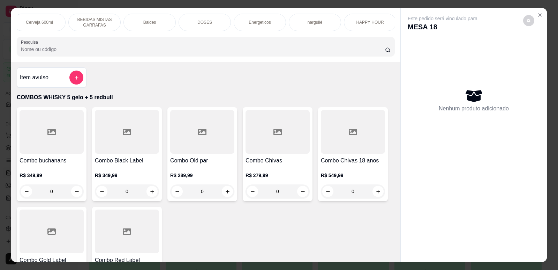
scroll to position [0, 501]
click at [375, 25] on p "HAPPY HOUR" at bounding box center [369, 23] width 28 height 6
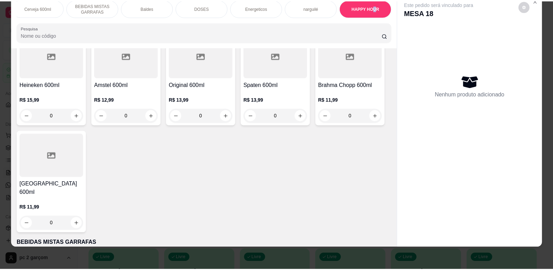
scroll to position [1998, 0]
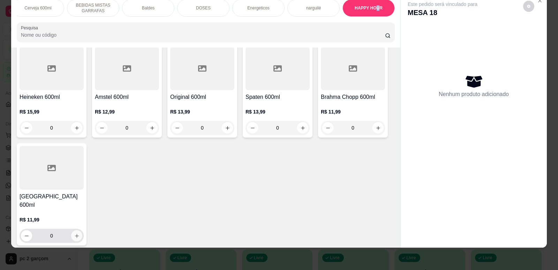
click at [71, 232] on button "increase-product-quantity" at bounding box center [76, 235] width 11 height 11
type input "1"
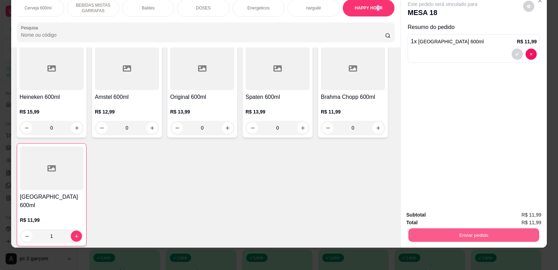
click at [416, 233] on button "Enviar pedido" at bounding box center [474, 235] width 131 height 14
click at [454, 215] on button "Não registrar e enviar pedido" at bounding box center [451, 217] width 73 height 13
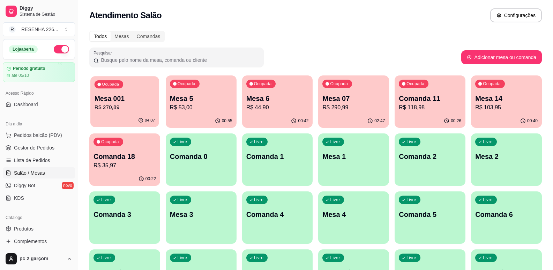
click at [116, 115] on div "04:07" at bounding box center [124, 120] width 69 height 13
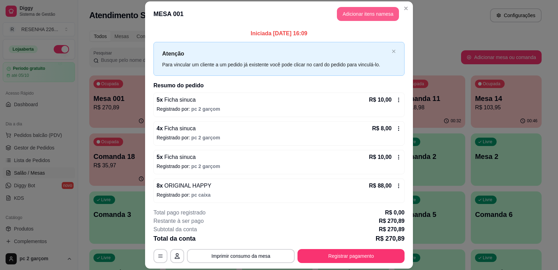
click at [367, 19] on button "Adicionar itens na mesa" at bounding box center [368, 14] width 62 height 14
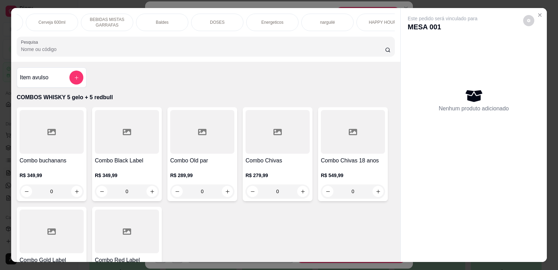
scroll to position [0, 501]
click at [382, 28] on div "HAPPY HOUR" at bounding box center [369, 22] width 52 height 17
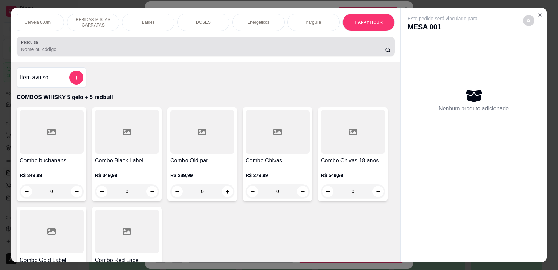
scroll to position [14, 0]
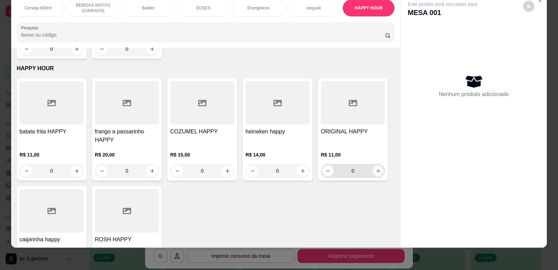
click at [376, 168] on icon "increase-product-quantity" at bounding box center [378, 170] width 5 height 5
type input "1"
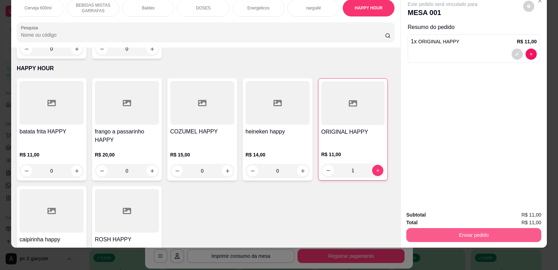
click at [427, 234] on button "Enviar pedido" at bounding box center [474, 235] width 135 height 14
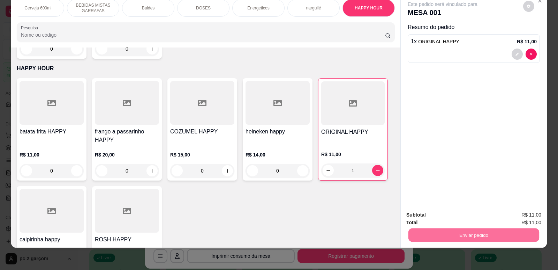
click at [432, 219] on button "Não registrar e enviar pedido" at bounding box center [451, 217] width 73 height 13
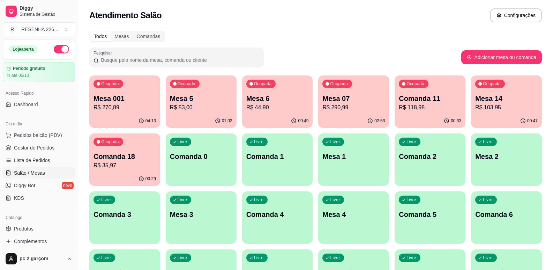
click at [201, 115] on div "01:02" at bounding box center [201, 121] width 71 height 14
click at [131, 161] on p "Comanda 18" at bounding box center [125, 156] width 62 height 10
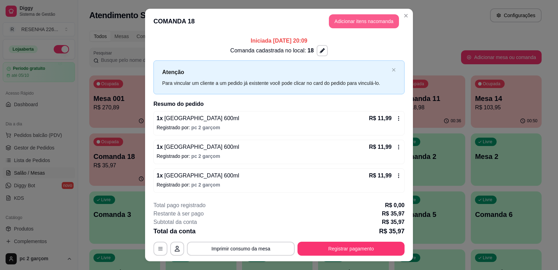
click at [382, 25] on button "Adicionar itens na comanda" at bounding box center [364, 21] width 70 height 14
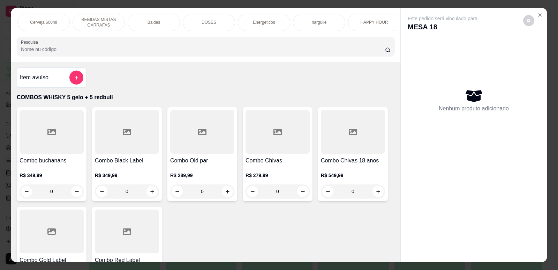
scroll to position [0, 501]
click at [384, 28] on div "HAPPY HOUR" at bounding box center [369, 22] width 52 height 17
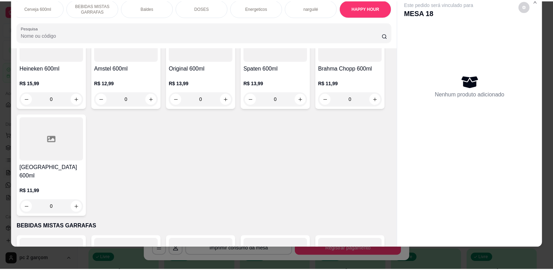
scroll to position [2068, 0]
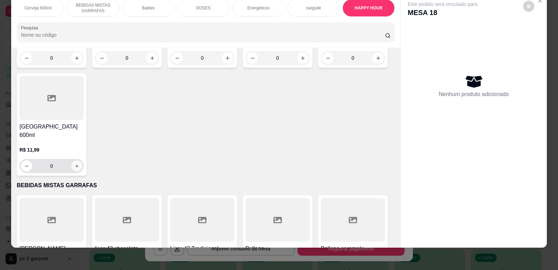
click at [76, 164] on icon "increase-product-quantity" at bounding box center [76, 165] width 5 height 5
type input "1"
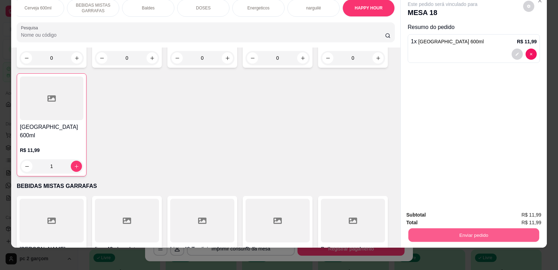
click at [443, 236] on button "Enviar pedido" at bounding box center [474, 235] width 131 height 14
click at [460, 219] on button "Não registrar e enviar pedido" at bounding box center [451, 217] width 73 height 13
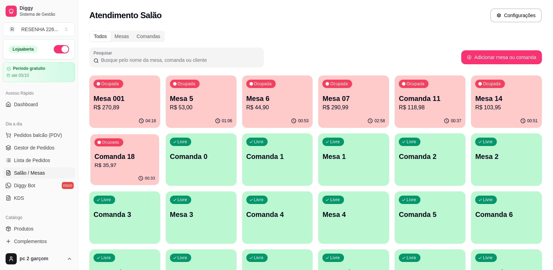
click at [139, 158] on p "Comanda 18" at bounding box center [125, 156] width 60 height 9
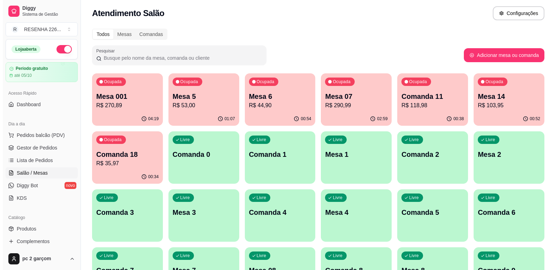
scroll to position [0, 0]
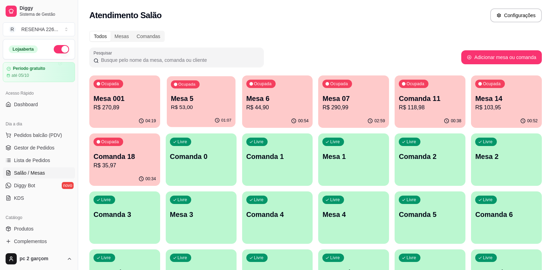
click at [213, 111] on p "R$ 53,00" at bounding box center [201, 107] width 60 height 8
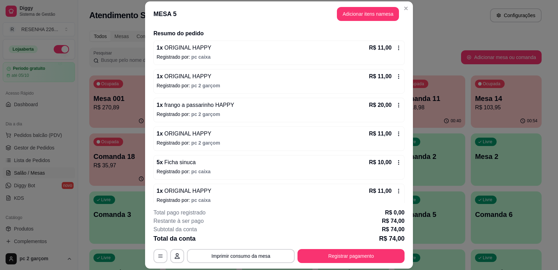
scroll to position [60, 0]
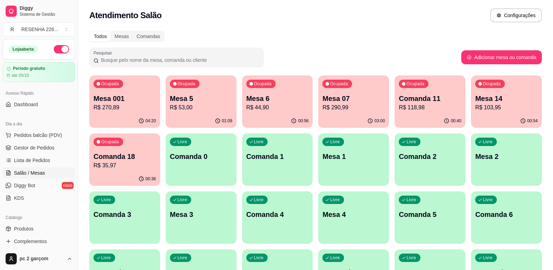
click at [279, 119] on div "00:56" at bounding box center [277, 121] width 71 height 14
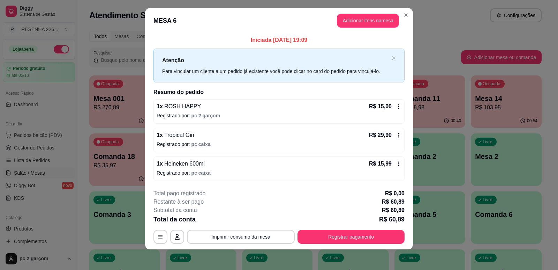
scroll to position [8, 0]
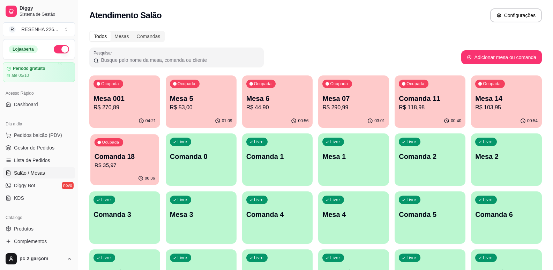
click at [150, 162] on p "R$ 35,97" at bounding box center [125, 165] width 60 height 8
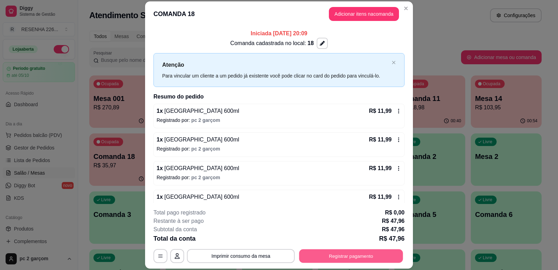
click at [358, 258] on button "Registrar pagamento" at bounding box center [351, 256] width 104 height 14
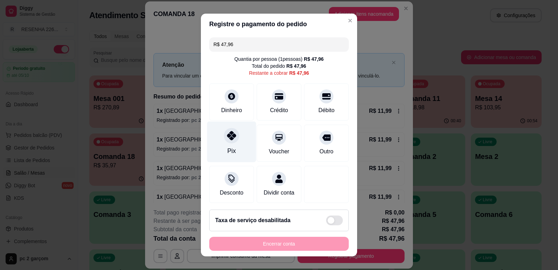
click at [235, 152] on div "Pix" at bounding box center [231, 141] width 49 height 41
type input "R$ 0,00"
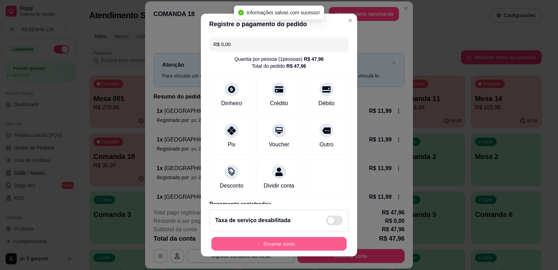
click at [270, 242] on button "Encerrar conta" at bounding box center [278, 244] width 135 height 14
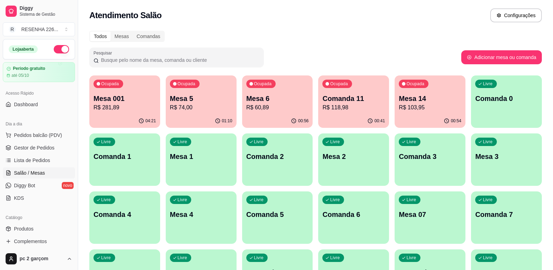
click at [269, 96] on p "Mesa 6" at bounding box center [277, 99] width 62 height 10
click at [292, 95] on p "Mesa 6" at bounding box center [277, 98] width 60 height 9
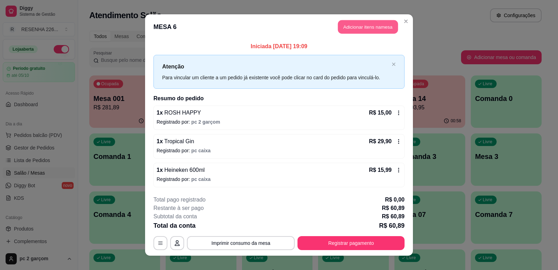
click at [368, 30] on button "Adicionar itens na mesa" at bounding box center [368, 27] width 60 height 14
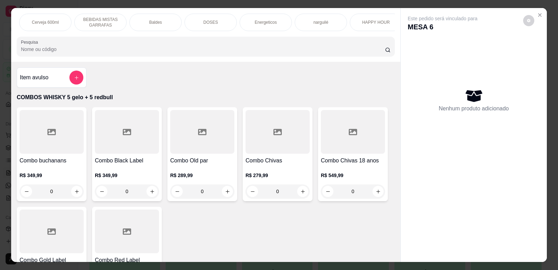
scroll to position [0, 501]
click at [381, 26] on div "HAPPY HOUR" at bounding box center [369, 22] width 52 height 17
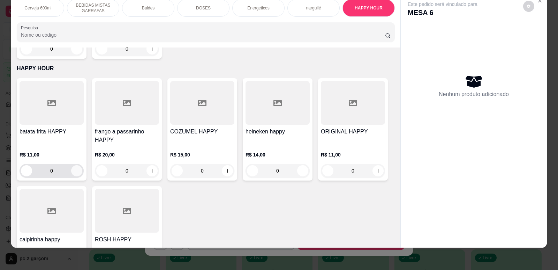
click at [75, 168] on icon "increase-product-quantity" at bounding box center [76, 170] width 5 height 5
type input "1"
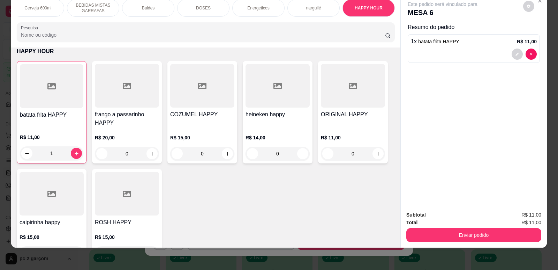
scroll to position [3185, 0]
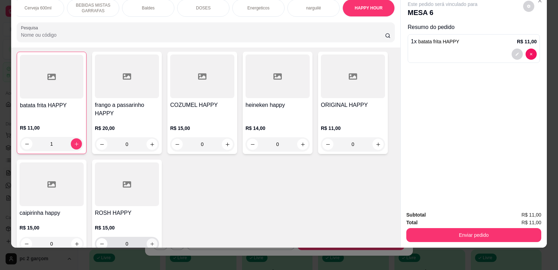
click at [152, 241] on icon "increase-product-quantity" at bounding box center [152, 243] width 5 height 5
type input "1"
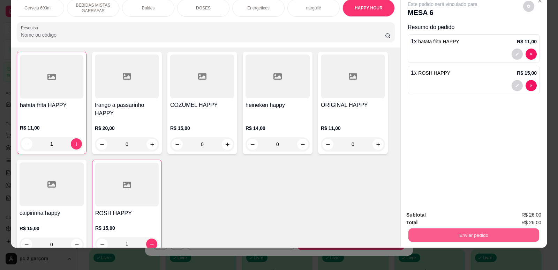
click at [418, 238] on button "Enviar pedido" at bounding box center [474, 235] width 131 height 14
click at [436, 218] on button "Não registrar e enviar pedido" at bounding box center [451, 217] width 70 height 13
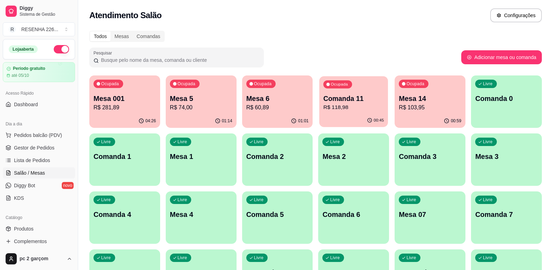
click at [336, 107] on p "R$ 118,98" at bounding box center [353, 107] width 60 height 8
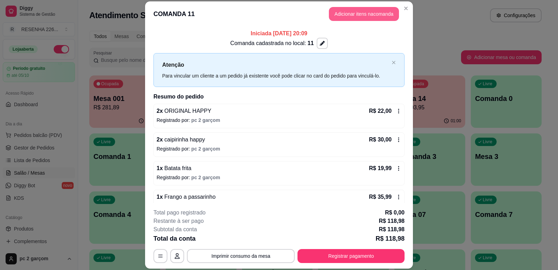
click at [364, 15] on button "Adicionar itens na comanda" at bounding box center [364, 14] width 70 height 14
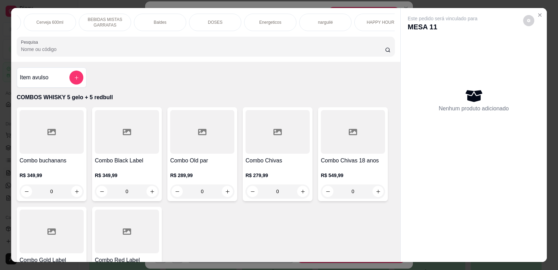
scroll to position [0, 501]
click at [386, 27] on div "HAPPY HOUR" at bounding box center [369, 22] width 52 height 17
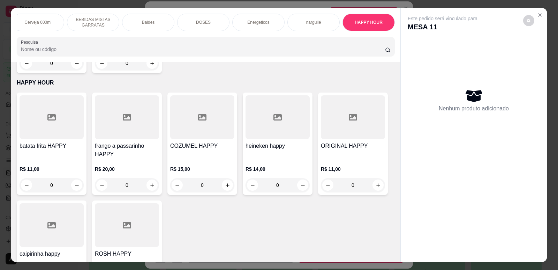
scroll to position [14, 0]
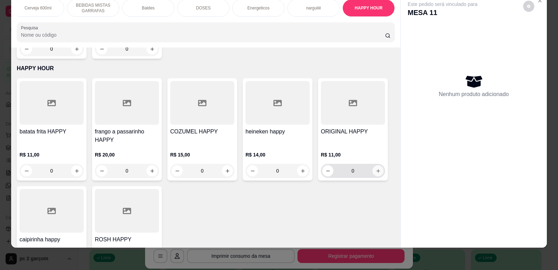
click at [376, 168] on icon "increase-product-quantity" at bounding box center [378, 170] width 5 height 5
type input "1"
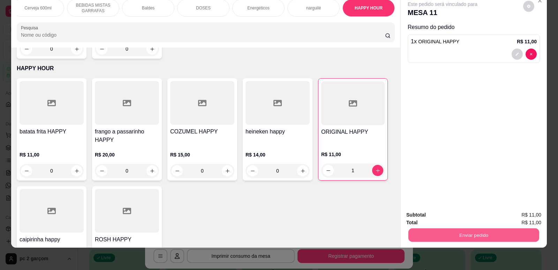
click at [451, 237] on button "Enviar pedido" at bounding box center [474, 235] width 131 height 14
click at [455, 217] on button "Não registrar e enviar pedido" at bounding box center [451, 217] width 73 height 13
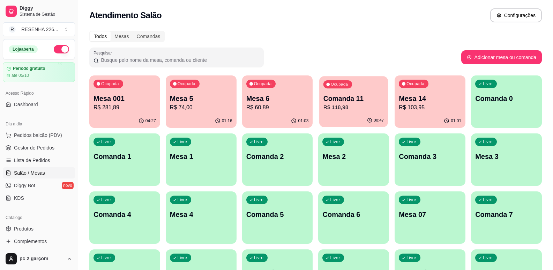
click at [348, 119] on div "00:47" at bounding box center [354, 120] width 69 height 13
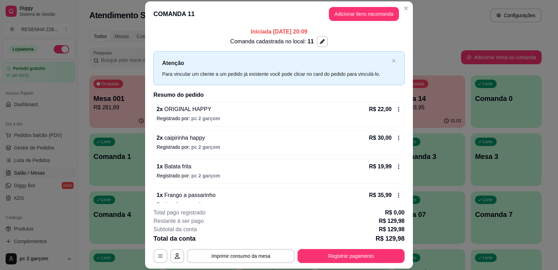
scroll to position [0, 0]
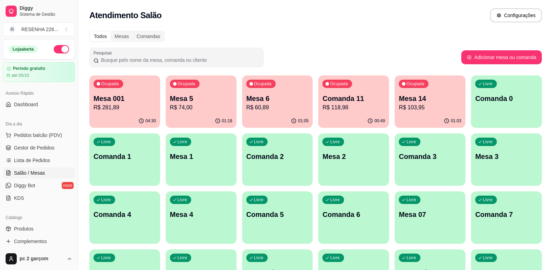
click at [412, 110] on p "R$ 103,95" at bounding box center [430, 107] width 62 height 8
click at [255, 124] on div "01:07" at bounding box center [277, 120] width 69 height 13
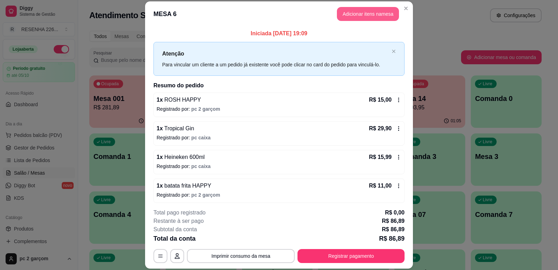
click at [353, 12] on button "Adicionar itens na mesa" at bounding box center [368, 14] width 62 height 14
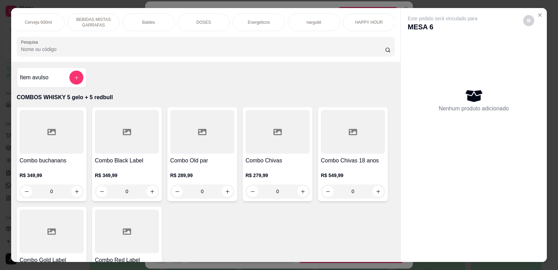
scroll to position [0, 501]
click at [371, 28] on div "HAPPY HOUR" at bounding box center [369, 22] width 52 height 17
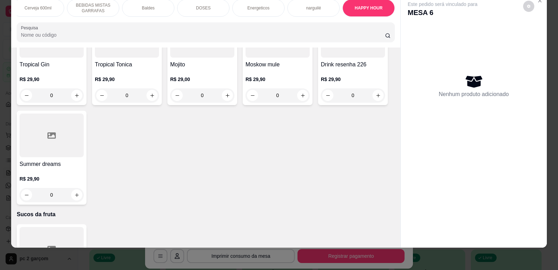
scroll to position [603, 0]
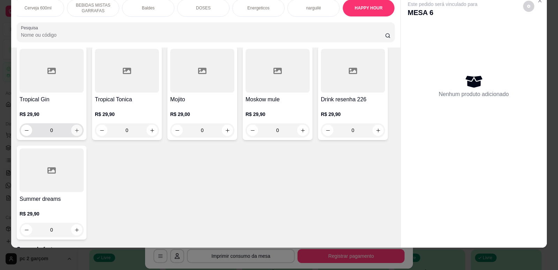
click at [75, 132] on icon "increase-product-quantity" at bounding box center [77, 130] width 4 height 4
type input "1"
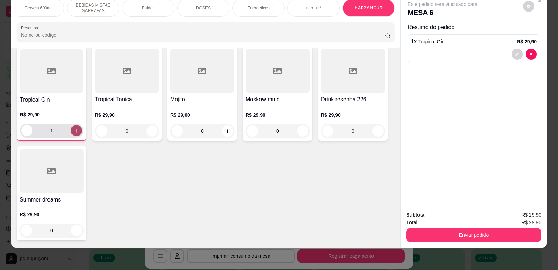
scroll to position [603, 0]
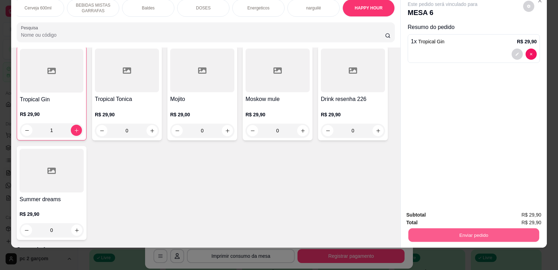
click at [450, 233] on button "Enviar pedido" at bounding box center [474, 235] width 131 height 14
click at [450, 220] on button "Não registrar e enviar pedido" at bounding box center [451, 217] width 73 height 13
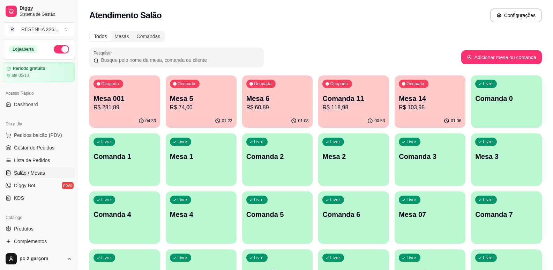
click at [410, 116] on div "01:06" at bounding box center [430, 121] width 71 height 14
click at [194, 104] on p "R$ 74,00" at bounding box center [201, 107] width 60 height 8
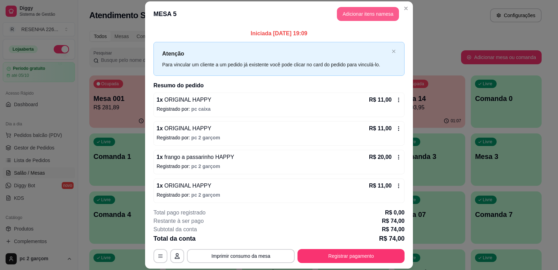
click at [382, 17] on button "Adicionar itens na mesa" at bounding box center [368, 14] width 62 height 14
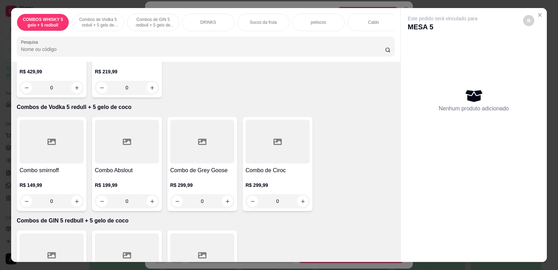
scroll to position [209, 0]
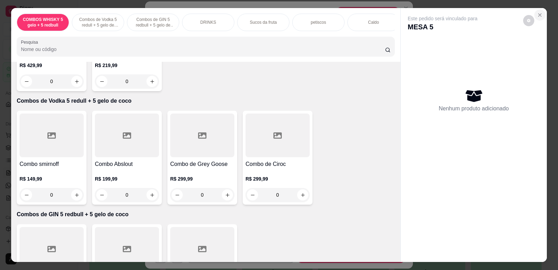
click at [537, 17] on icon "Close" at bounding box center [540, 15] width 6 height 6
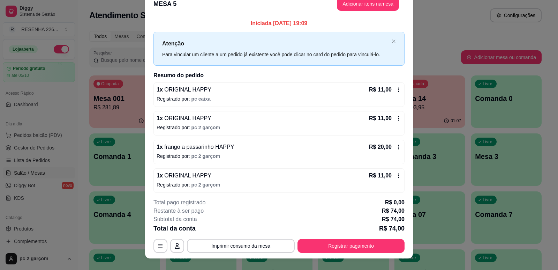
scroll to position [0, 0]
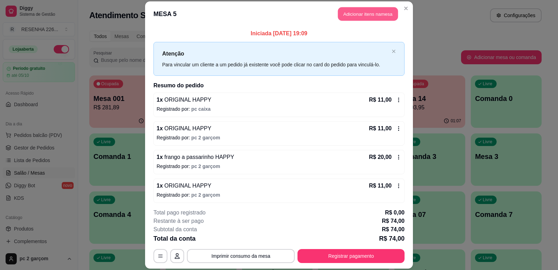
click at [380, 12] on button "Adicionar itens na mesa" at bounding box center [368, 14] width 60 height 14
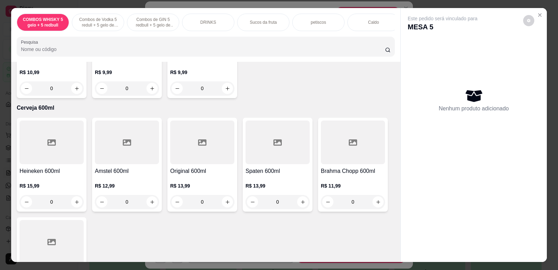
scroll to position [1954, 0]
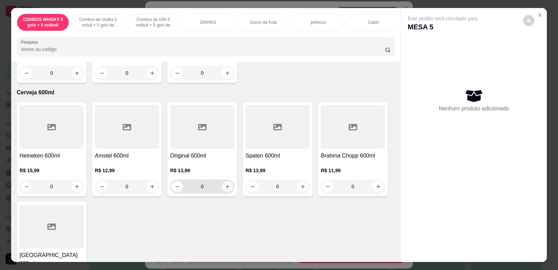
click at [225, 189] on icon "increase-product-quantity" at bounding box center [227, 186] width 5 height 5
type input "1"
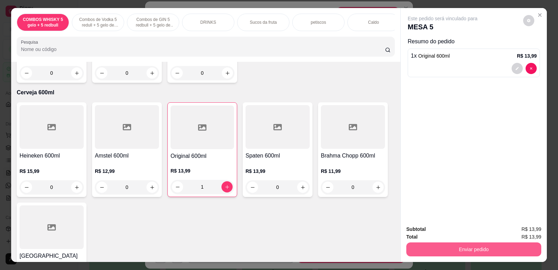
click at [460, 252] on button "Enviar pedido" at bounding box center [474, 249] width 135 height 14
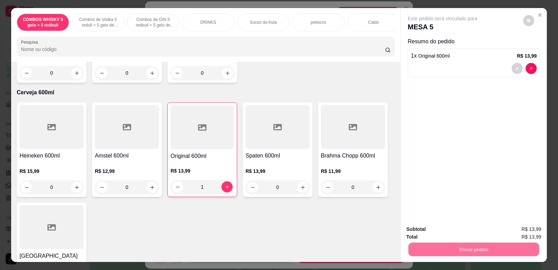
click at [462, 229] on button "Não registrar e enviar pedido" at bounding box center [451, 231] width 73 height 13
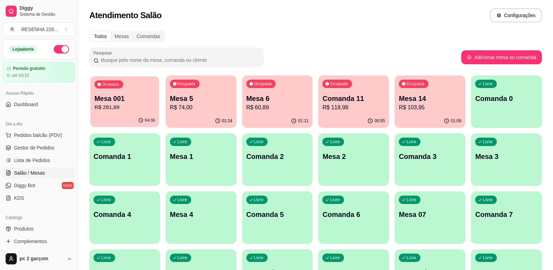
click at [130, 112] on div "Ocupada Mesa 001 R$ 281,89" at bounding box center [124, 95] width 69 height 38
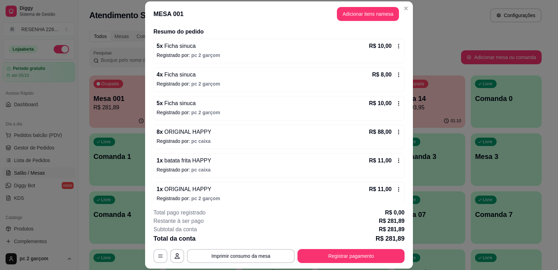
scroll to position [0, 0]
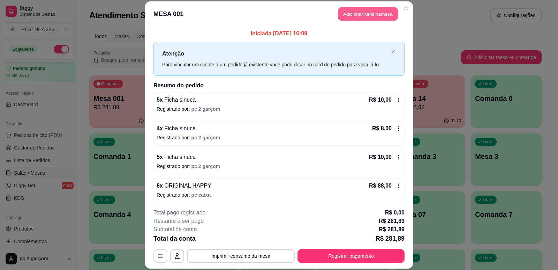
click at [364, 20] on button "Adicionar itens na mesa" at bounding box center [368, 14] width 60 height 14
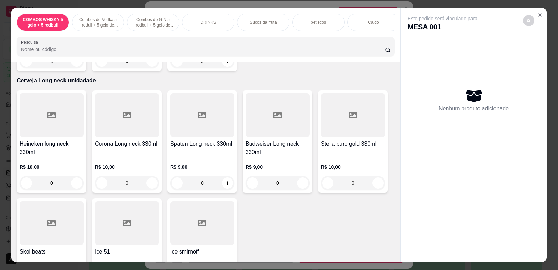
scroll to position [1989, 0]
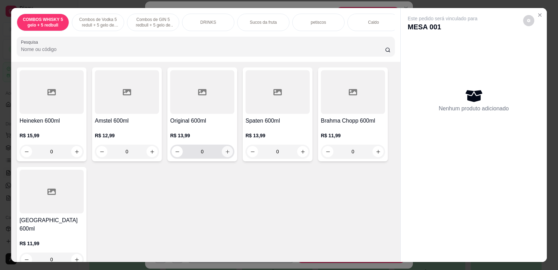
click at [225, 157] on button "increase-product-quantity" at bounding box center [227, 151] width 11 height 11
type input "1"
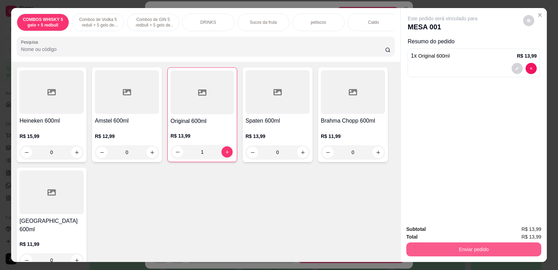
click at [488, 249] on button "Enviar pedido" at bounding box center [474, 249] width 135 height 14
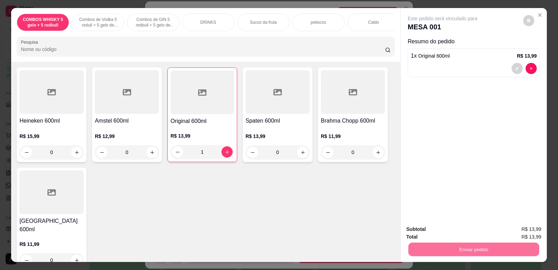
click at [468, 232] on button "Não registrar e enviar pedido" at bounding box center [451, 231] width 73 height 13
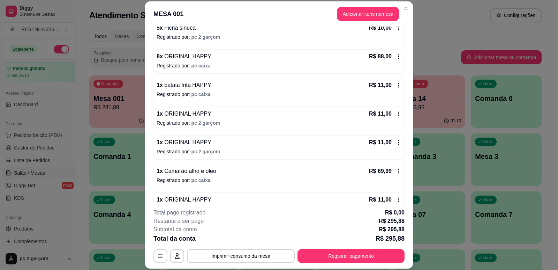
scroll to position [140, 0]
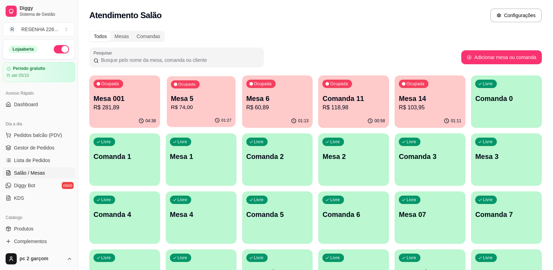
click at [189, 114] on div "01:27" at bounding box center [201, 120] width 69 height 13
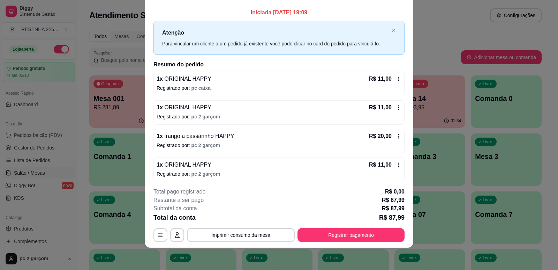
scroll to position [0, 0]
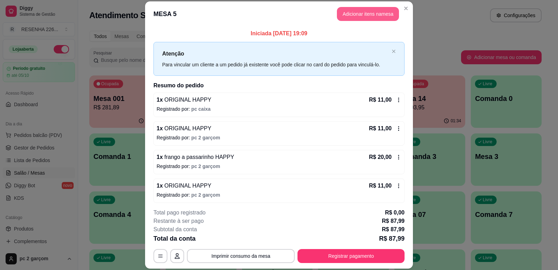
click at [361, 20] on button "Adicionar itens na mesa" at bounding box center [368, 14] width 62 height 14
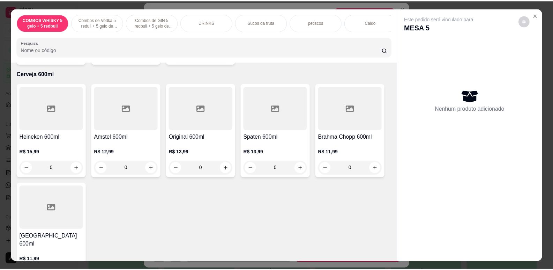
scroll to position [1989, 0]
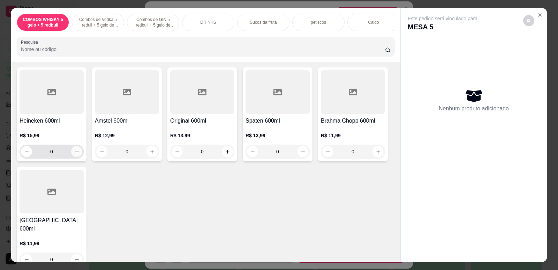
click at [74, 154] on icon "increase-product-quantity" at bounding box center [76, 151] width 5 height 5
type input "1"
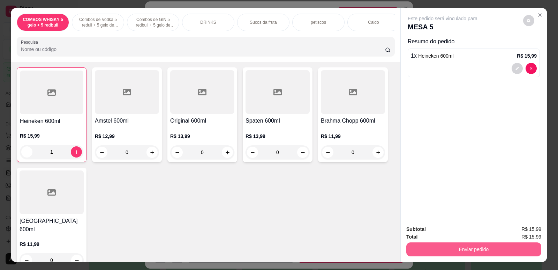
click at [451, 250] on button "Enviar pedido" at bounding box center [474, 249] width 135 height 14
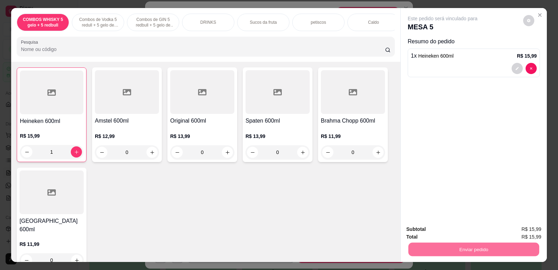
click at [454, 232] on button "Não registrar e enviar pedido" at bounding box center [451, 231] width 73 height 13
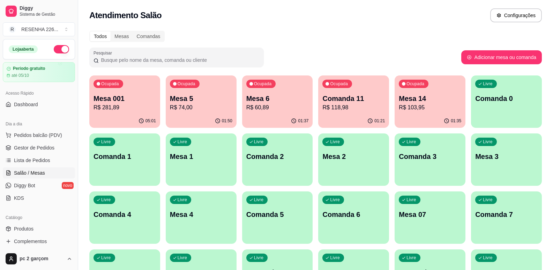
click at [349, 122] on div "01:21" at bounding box center [354, 120] width 69 height 13
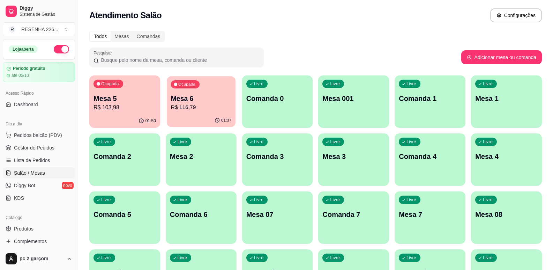
click at [221, 97] on p "Mesa 6" at bounding box center [201, 98] width 60 height 9
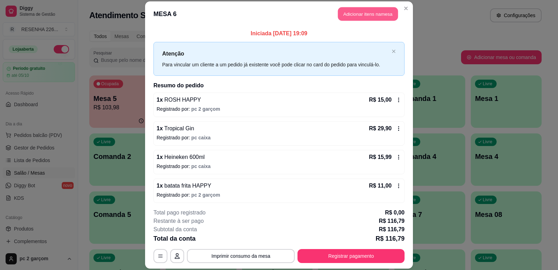
click at [363, 17] on button "Adicionar itens na mesa" at bounding box center [368, 14] width 60 height 14
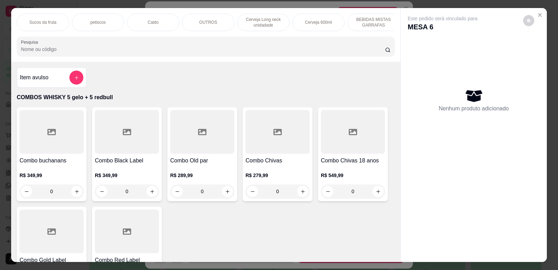
scroll to position [0, 223]
click at [325, 19] on div "Cerveja 600ml" at bounding box center [316, 22] width 52 height 17
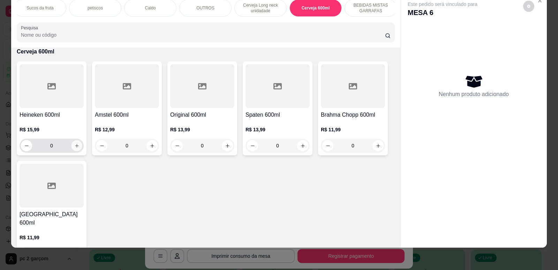
click at [77, 149] on button "increase-product-quantity" at bounding box center [76, 145] width 11 height 11
type input "1"
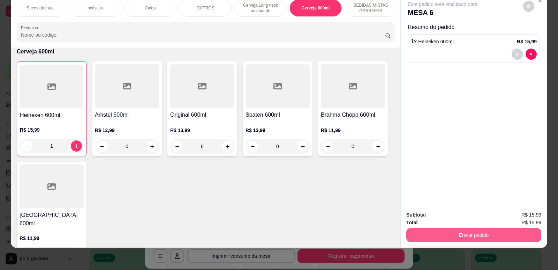
click at [484, 235] on button "Enviar pedido" at bounding box center [474, 235] width 135 height 14
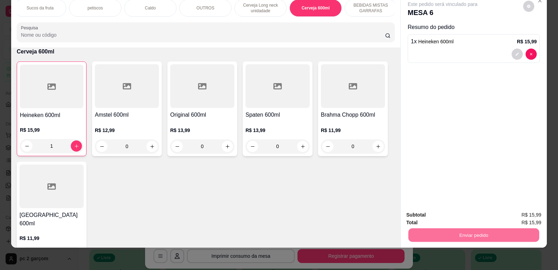
click at [441, 215] on button "Não registrar e enviar pedido" at bounding box center [451, 217] width 70 height 13
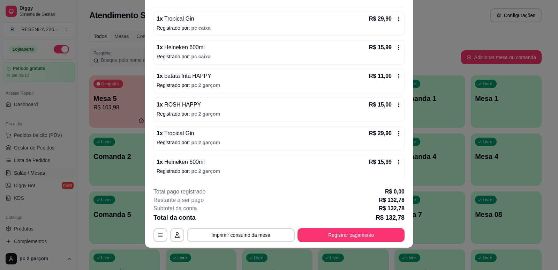
scroll to position [0, 0]
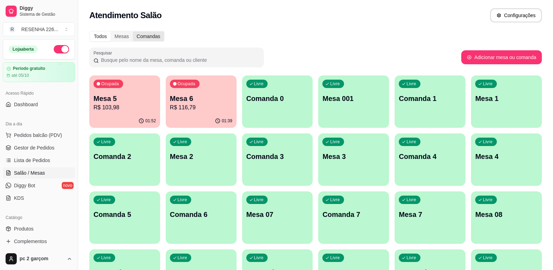
click at [156, 32] on div "Comandas" at bounding box center [148, 36] width 31 height 10
click at [133, 31] on input "Comandas" at bounding box center [133, 31] width 0 height 0
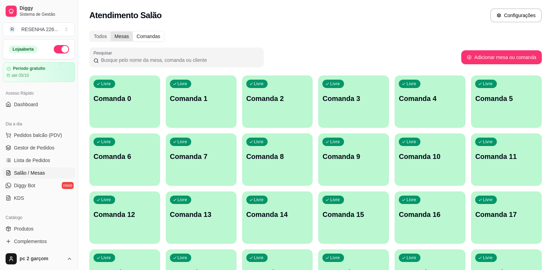
click at [119, 38] on div "Mesas" at bounding box center [122, 36] width 22 height 10
click at [111, 31] on input "Mesas" at bounding box center [111, 31] width 0 height 0
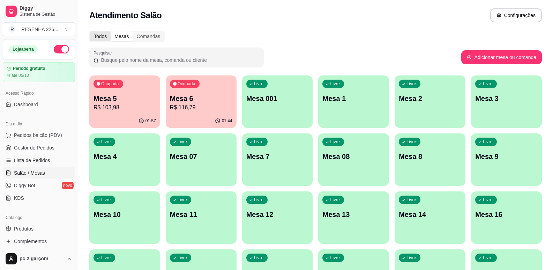
click at [109, 35] on div "Todos" at bounding box center [100, 36] width 21 height 10
click at [90, 31] on input "Todos" at bounding box center [90, 31] width 0 height 0
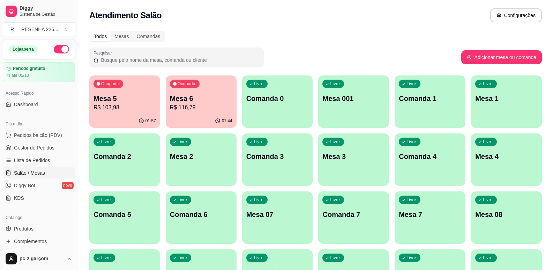
click at [193, 103] on p "R$ 116,79" at bounding box center [201, 107] width 62 height 8
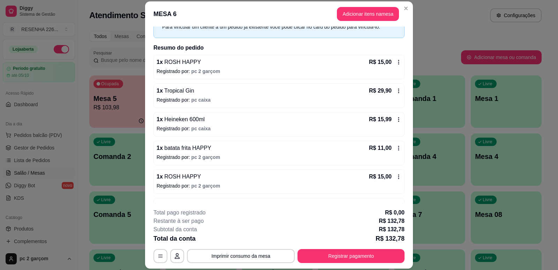
scroll to position [70, 0]
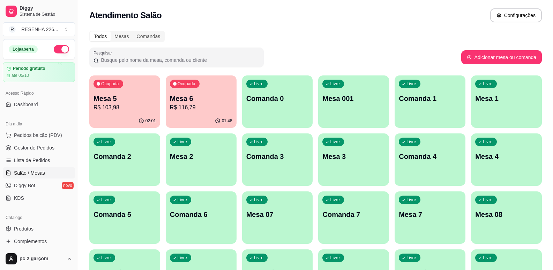
click at [115, 101] on p "Mesa 5" at bounding box center [125, 99] width 62 height 10
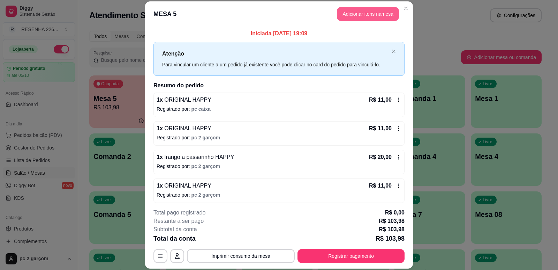
click at [371, 18] on button "Adicionar itens na mesa" at bounding box center [368, 14] width 62 height 14
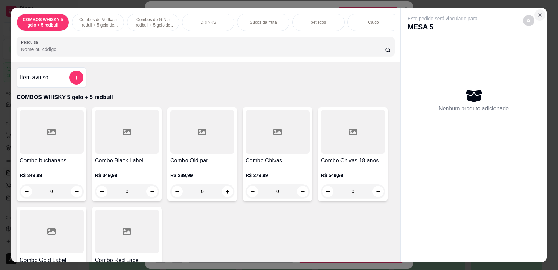
click at [540, 12] on button "Close" at bounding box center [540, 14] width 11 height 11
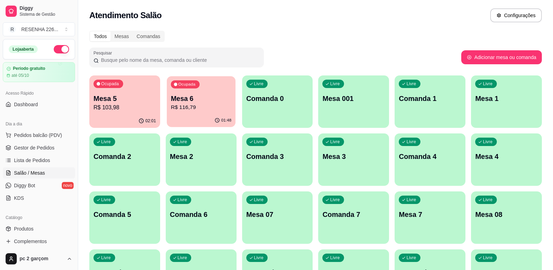
click at [209, 118] on div "01:48" at bounding box center [201, 120] width 69 height 13
click at [126, 122] on div "02:02" at bounding box center [124, 120] width 69 height 13
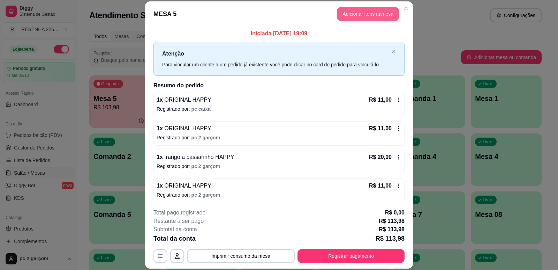
click at [363, 16] on button "Adicionar itens na mesa" at bounding box center [368, 14] width 62 height 14
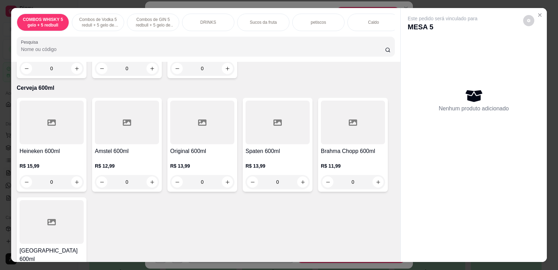
scroll to position [1954, 0]
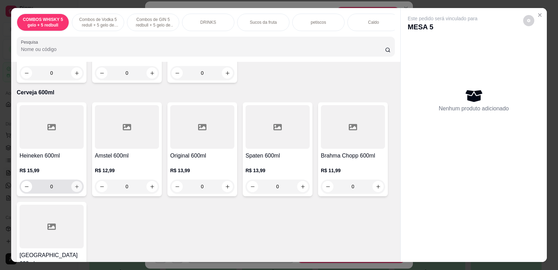
click at [76, 189] on icon "increase-product-quantity" at bounding box center [76, 186] width 5 height 5
type input "1"
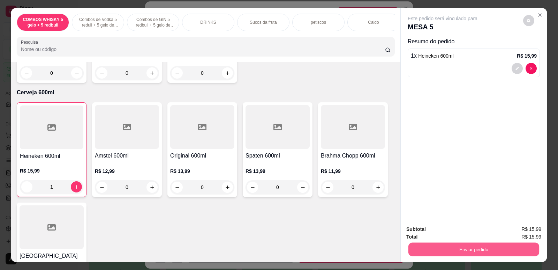
click at [459, 253] on button "Enviar pedido" at bounding box center [474, 249] width 131 height 14
click at [456, 237] on button "Não registrar e enviar pedido" at bounding box center [451, 231] width 70 height 13
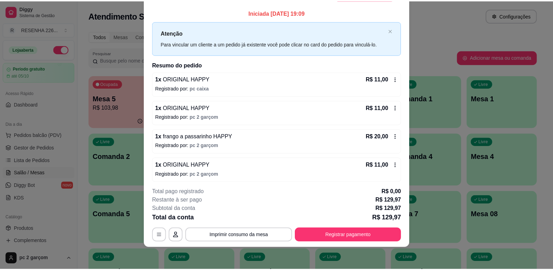
scroll to position [0, 0]
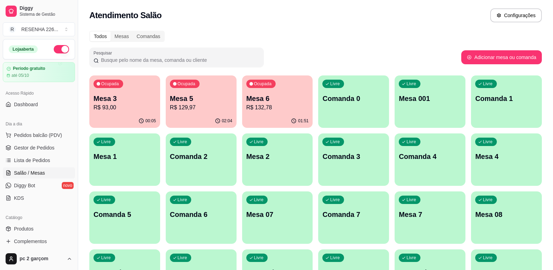
click at [250, 164] on div "Livre Mesa 2" at bounding box center [277, 155] width 71 height 44
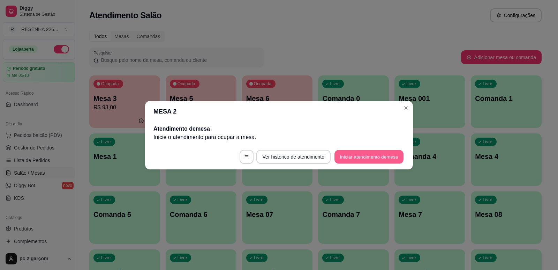
click at [358, 159] on button "Iniciar atendimento de mesa" at bounding box center [369, 157] width 69 height 14
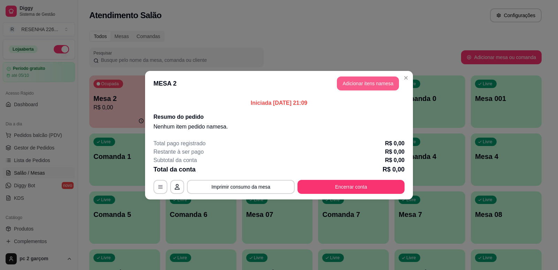
click at [370, 84] on button "Adicionar itens na mesa" at bounding box center [368, 83] width 62 height 14
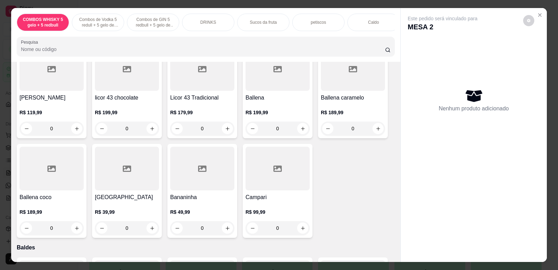
scroll to position [2408, 0]
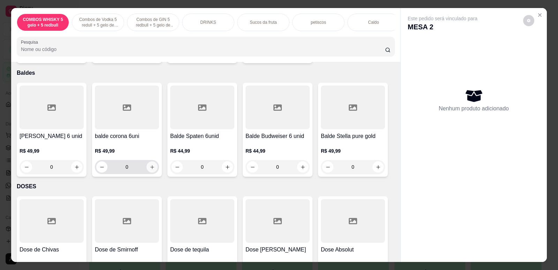
click at [150, 166] on icon "increase-product-quantity" at bounding box center [152, 166] width 5 height 5
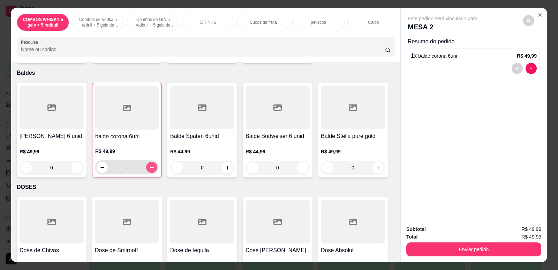
type input "1"
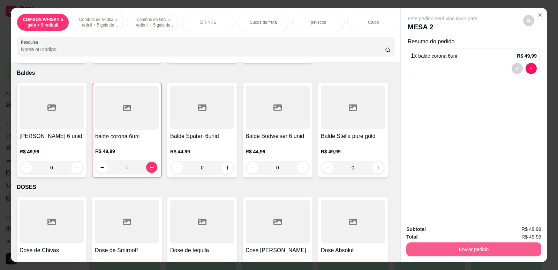
click at [462, 252] on button "Enviar pedido" at bounding box center [474, 249] width 135 height 14
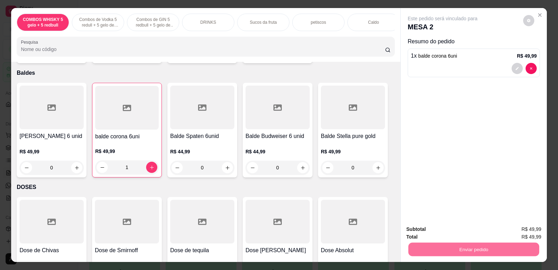
click at [435, 233] on button "Não registrar e enviar pedido" at bounding box center [451, 231] width 70 height 13
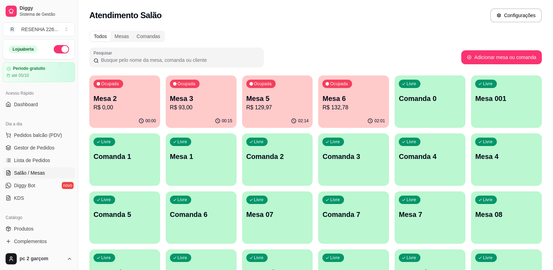
click at [212, 96] on p "Mesa 3" at bounding box center [201, 99] width 62 height 10
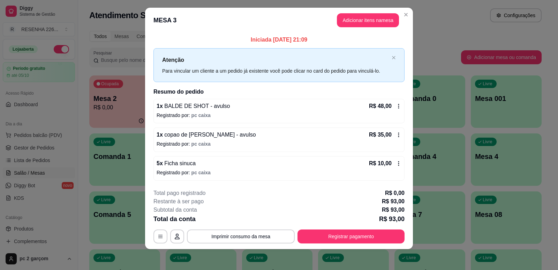
scroll to position [8, 0]
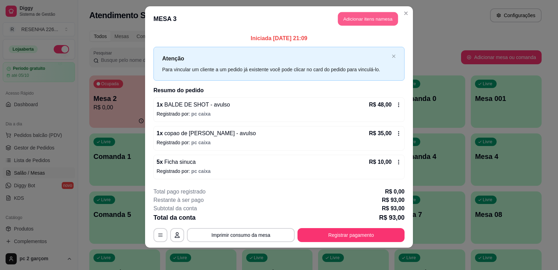
click at [354, 21] on button "Adicionar itens na mesa" at bounding box center [368, 19] width 60 height 14
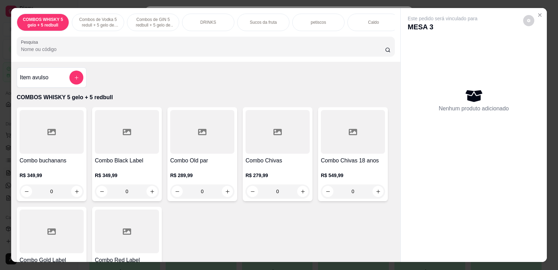
click at [314, 26] on div "petiscos" at bounding box center [318, 22] width 52 height 17
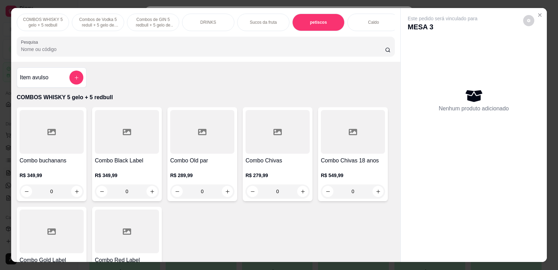
scroll to position [14, 0]
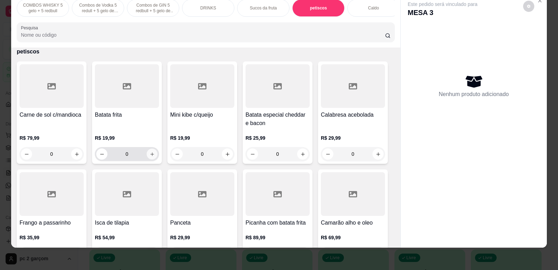
click at [154, 158] on button "increase-product-quantity" at bounding box center [152, 154] width 11 height 11
type input "1"
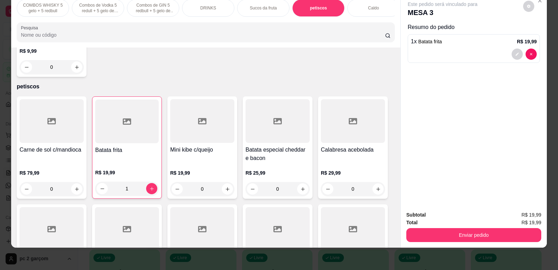
scroll to position [774, 0]
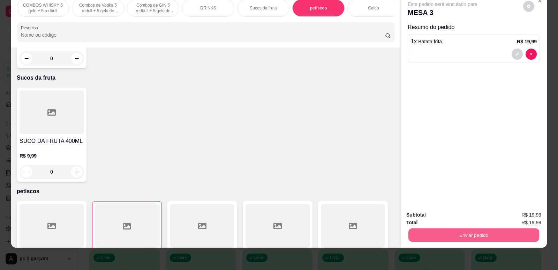
click at [441, 236] on button "Enviar pedido" at bounding box center [474, 235] width 131 height 14
click at [429, 222] on button "Não registrar e enviar pedido" at bounding box center [451, 217] width 73 height 13
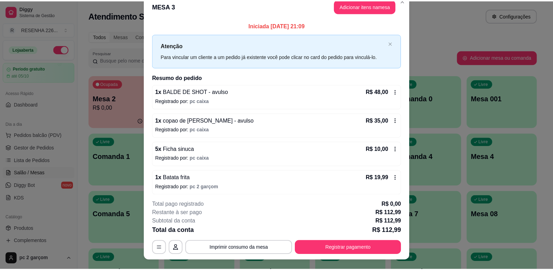
scroll to position [0, 0]
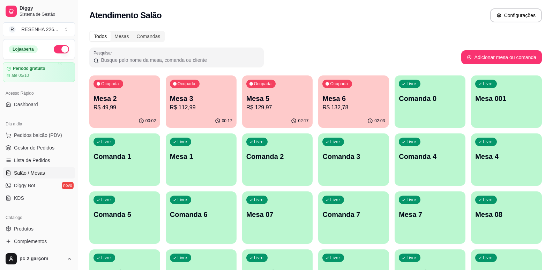
click at [129, 119] on div "00:02" at bounding box center [124, 121] width 71 height 14
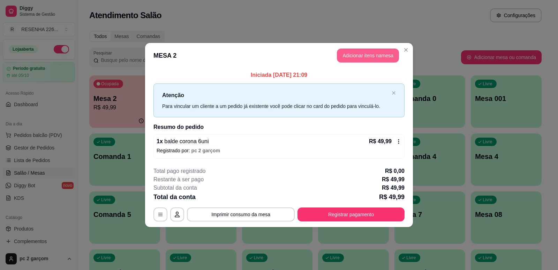
click at [363, 53] on button "Adicionar itens na mesa" at bounding box center [368, 56] width 62 height 14
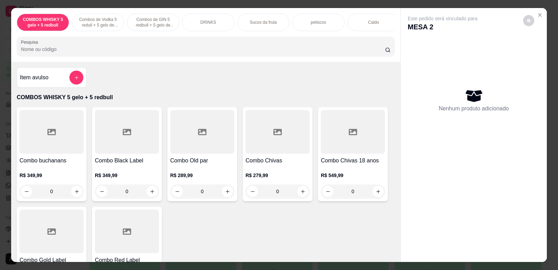
click at [297, 23] on div "petiscos" at bounding box center [318, 22] width 52 height 17
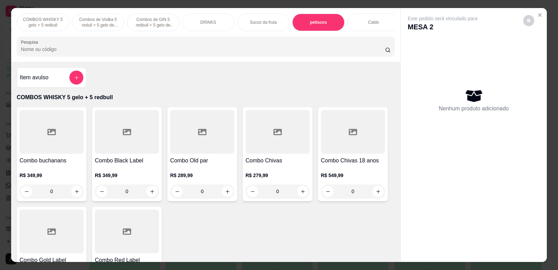
scroll to position [14, 0]
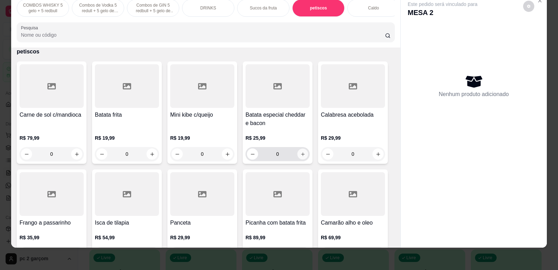
click at [301, 159] on button "increase-product-quantity" at bounding box center [302, 154] width 11 height 11
type input "1"
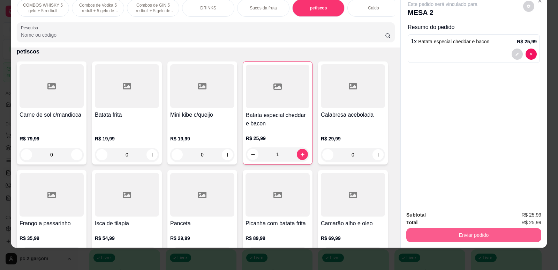
click at [443, 238] on button "Enviar pedido" at bounding box center [474, 235] width 135 height 14
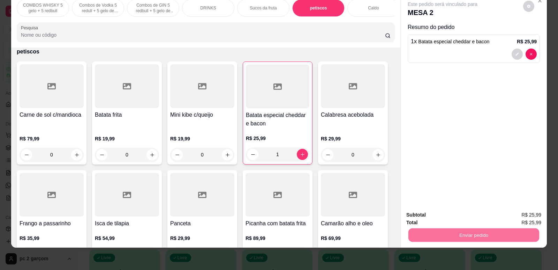
click at [458, 222] on button "Não registrar e enviar pedido" at bounding box center [451, 217] width 73 height 13
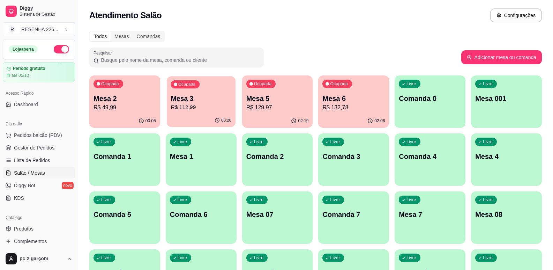
click at [195, 108] on p "R$ 112,99" at bounding box center [201, 107] width 60 height 8
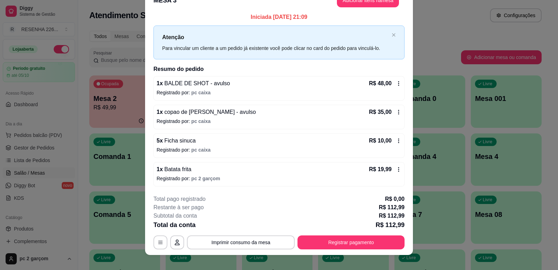
scroll to position [21, 0]
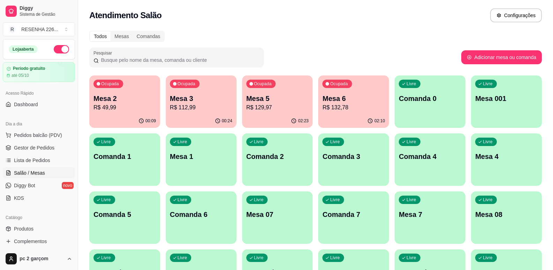
drag, startPoint x: 183, startPoint y: 170, endPoint x: 194, endPoint y: 170, distance: 11.5
drag, startPoint x: 194, startPoint y: 170, endPoint x: 382, endPoint y: 14, distance: 244.1
click at [382, 10] on div "Atendimento Salão Configurações" at bounding box center [315, 13] width 475 height 27
click at [296, 97] on p "Mesa 5" at bounding box center [277, 99] width 62 height 10
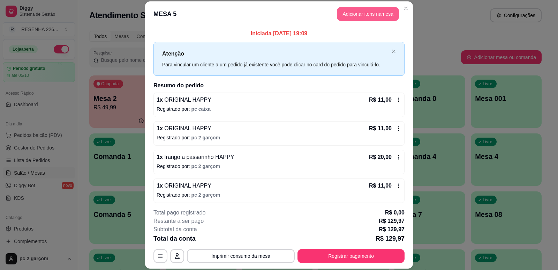
click at [374, 20] on button "Adicionar itens na mesa" at bounding box center [368, 14] width 62 height 14
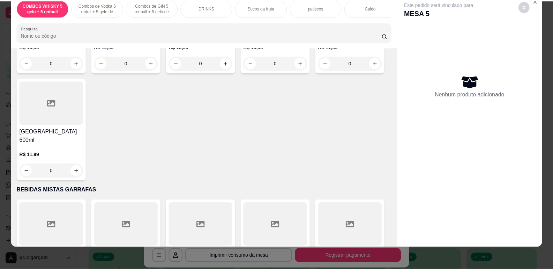
scroll to position [1959, 0]
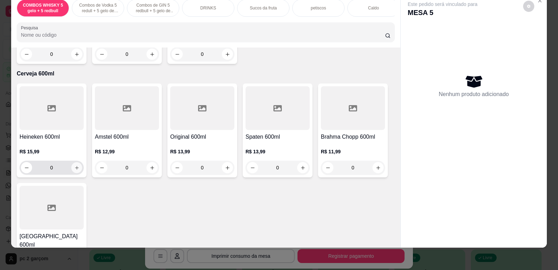
click at [74, 170] on icon "increase-product-quantity" at bounding box center [76, 167] width 5 height 5
type input "1"
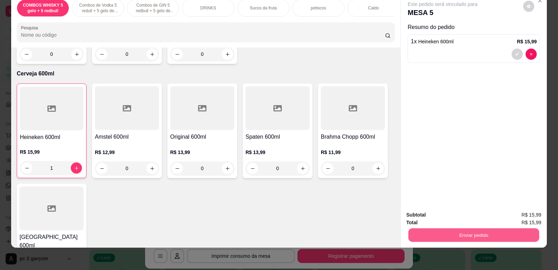
click at [443, 237] on button "Enviar pedido" at bounding box center [474, 235] width 131 height 14
click at [453, 220] on button "Não registrar e enviar pedido" at bounding box center [451, 217] width 70 height 13
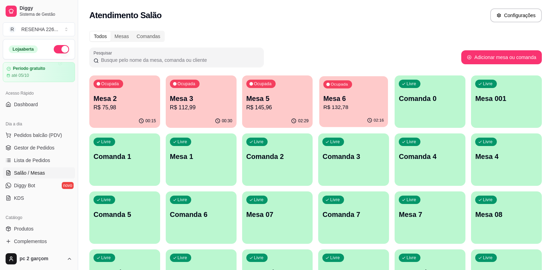
click at [356, 109] on p "R$ 132,78" at bounding box center [353, 107] width 60 height 8
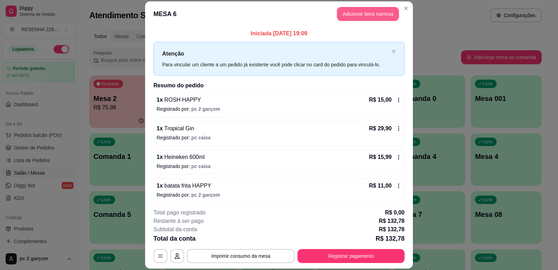
click at [380, 15] on button "Adicionar itens na mesa" at bounding box center [368, 14] width 62 height 14
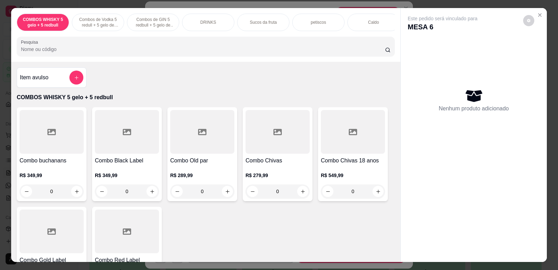
click at [210, 18] on div "DRINKS" at bounding box center [208, 22] width 52 height 17
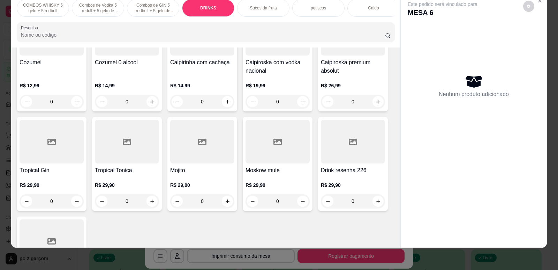
scroll to position [549, 0]
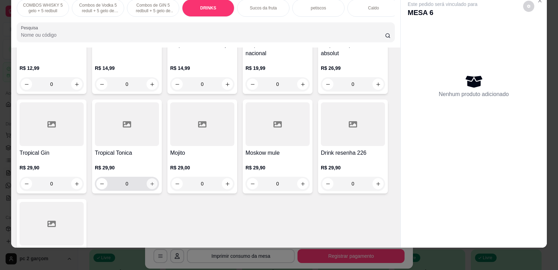
click at [147, 189] on button "increase-product-quantity" at bounding box center [152, 183] width 11 height 11
type input "1"
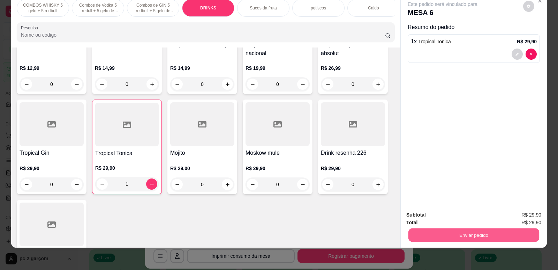
click at [492, 235] on button "Enviar pedido" at bounding box center [474, 235] width 131 height 14
click at [100, 184] on icon "decrease-product-quantity" at bounding box center [102, 184] width 4 height 0
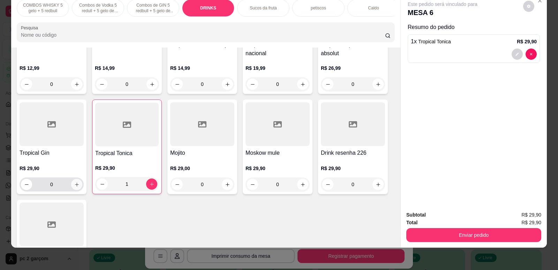
click at [77, 188] on button "increase-product-quantity" at bounding box center [76, 184] width 11 height 11
type input "1"
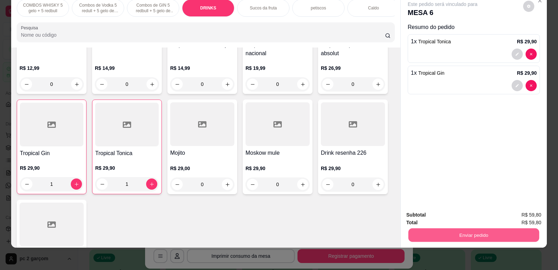
click at [452, 235] on button "Enviar pedido" at bounding box center [474, 235] width 131 height 14
click at [444, 219] on button "Não registrar e enviar pedido" at bounding box center [451, 217] width 73 height 13
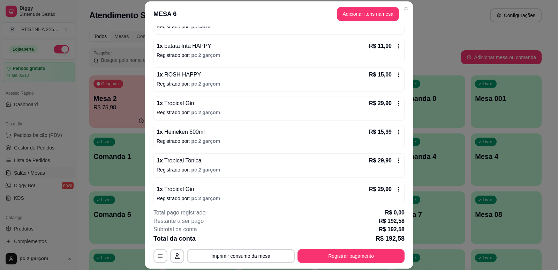
scroll to position [146, 0]
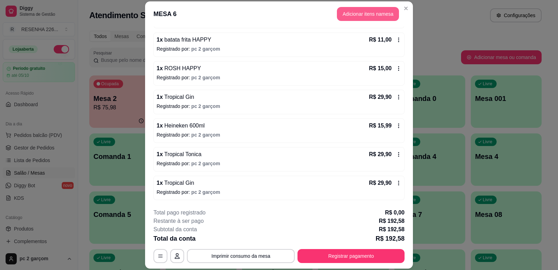
click at [365, 11] on button "Adicionar itens na mesa" at bounding box center [368, 14] width 62 height 14
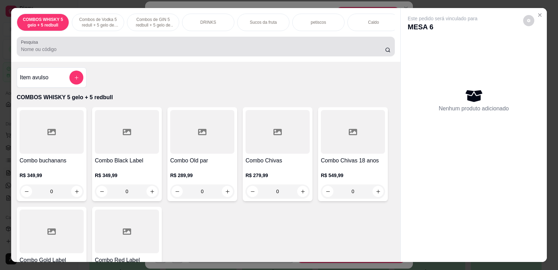
click at [385, 53] on icon at bounding box center [388, 50] width 6 height 6
click at [225, 53] on input "Pesquisa" at bounding box center [203, 49] width 364 height 7
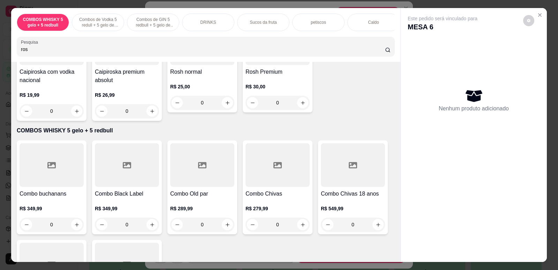
scroll to position [105, 0]
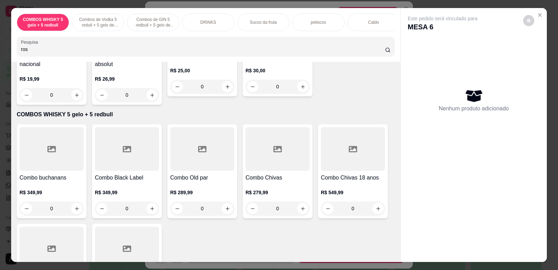
type input "rosh"
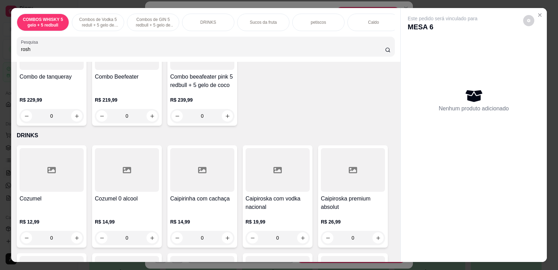
scroll to position [349, 0]
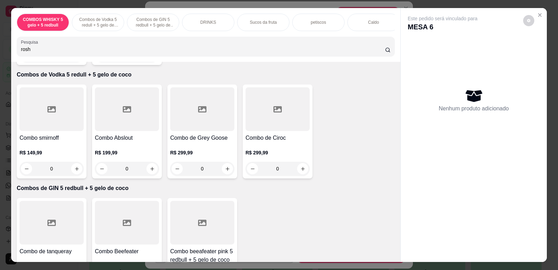
click at [377, 53] on input "rosh" at bounding box center [203, 49] width 364 height 7
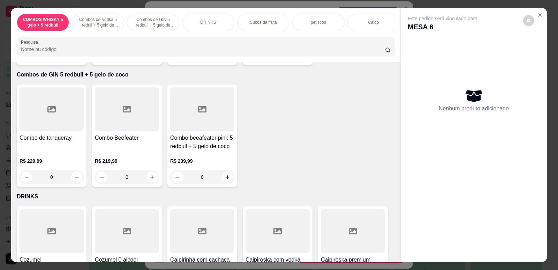
scroll to position [236, 0]
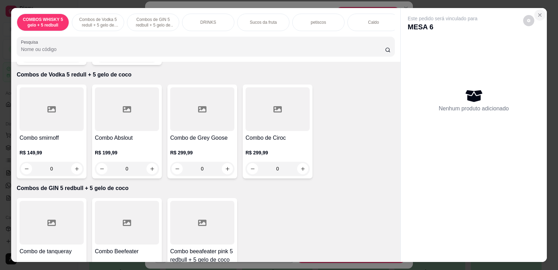
click at [536, 18] on button "Close" at bounding box center [540, 14] width 11 height 11
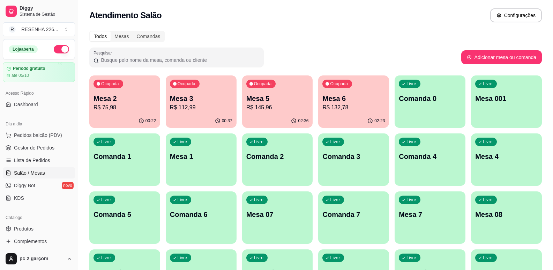
click at [280, 111] on p "R$ 145,96" at bounding box center [277, 107] width 62 height 8
click at [262, 102] on p "Mesa 5" at bounding box center [277, 98] width 60 height 9
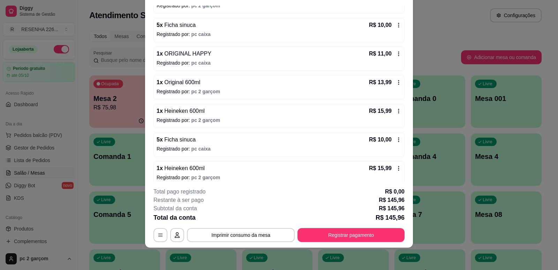
scroll to position [203, 0]
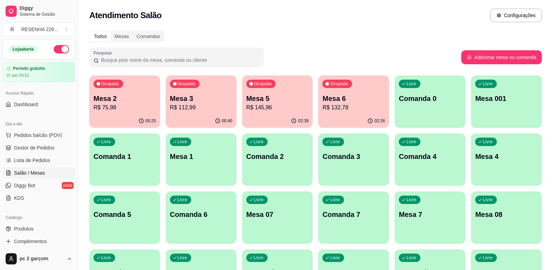
click at [349, 115] on div "02:26" at bounding box center [353, 121] width 71 height 14
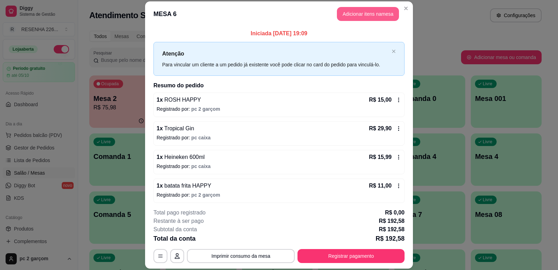
click at [362, 14] on button "Adicionar itens na mesa" at bounding box center [368, 14] width 62 height 14
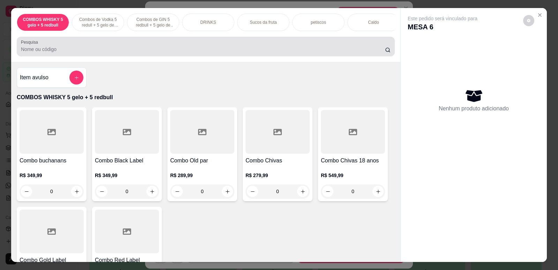
click at [240, 53] on input "Pesquisa" at bounding box center [203, 49] width 364 height 7
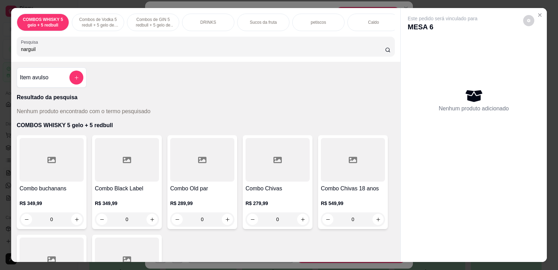
type input "narguile"
click at [378, 53] on input "narguile" at bounding box center [203, 49] width 364 height 7
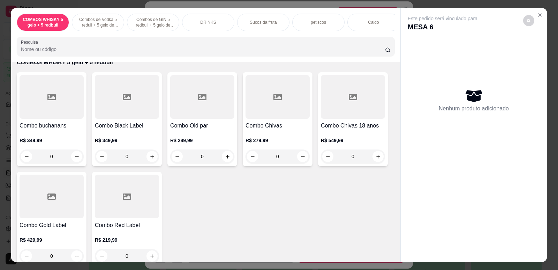
scroll to position [0, 0]
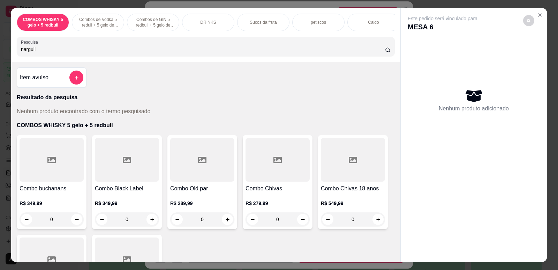
type input "narguile"
click at [378, 53] on input "narguile" at bounding box center [203, 49] width 364 height 7
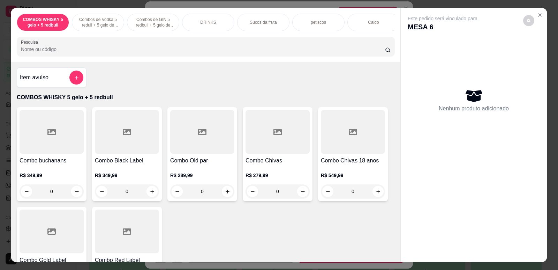
click at [164, 52] on input "Pesquisa" at bounding box center [203, 49] width 364 height 7
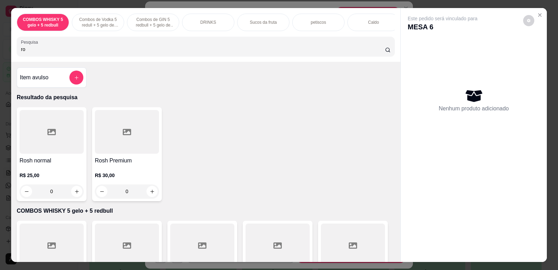
type input "r"
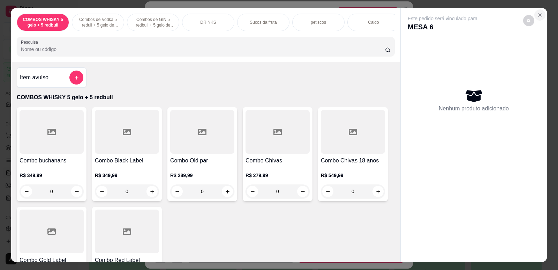
click at [539, 12] on button "Close" at bounding box center [540, 14] width 11 height 11
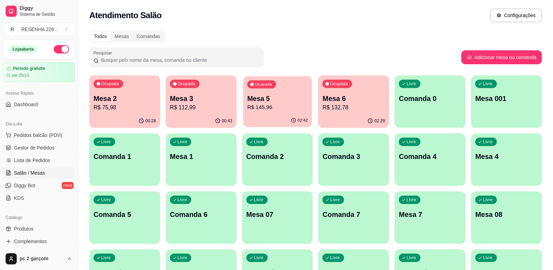
click at [288, 112] on div "Ocupada Mesa 5 R$ 145,96" at bounding box center [277, 95] width 69 height 38
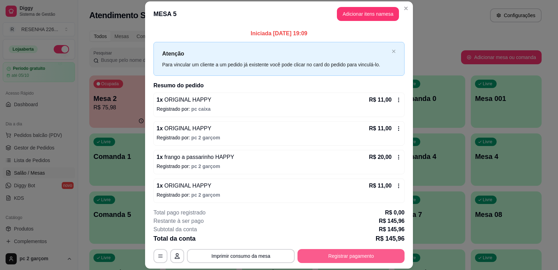
click at [387, 253] on button "Registrar pagamento" at bounding box center [351, 256] width 107 height 14
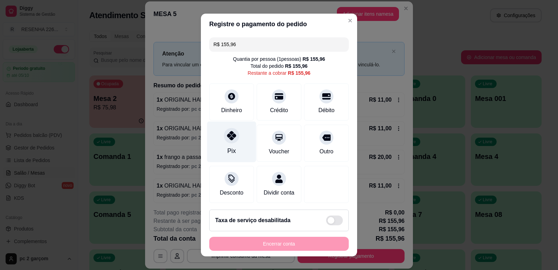
click at [232, 140] on div at bounding box center [231, 135] width 15 height 15
type input "R$ 0,00"
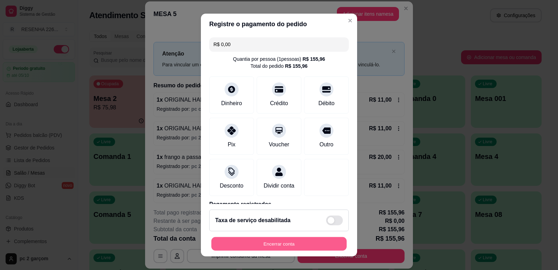
click at [278, 251] on div "Encerrar conta" at bounding box center [279, 244] width 140 height 14
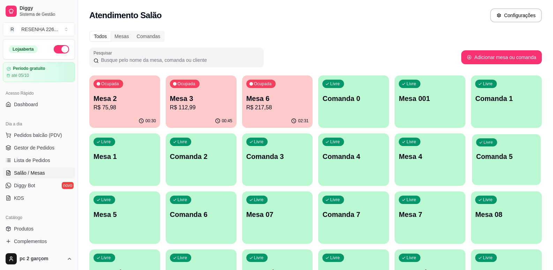
click at [490, 166] on div "Livre Comanda 5" at bounding box center [506, 155] width 69 height 43
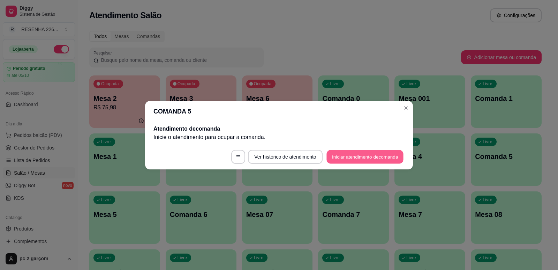
click at [338, 150] on button "Iniciar atendimento de comanda" at bounding box center [365, 157] width 77 height 14
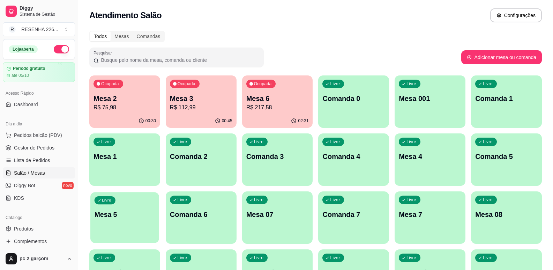
click at [150, 218] on p "Mesa 5" at bounding box center [125, 214] width 60 height 9
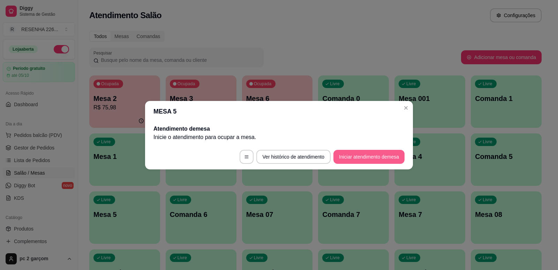
click at [345, 154] on button "Iniciar atendimento de mesa" at bounding box center [369, 157] width 71 height 14
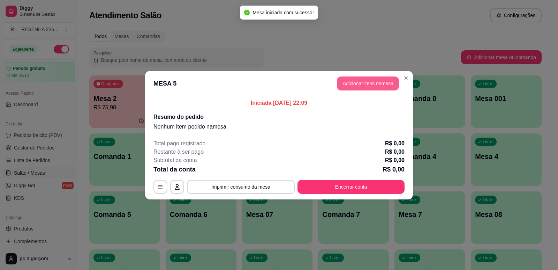
click at [358, 85] on button "Adicionar itens na mesa" at bounding box center [368, 83] width 62 height 14
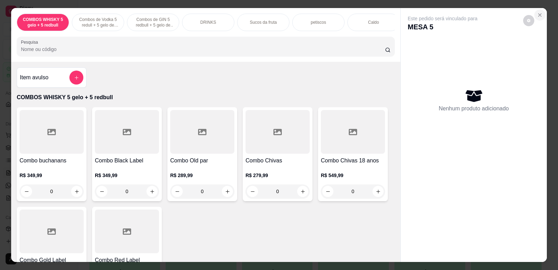
click at [538, 13] on icon "Close" at bounding box center [540, 15] width 6 height 6
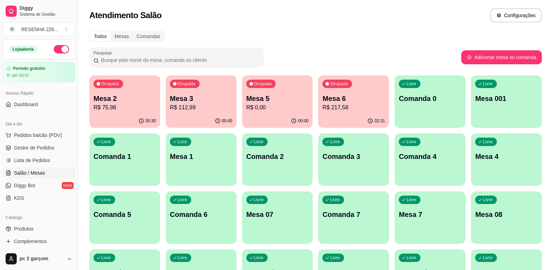
click at [337, 95] on p "Mesa 6" at bounding box center [353, 99] width 62 height 10
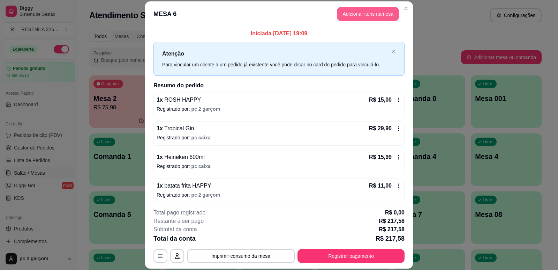
click at [375, 15] on button "Adicionar itens na mesa" at bounding box center [368, 14] width 62 height 14
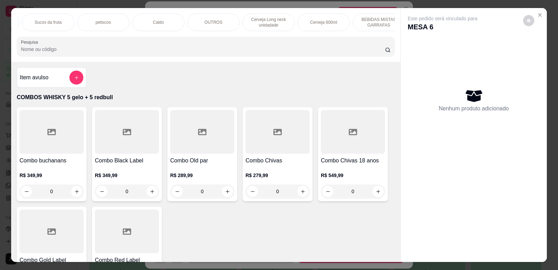
scroll to position [0, 237]
click at [309, 27] on div "Cerveja 600ml" at bounding box center [302, 22] width 52 height 17
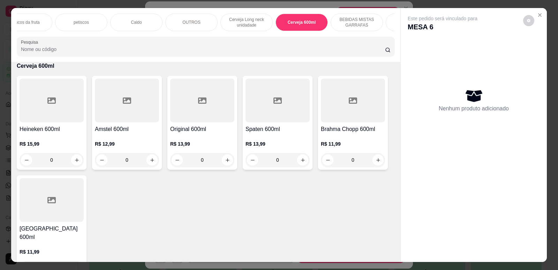
scroll to position [14, 0]
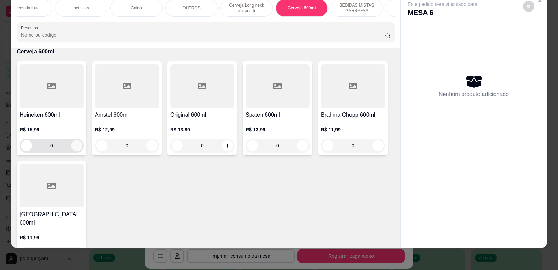
click at [71, 151] on button "increase-product-quantity" at bounding box center [76, 145] width 11 height 11
type input "1"
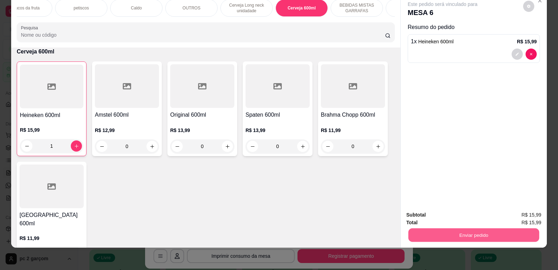
click at [504, 236] on button "Enviar pedido" at bounding box center [474, 235] width 131 height 14
click at [440, 217] on button "Não registrar e enviar pedido" at bounding box center [451, 217] width 73 height 13
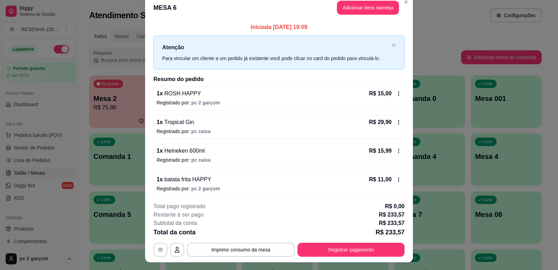
scroll to position [0, 0]
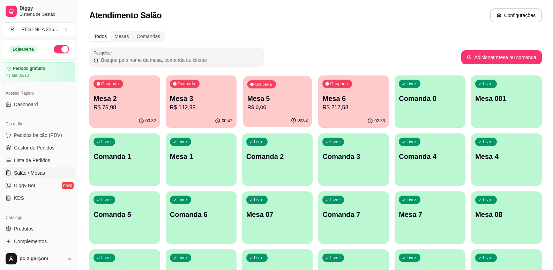
click at [284, 109] on p "R$ 0,00" at bounding box center [277, 107] width 60 height 8
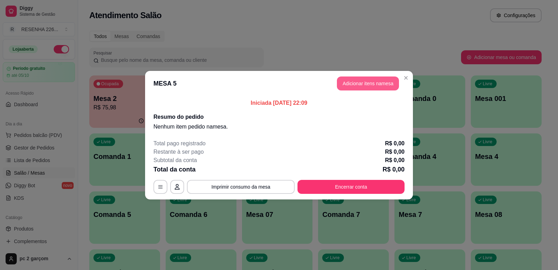
click at [372, 87] on button "Adicionar itens na mesa" at bounding box center [368, 83] width 62 height 14
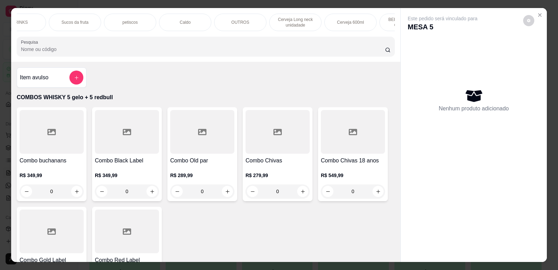
scroll to position [0, 195]
click at [219, 25] on div "OUTROS" at bounding box center [233, 22] width 52 height 17
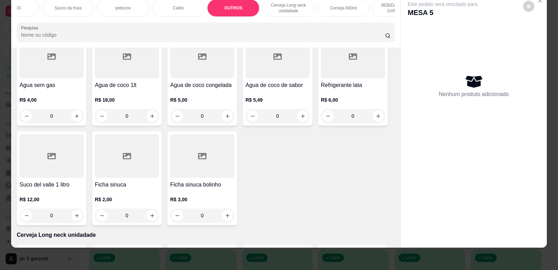
scroll to position [1627, 0]
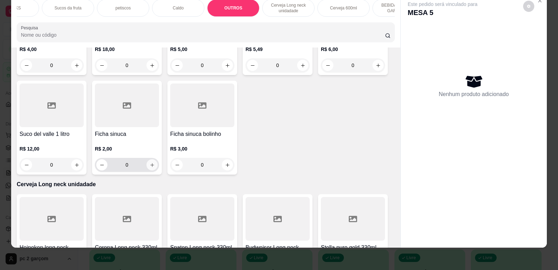
click at [150, 167] on icon "increase-product-quantity" at bounding box center [152, 164] width 5 height 5
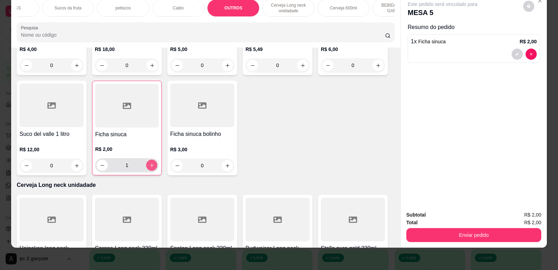
click at [150, 168] on icon "increase-product-quantity" at bounding box center [151, 165] width 5 height 5
type input "5"
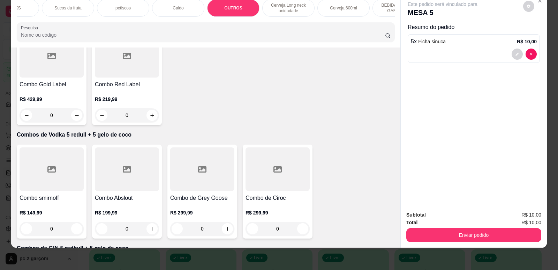
scroll to position [0, 0]
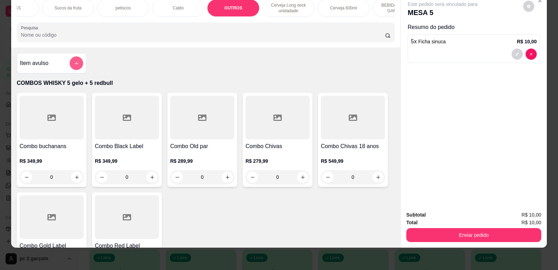
click at [72, 63] on button "add-separate-item" at bounding box center [77, 64] width 14 height 14
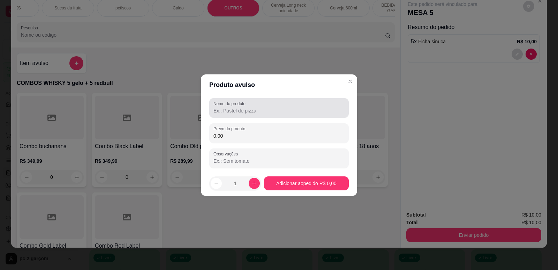
click at [222, 110] on input "Nome do produto" at bounding box center [279, 110] width 131 height 7
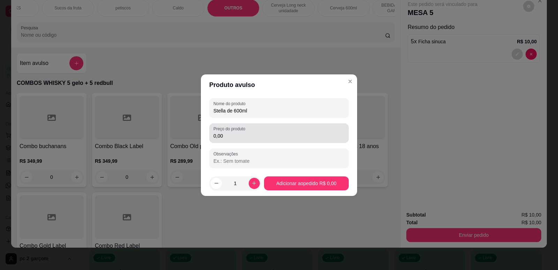
type input "Stella de 600ml"
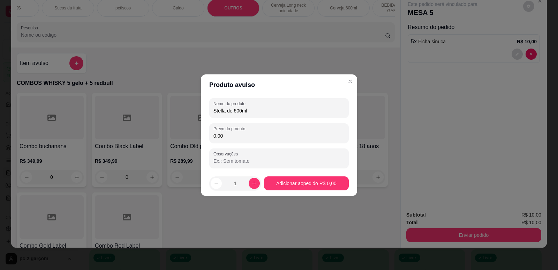
click at [224, 136] on input "0,00" at bounding box center [279, 135] width 131 height 7
type input "14,00"
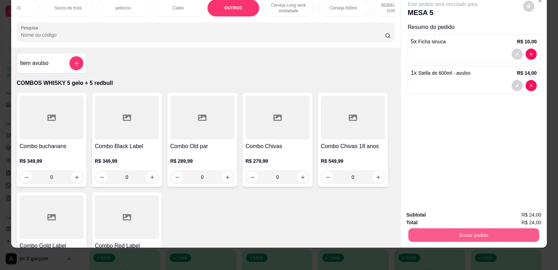
click at [425, 241] on button "Enviar pedido" at bounding box center [474, 235] width 131 height 14
click at [433, 222] on button "Não registrar e enviar pedido" at bounding box center [451, 217] width 70 height 13
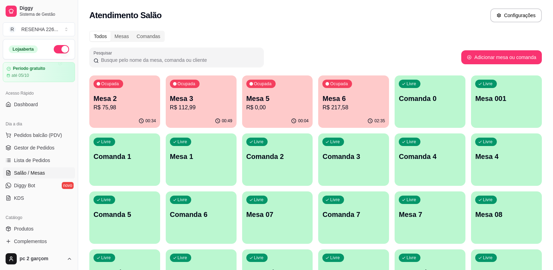
click at [388, 0] on html "Diggy Sistema de Gestão R RESENHA 226 ... Loja aberta Período gratuito até 05/1…" at bounding box center [276, 135] width 553 height 270
click at [269, 111] on p "R$ 24,00" at bounding box center [277, 107] width 62 height 8
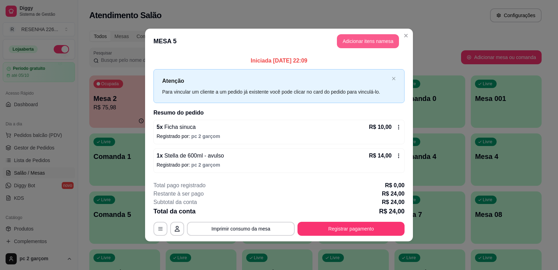
click at [362, 40] on button "Adicionar itens na mesa" at bounding box center [368, 41] width 62 height 14
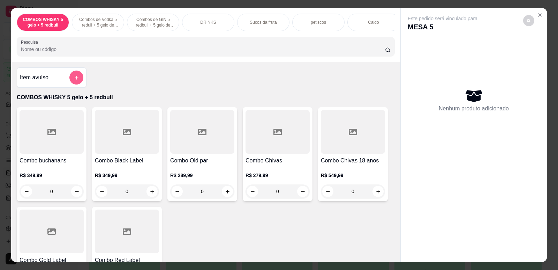
click at [76, 84] on button "add-separate-item" at bounding box center [76, 77] width 14 height 14
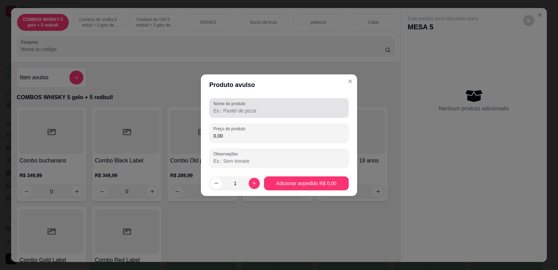
click at [242, 117] on div "Nome do produto" at bounding box center [279, 108] width 140 height 20
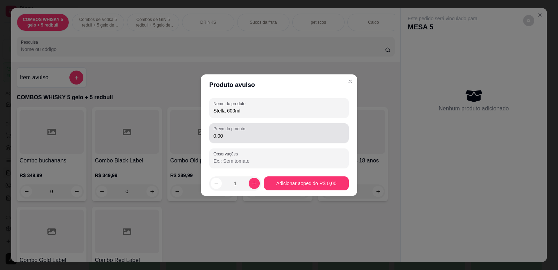
type input "Stella 600ml"
click at [285, 134] on input "0,00" at bounding box center [279, 135] width 131 height 7
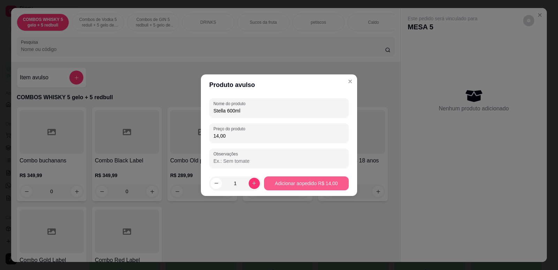
type input "14,00"
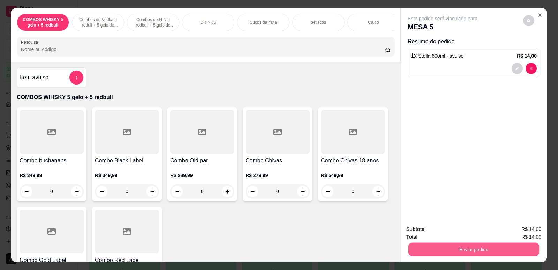
click at [473, 249] on button "Enviar pedido" at bounding box center [474, 249] width 131 height 14
click at [470, 236] on button "Não registrar e enviar pedido" at bounding box center [451, 231] width 70 height 13
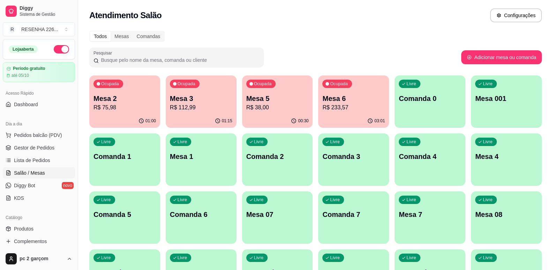
click at [278, 119] on div "00:30" at bounding box center [277, 121] width 71 height 14
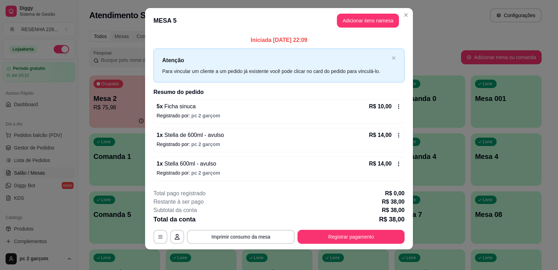
scroll to position [8, 0]
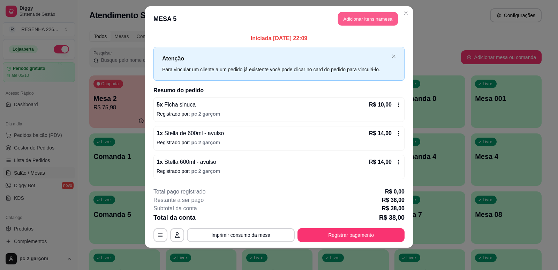
click at [361, 24] on button "Adicionar itens na mesa" at bounding box center [368, 19] width 60 height 14
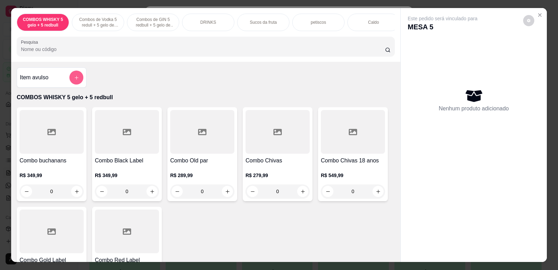
click at [73, 84] on button "add-separate-item" at bounding box center [76, 77] width 14 height 14
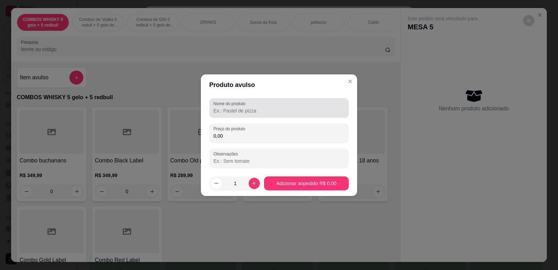
click at [248, 114] on div at bounding box center [279, 108] width 131 height 14
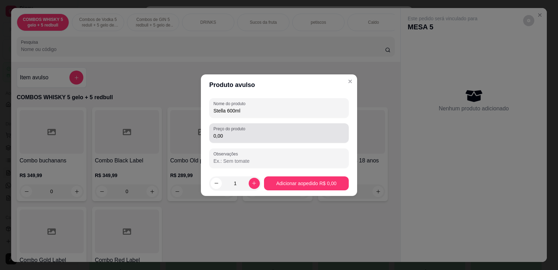
type input "Stella 600ml"
click at [267, 130] on div "0,00" at bounding box center [279, 133] width 131 height 14
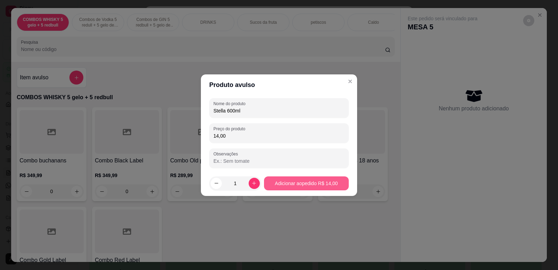
type input "14,00"
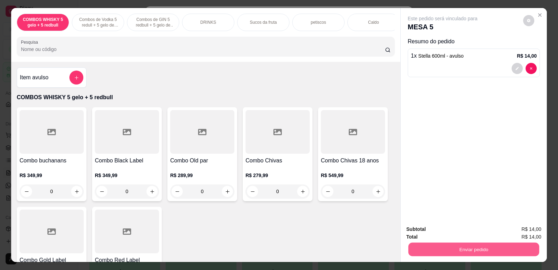
click at [431, 245] on button "Enviar pedido" at bounding box center [474, 249] width 131 height 14
click at [435, 232] on button "Não registrar e enviar pedido" at bounding box center [451, 231] width 70 height 13
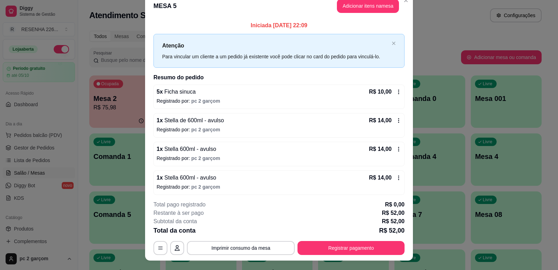
scroll to position [0, 0]
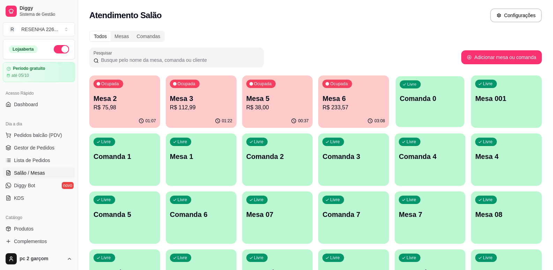
click at [443, 113] on div "Livre Comanda 0" at bounding box center [430, 97] width 69 height 43
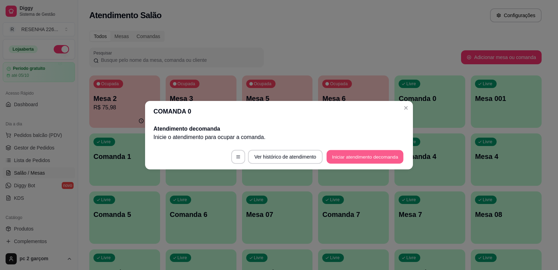
click at [379, 154] on button "Iniciar atendimento de comanda" at bounding box center [365, 157] width 77 height 14
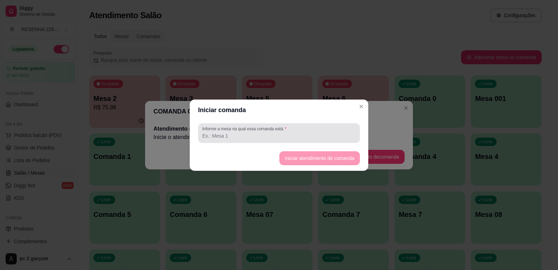
click at [297, 140] on div at bounding box center [279, 133] width 154 height 14
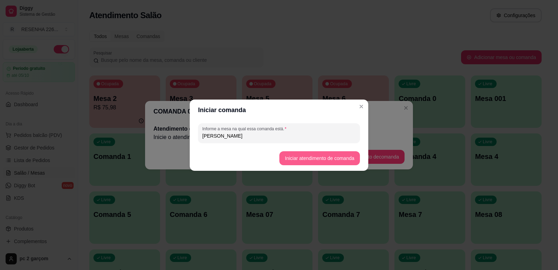
type input "Elton"
click at [346, 157] on button "Iniciar atendimento de comanda" at bounding box center [320, 158] width 78 height 14
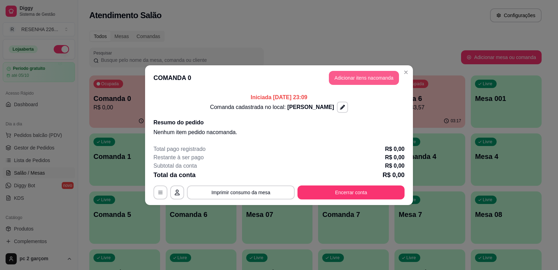
click at [365, 81] on button "Adicionar itens na comanda" at bounding box center [364, 78] width 70 height 14
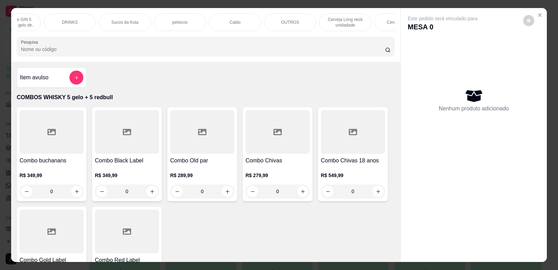
scroll to position [0, 154]
drag, startPoint x: 278, startPoint y: 28, endPoint x: 280, endPoint y: 33, distance: 5.5
click at [278, 28] on div "OUTROS" at bounding box center [275, 22] width 52 height 17
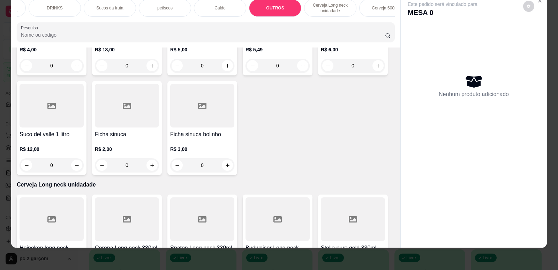
scroll to position [1627, 0]
click at [151, 167] on icon "increase-product-quantity" at bounding box center [152, 164] width 5 height 5
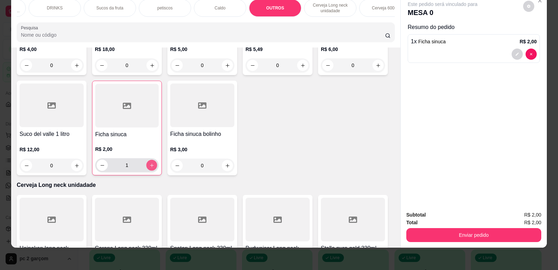
click at [151, 168] on icon "increase-product-quantity" at bounding box center [151, 165] width 5 height 5
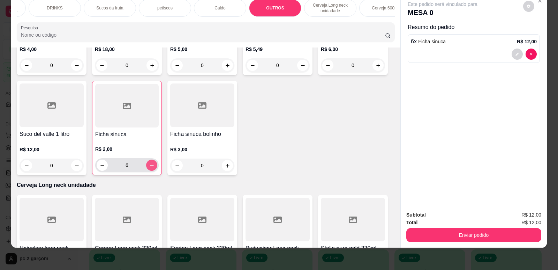
click at [151, 168] on icon "increase-product-quantity" at bounding box center [151, 165] width 5 height 5
type input "10"
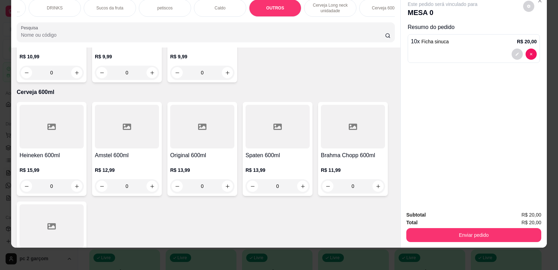
scroll to position [1976, 0]
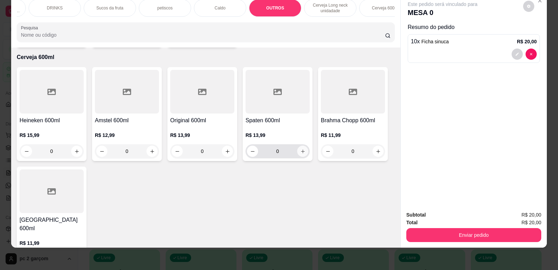
click at [300, 154] on icon "increase-product-quantity" at bounding box center [302, 151] width 5 height 5
type input "1"
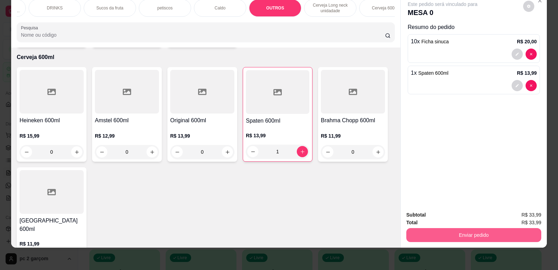
click at [416, 235] on button "Enviar pedido" at bounding box center [474, 235] width 135 height 14
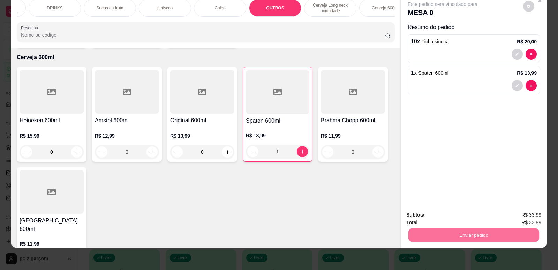
click at [440, 219] on button "Não registrar e enviar pedido" at bounding box center [451, 217] width 73 height 13
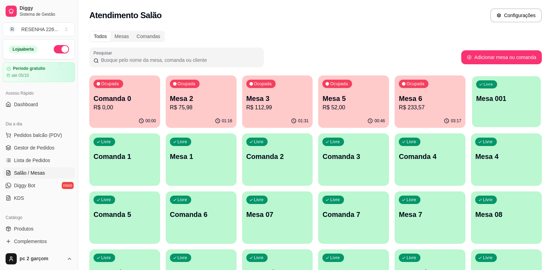
click at [481, 112] on div "Livre Mesa 001" at bounding box center [506, 97] width 69 height 43
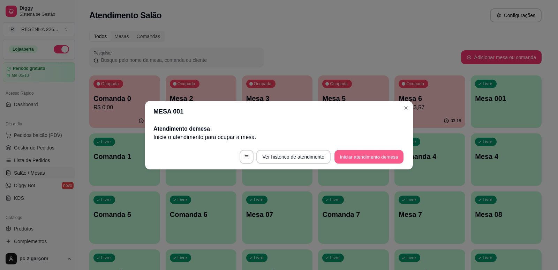
click at [367, 155] on button "Iniciar atendimento de mesa" at bounding box center [369, 157] width 69 height 14
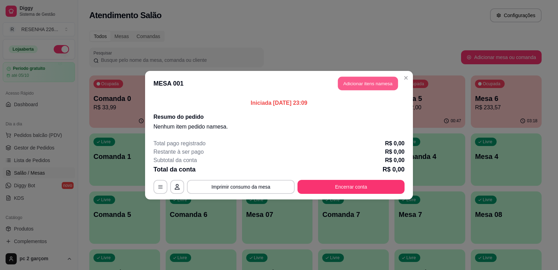
click at [375, 86] on button "Adicionar itens na mesa" at bounding box center [368, 83] width 60 height 14
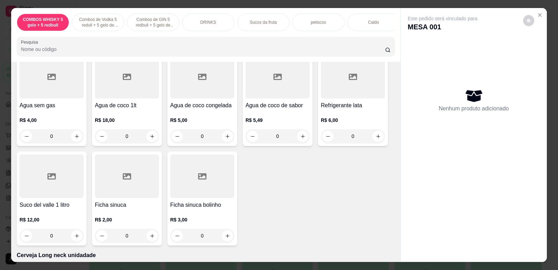
scroll to position [1710, 0]
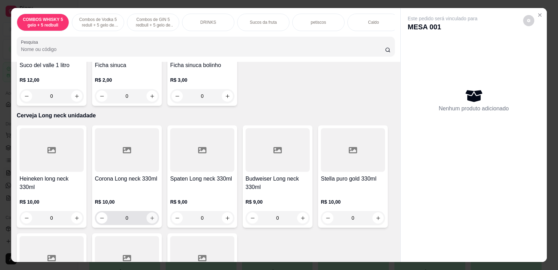
click at [151, 221] on icon "increase-product-quantity" at bounding box center [152, 217] width 5 height 5
type input "1"
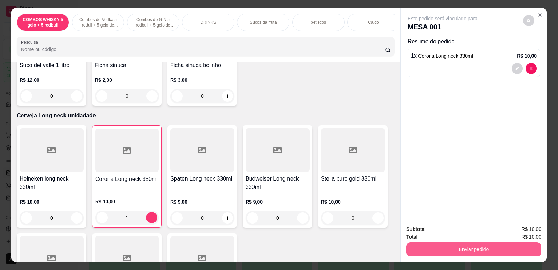
click at [412, 249] on button "Enviar pedido" at bounding box center [474, 249] width 135 height 14
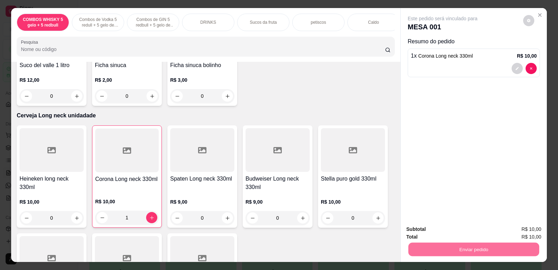
click at [434, 234] on button "Não registrar e enviar pedido" at bounding box center [451, 231] width 73 height 13
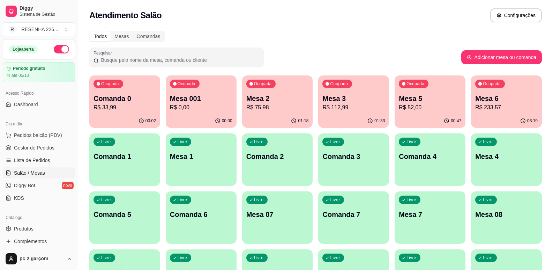
click at [441, 106] on p "R$ 52,00" at bounding box center [430, 107] width 62 height 8
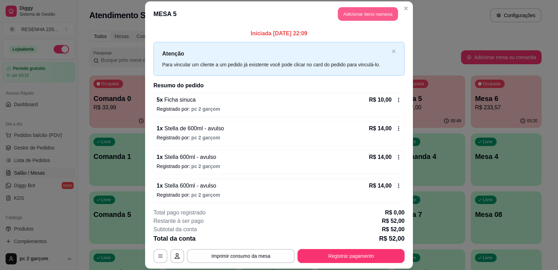
click at [343, 13] on button "Adicionar itens na mesa" at bounding box center [368, 14] width 60 height 14
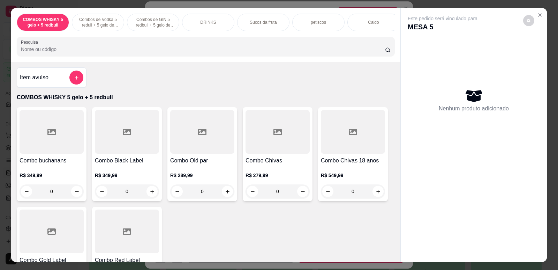
click at [78, 84] on button "add-separate-item" at bounding box center [76, 77] width 14 height 14
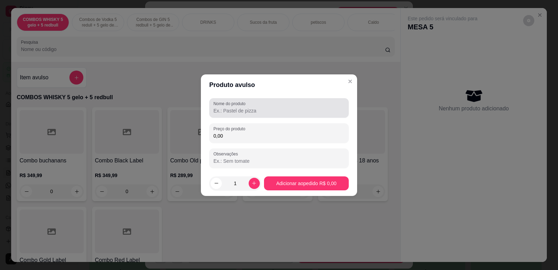
click at [219, 106] on div at bounding box center [279, 108] width 131 height 14
type input "Stella 600ml"
click at [218, 133] on input "0,00" at bounding box center [279, 135] width 131 height 7
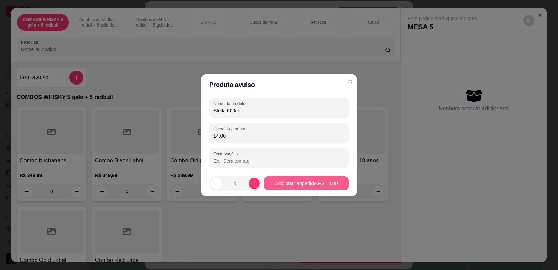
type input "14,00"
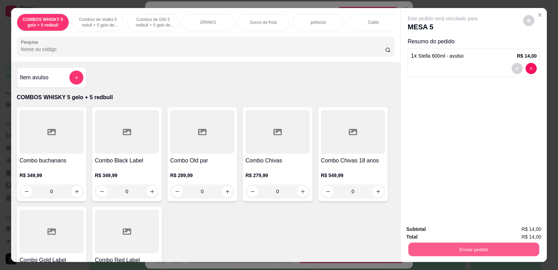
click at [417, 248] on button "Enviar pedido" at bounding box center [474, 249] width 131 height 14
click at [420, 234] on button "Não registrar e enviar pedido" at bounding box center [451, 231] width 70 height 13
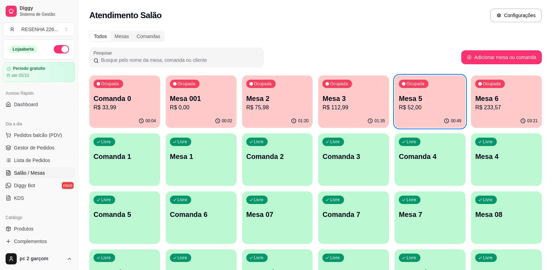
click at [430, 125] on div "00:49" at bounding box center [430, 121] width 71 height 14
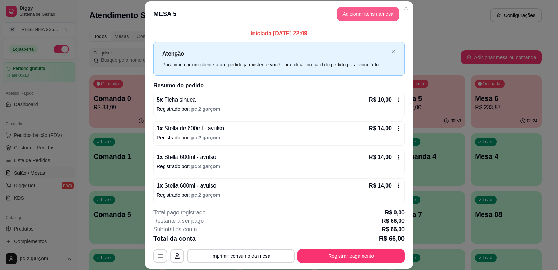
click at [374, 13] on button "Adicionar itens na mesa" at bounding box center [368, 14] width 62 height 14
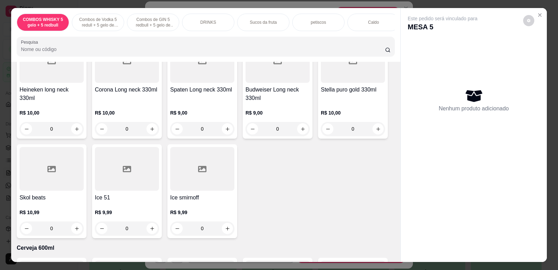
scroll to position [1814, 0]
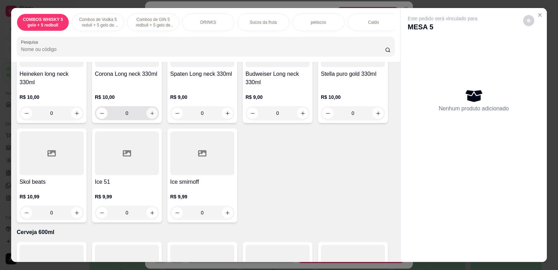
click at [150, 116] on icon "increase-product-quantity" at bounding box center [152, 113] width 5 height 5
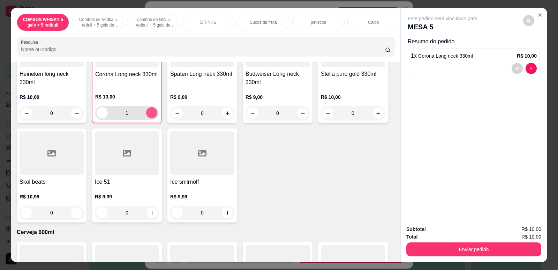
type input "1"
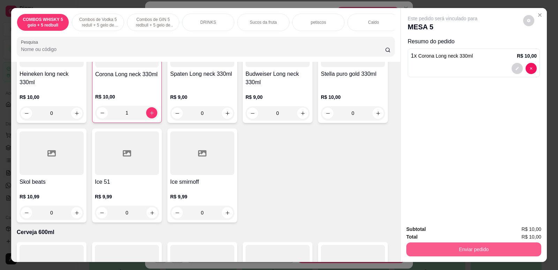
click at [419, 254] on button "Enviar pedido" at bounding box center [474, 249] width 135 height 14
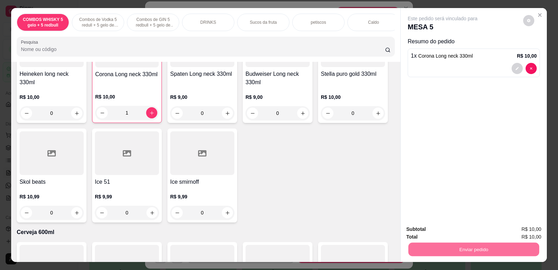
click at [431, 234] on button "Não registrar e enviar pedido" at bounding box center [451, 231] width 70 height 13
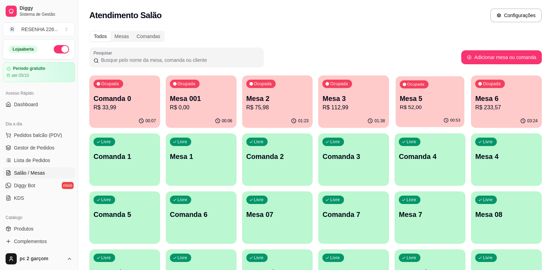
click at [448, 107] on p "R$ 52,00" at bounding box center [430, 107] width 60 height 8
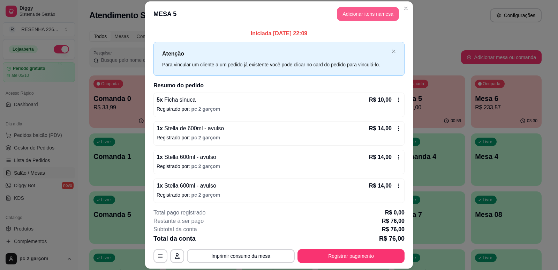
click at [359, 16] on button "Adicionar itens na mesa" at bounding box center [368, 14] width 62 height 14
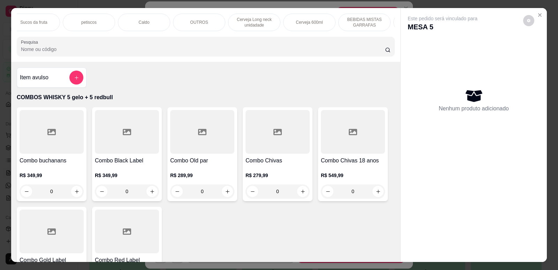
scroll to position [0, 237]
click at [305, 24] on p "Cerveja 600ml" at bounding box center [301, 23] width 27 height 6
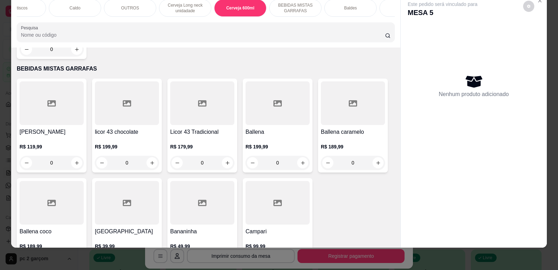
scroll to position [2190, 0]
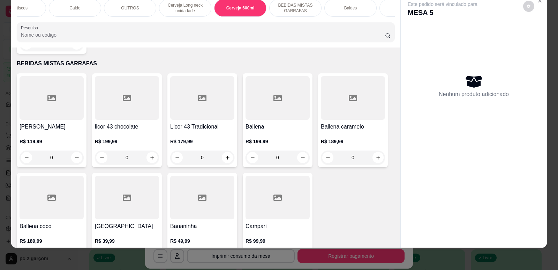
click at [229, 12] on div "Cerveja 600ml" at bounding box center [240, 7] width 52 height 17
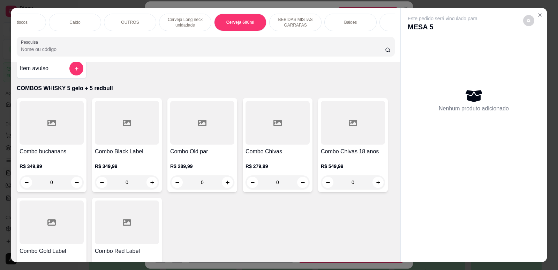
scroll to position [0, 0]
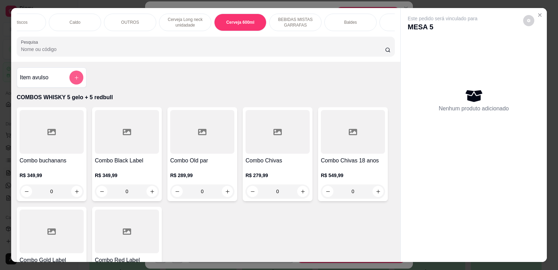
click at [74, 80] on icon "add-separate-item" at bounding box center [76, 77] width 5 height 5
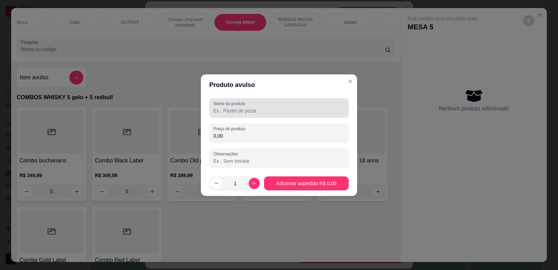
click at [253, 114] on input "Nome do produto" at bounding box center [279, 110] width 131 height 7
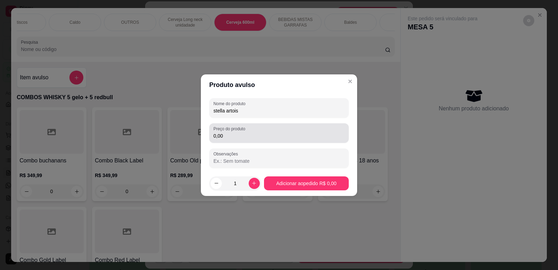
type input "stella artois"
click at [232, 139] on div "0,00" at bounding box center [279, 133] width 131 height 14
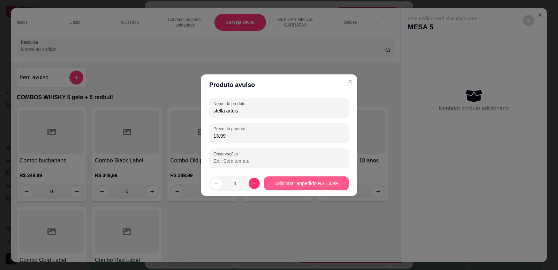
type input "13,99"
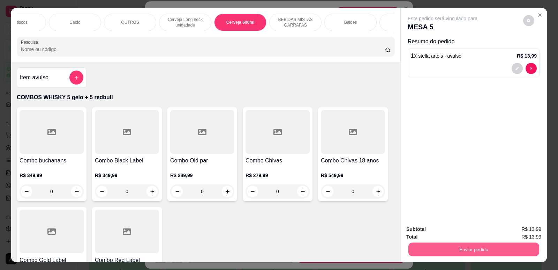
click at [468, 248] on button "Enviar pedido" at bounding box center [474, 249] width 131 height 14
click at [458, 229] on button "Não registrar e enviar pedido" at bounding box center [451, 231] width 70 height 13
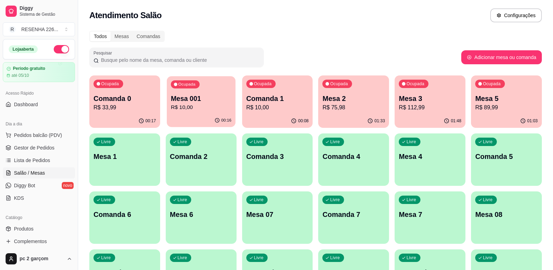
click at [201, 114] on div "00:16" at bounding box center [201, 120] width 69 height 13
click at [349, 109] on p "R$ 75,98" at bounding box center [353, 107] width 62 height 8
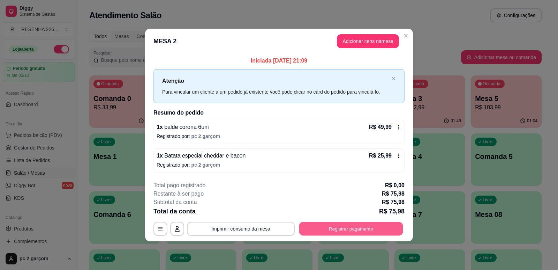
click at [325, 224] on button "Registrar pagamento" at bounding box center [351, 229] width 104 height 14
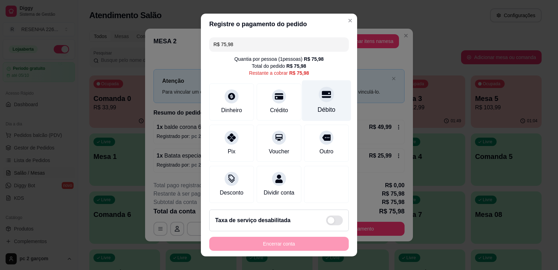
click at [313, 103] on div "Débito" at bounding box center [326, 100] width 49 height 41
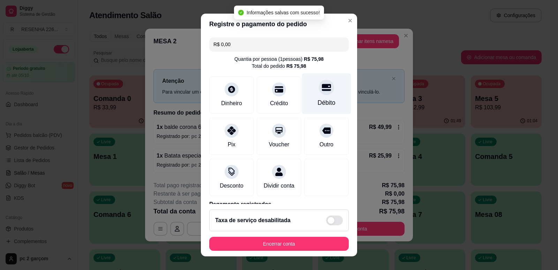
type input "R$ 0,00"
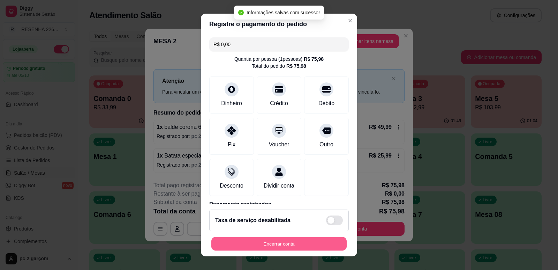
click at [287, 241] on button "Encerrar conta" at bounding box center [278, 244] width 135 height 14
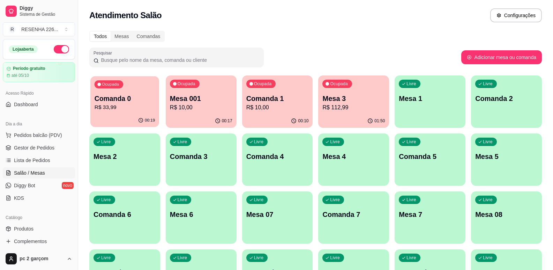
click at [114, 106] on p "R$ 33,99" at bounding box center [125, 107] width 60 height 8
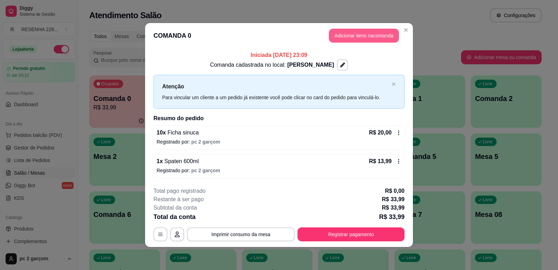
click at [369, 40] on button "Adicionar itens na comanda" at bounding box center [364, 36] width 70 height 14
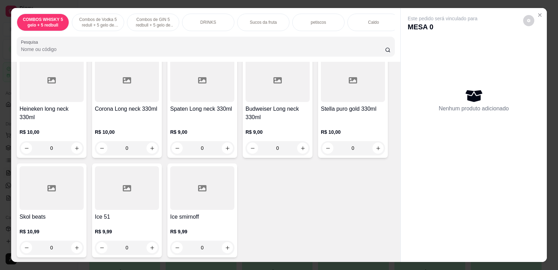
scroll to position [1954, 0]
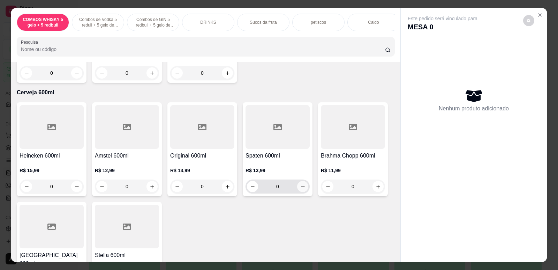
click at [298, 188] on button "increase-product-quantity" at bounding box center [302, 186] width 11 height 11
type input "1"
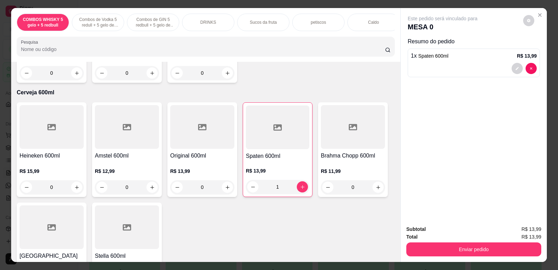
click at [431, 258] on div "Subtotal R$ 13,99 Total R$ 13,99 Enviar pedido" at bounding box center [474, 240] width 146 height 42
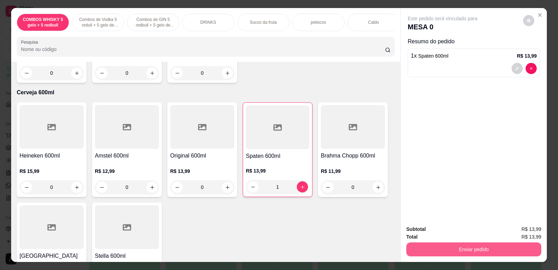
click at [427, 252] on button "Enviar pedido" at bounding box center [474, 249] width 135 height 14
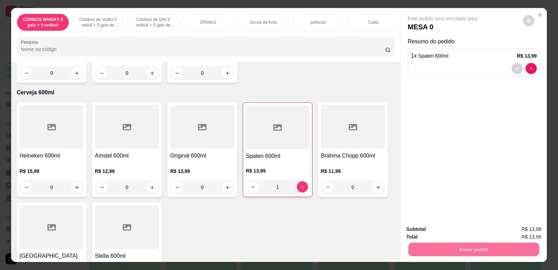
click at [417, 230] on button "Não registrar e enviar pedido" at bounding box center [451, 231] width 73 height 13
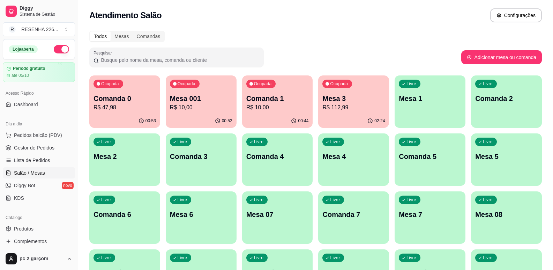
click at [327, 10] on div "Atendimento Salão Configurações" at bounding box center [315, 15] width 453 height 14
click at [115, 115] on div "00:53" at bounding box center [124, 121] width 71 height 14
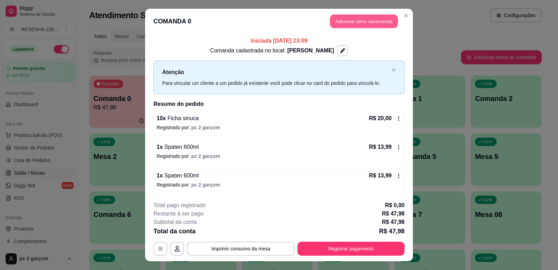
click at [361, 23] on button "Adicionar itens na comanda" at bounding box center [364, 22] width 68 height 14
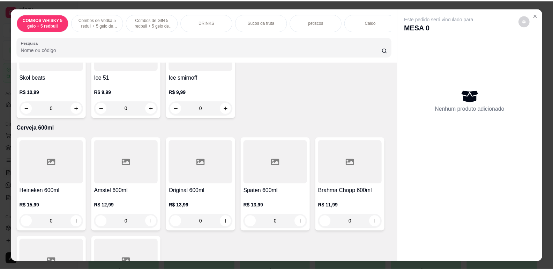
scroll to position [1989, 0]
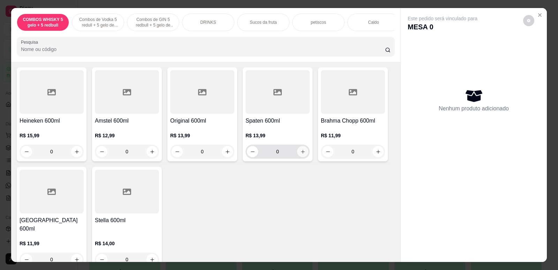
click at [300, 154] on icon "increase-product-quantity" at bounding box center [302, 151] width 5 height 5
type input "1"
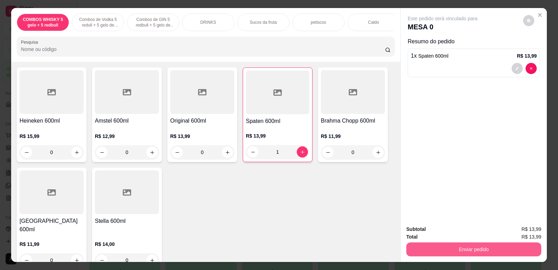
click at [455, 248] on button "Enviar pedido" at bounding box center [474, 249] width 135 height 14
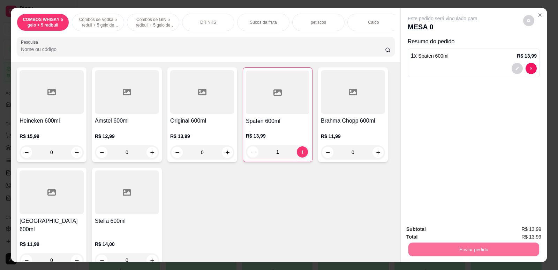
click at [438, 230] on button "Não registrar e enviar pedido" at bounding box center [451, 231] width 70 height 13
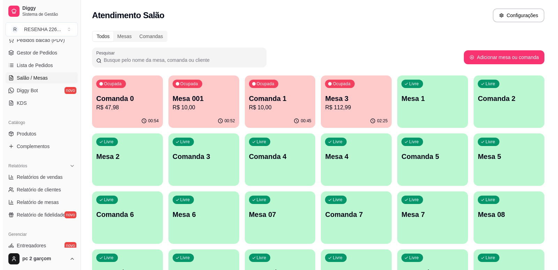
scroll to position [105, 0]
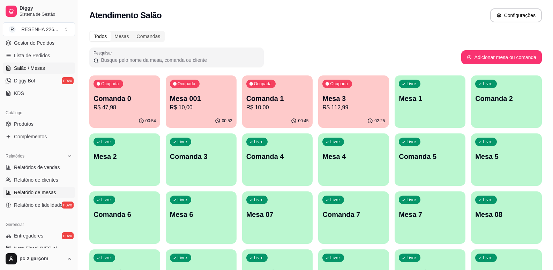
click at [45, 195] on span "Relatório de mesas" at bounding box center [35, 192] width 42 height 7
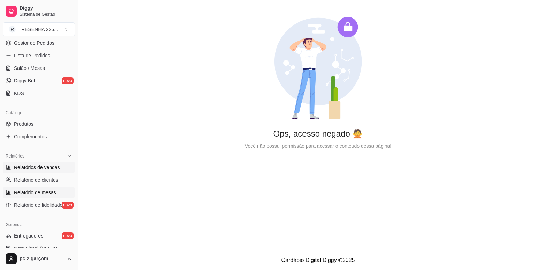
click at [35, 163] on link "Relatórios de vendas" at bounding box center [39, 167] width 72 height 11
click at [37, 164] on span "Relatórios de vendas" at bounding box center [37, 167] width 46 height 7
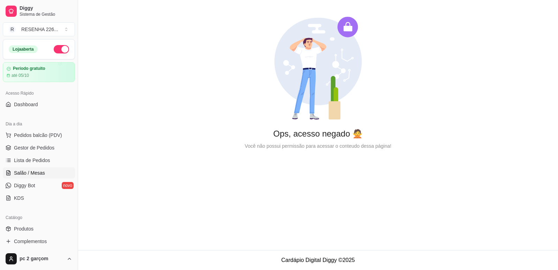
click at [41, 174] on span "Salão / Mesas" at bounding box center [29, 172] width 31 height 7
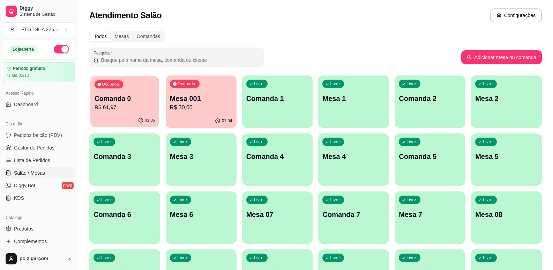
drag, startPoint x: 75, startPoint y: 100, endPoint x: 214, endPoint y: 23, distance: 159.3
click at [214, 23] on div "Atendimento Salão Configurações" at bounding box center [315, 13] width 475 height 27
click at [102, 109] on p "R$ 61,97" at bounding box center [125, 107] width 62 height 8
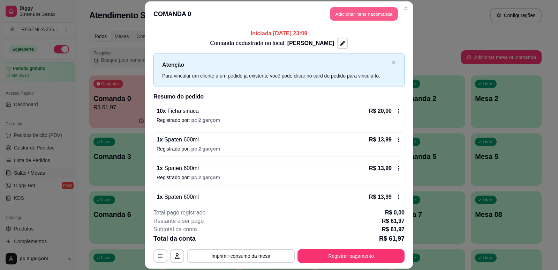
click at [362, 14] on button "Adicionar itens na comanda" at bounding box center [364, 14] width 68 height 14
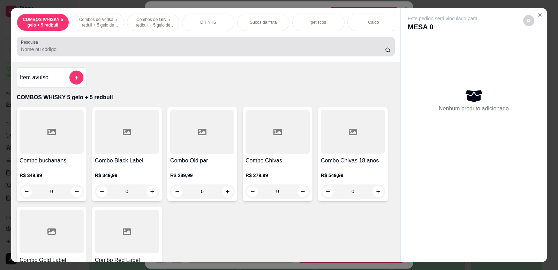
click at [126, 52] on input "Pesquisa" at bounding box center [203, 49] width 364 height 7
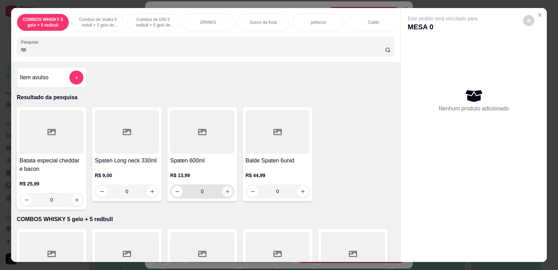
type input "sp"
click at [228, 196] on button "increase-product-quantity" at bounding box center [227, 191] width 11 height 11
type input "1"
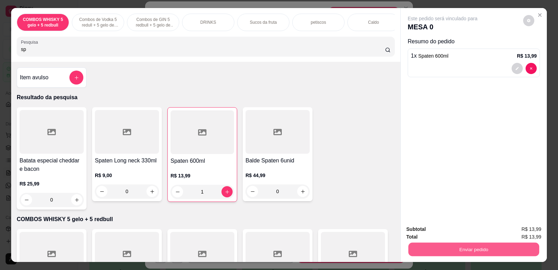
click at [439, 247] on button "Enviar pedido" at bounding box center [474, 249] width 131 height 14
click at [472, 232] on button "Não registrar e enviar pedido" at bounding box center [451, 231] width 73 height 13
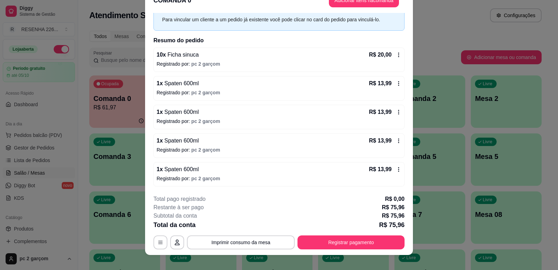
scroll to position [21, 0]
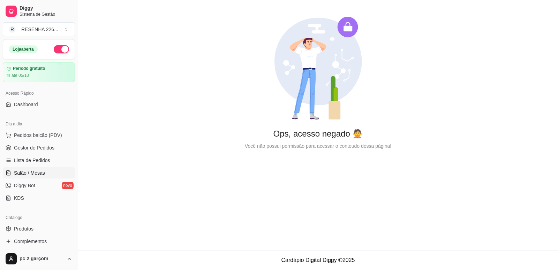
click at [19, 173] on span "Salão / Mesas" at bounding box center [29, 172] width 31 height 7
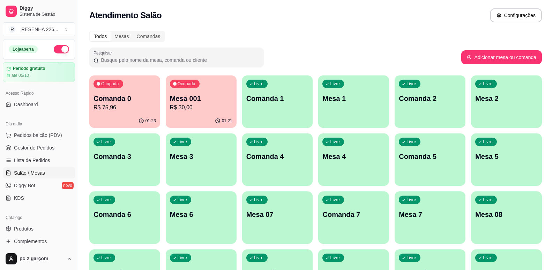
click at [184, 96] on p "Mesa 001" at bounding box center [201, 99] width 62 height 10
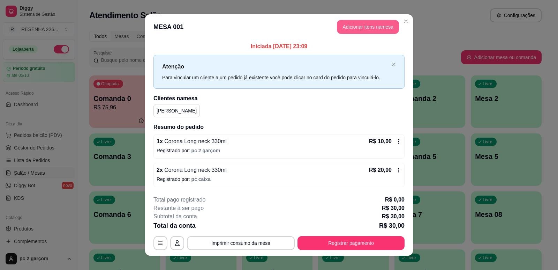
click at [386, 25] on button "Adicionar itens na mesa" at bounding box center [368, 27] width 62 height 14
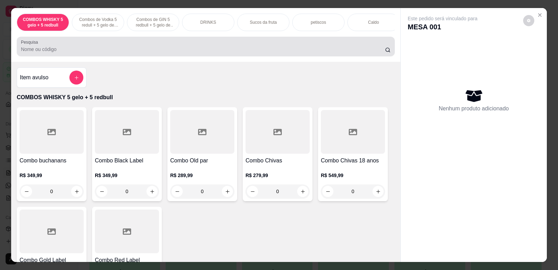
click at [59, 50] on div at bounding box center [206, 46] width 370 height 14
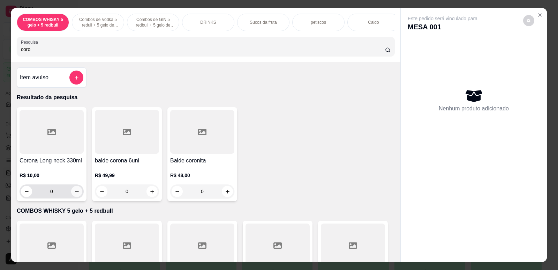
type input "coro"
click at [71, 195] on button "increase-product-quantity" at bounding box center [76, 191] width 11 height 11
type input "1"
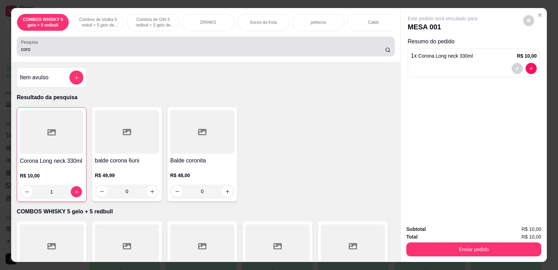
click at [58, 53] on input "coro" at bounding box center [203, 49] width 364 height 7
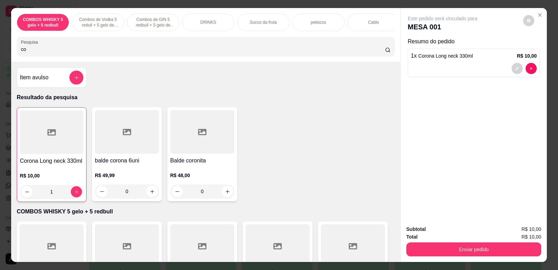
type input "c"
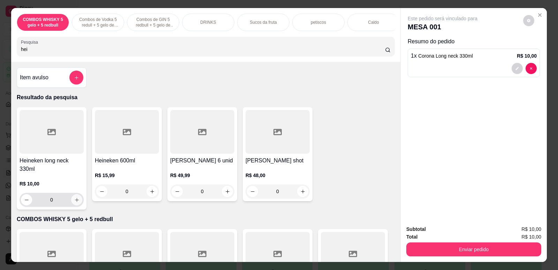
type input "hei"
click at [74, 205] on button "increase-product-quantity" at bounding box center [76, 199] width 11 height 11
type input "1"
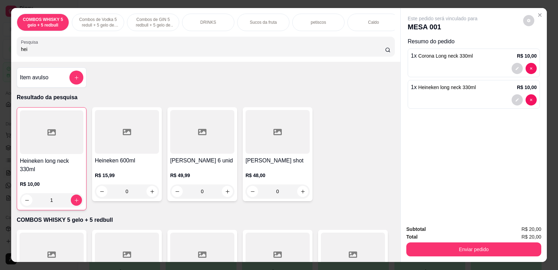
click at [480, 251] on button "Enviar pedido" at bounding box center [474, 249] width 135 height 14
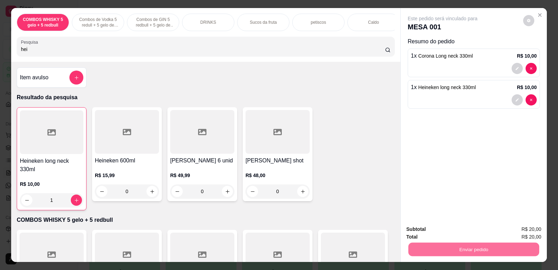
click at [434, 232] on button "Não registrar e enviar pedido" at bounding box center [451, 231] width 70 height 13
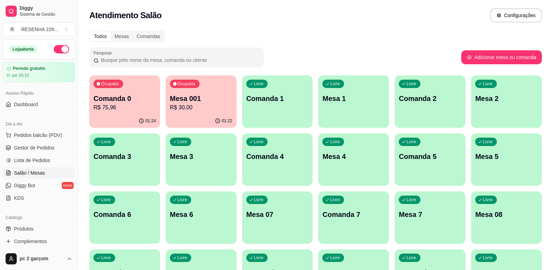
click at [132, 87] on div "Ocupada Comanda 0 R$ 75,96" at bounding box center [124, 94] width 71 height 39
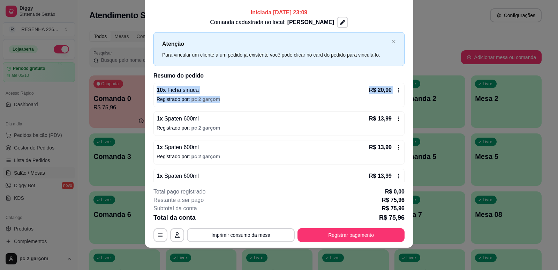
drag, startPoint x: 395, startPoint y: 92, endPoint x: 443, endPoint y: 45, distance: 67.9
click at [438, 51] on div "**********" at bounding box center [279, 135] width 558 height 270
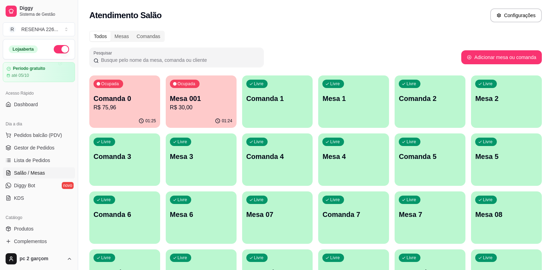
click at [136, 96] on p "Comanda 0" at bounding box center [125, 99] width 62 height 10
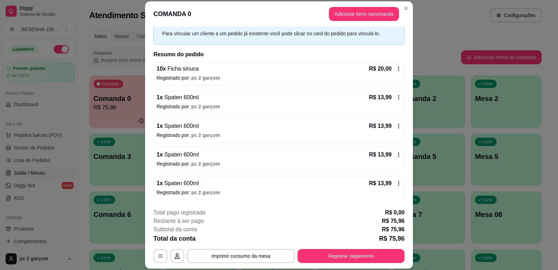
scroll to position [43, 0]
click at [333, 253] on button "Registrar pagamento" at bounding box center [351, 256] width 104 height 14
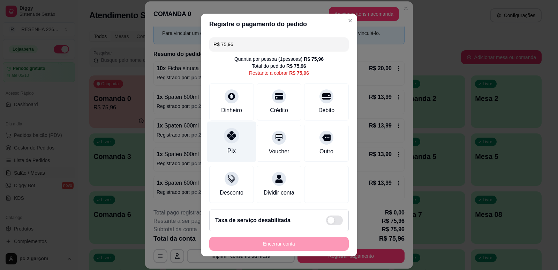
click at [232, 148] on div "Pix" at bounding box center [231, 141] width 49 height 41
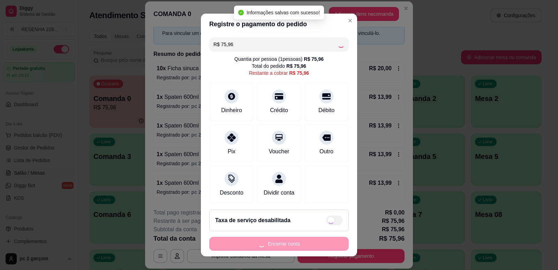
type input "R$ 0,00"
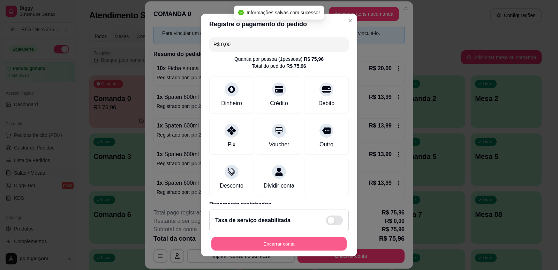
click at [281, 247] on button "Encerrar conta" at bounding box center [278, 244] width 135 height 14
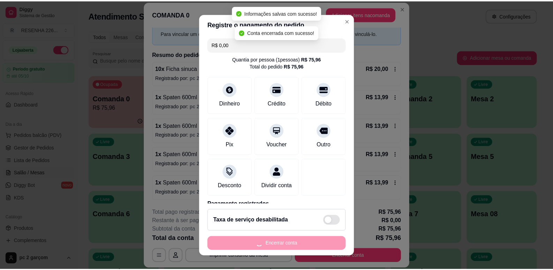
scroll to position [0, 0]
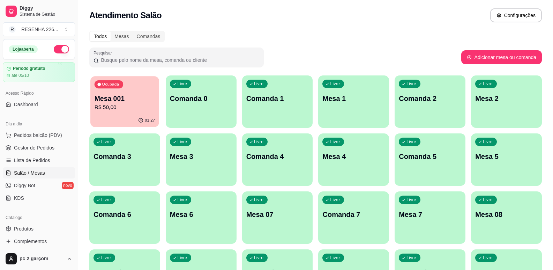
click at [131, 105] on p "R$ 50,00" at bounding box center [125, 107] width 60 height 8
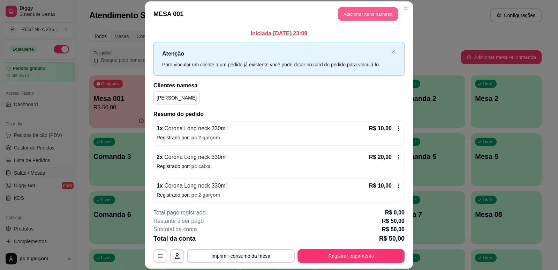
click at [354, 11] on button "Adicionar itens na mesa" at bounding box center [368, 14] width 60 height 14
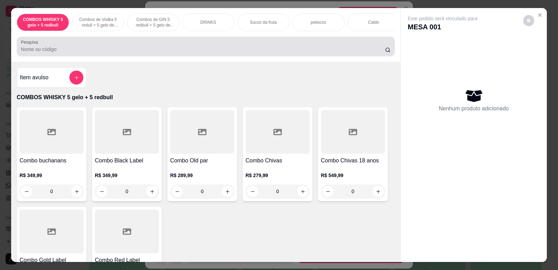
click at [37, 53] on input "Pesquisa" at bounding box center [203, 49] width 364 height 7
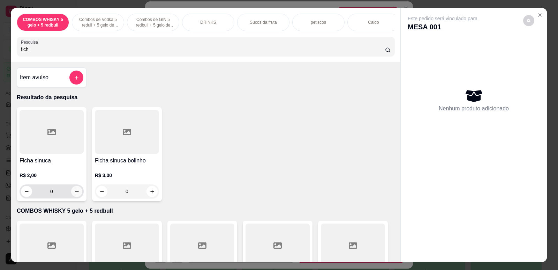
type input "fich"
click at [76, 194] on icon "increase-product-quantity" at bounding box center [76, 191] width 5 height 5
type input "1"
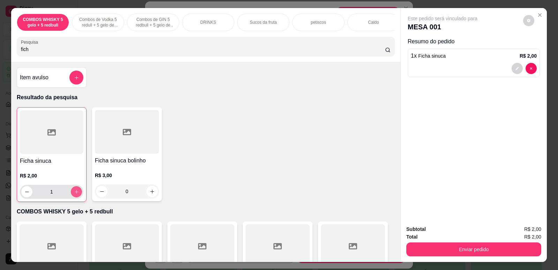
click at [76, 194] on icon "increase-product-quantity" at bounding box center [76, 191] width 5 height 5
type input "2"
click at [76, 194] on icon "increase-product-quantity" at bounding box center [76, 191] width 5 height 5
type input "3"
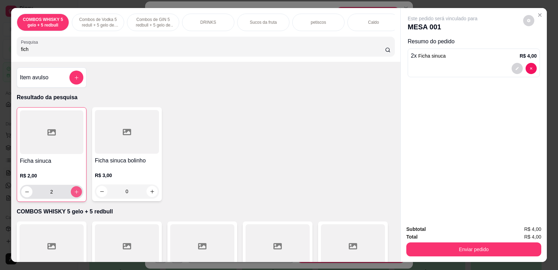
type input "3"
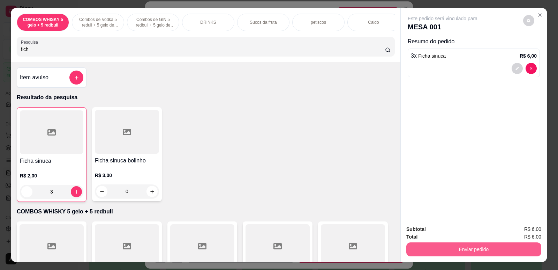
click at [462, 252] on button "Enviar pedido" at bounding box center [474, 249] width 135 height 14
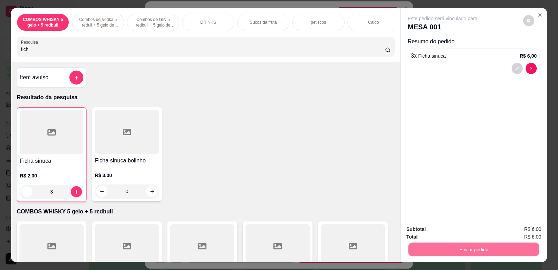
click at [460, 232] on button "Não registrar e enviar pedido" at bounding box center [451, 231] width 73 height 13
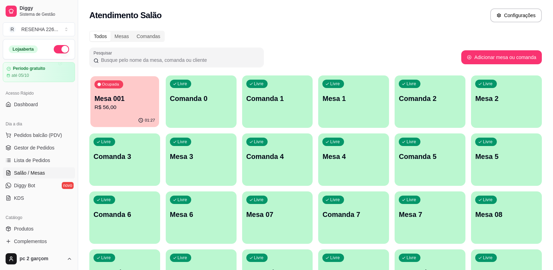
click at [125, 99] on p "Mesa 001" at bounding box center [125, 98] width 60 height 9
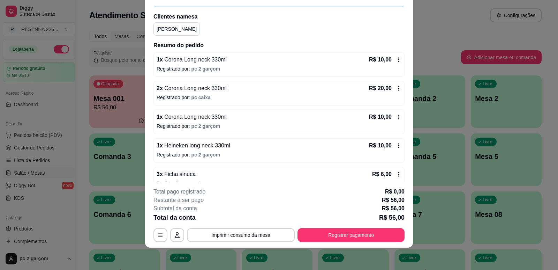
scroll to position [60, 0]
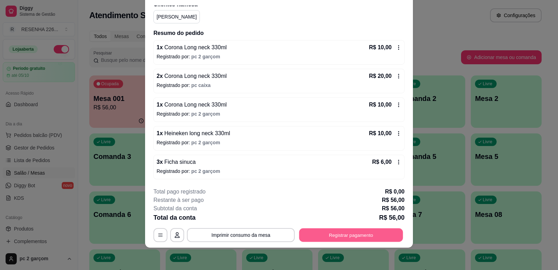
click at [337, 238] on button "Registrar pagamento" at bounding box center [351, 235] width 104 height 14
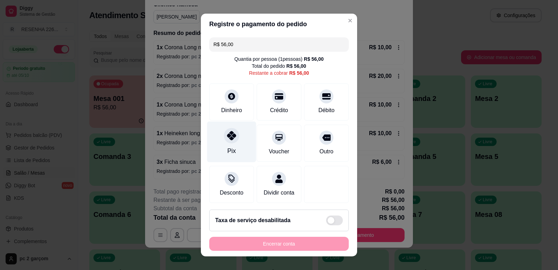
click at [230, 147] on div "Pix" at bounding box center [232, 150] width 8 height 9
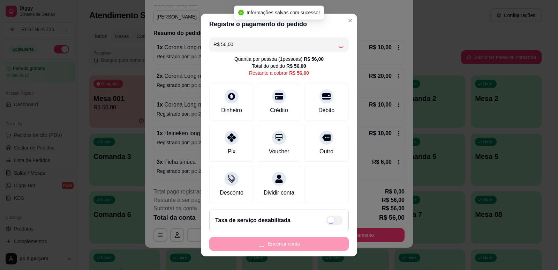
type input "R$ 0,00"
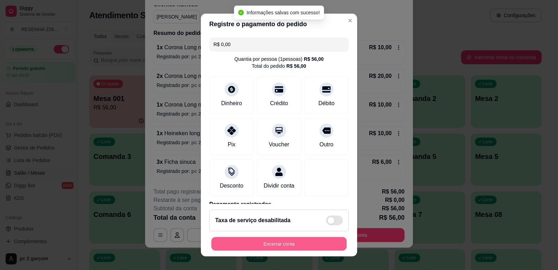
click at [297, 243] on button "Encerrar conta" at bounding box center [278, 244] width 135 height 14
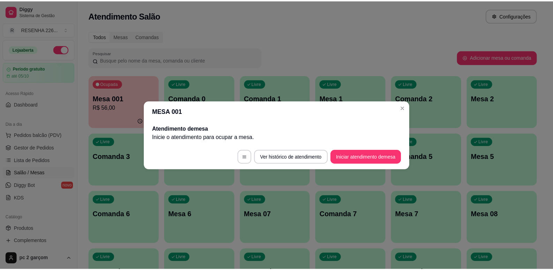
scroll to position [0, 0]
